Goal: Transaction & Acquisition: Book appointment/travel/reservation

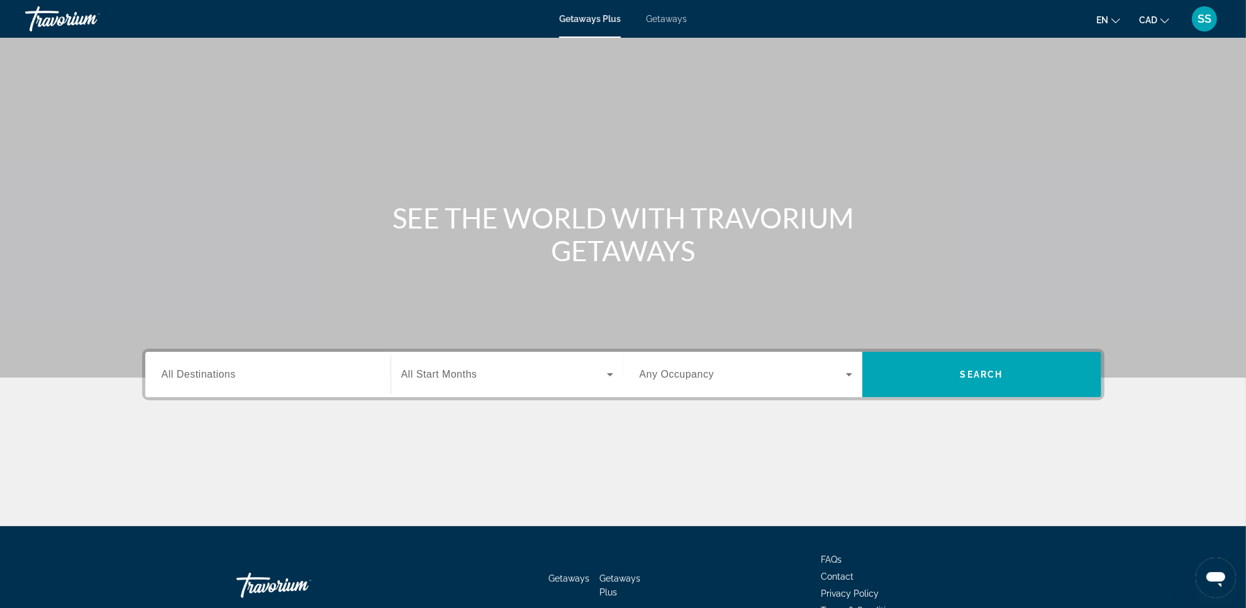
click at [667, 21] on span "Getaways" at bounding box center [666, 19] width 41 height 10
click at [268, 384] on div "Search widget" at bounding box center [268, 375] width 213 height 36
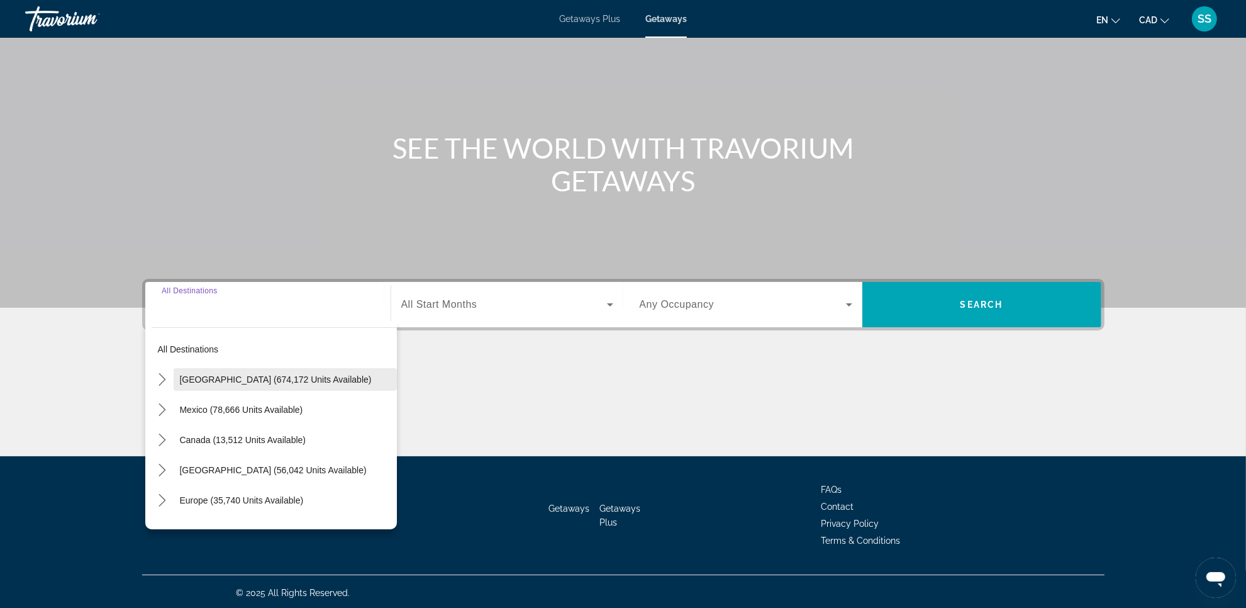
scroll to position [72, 0]
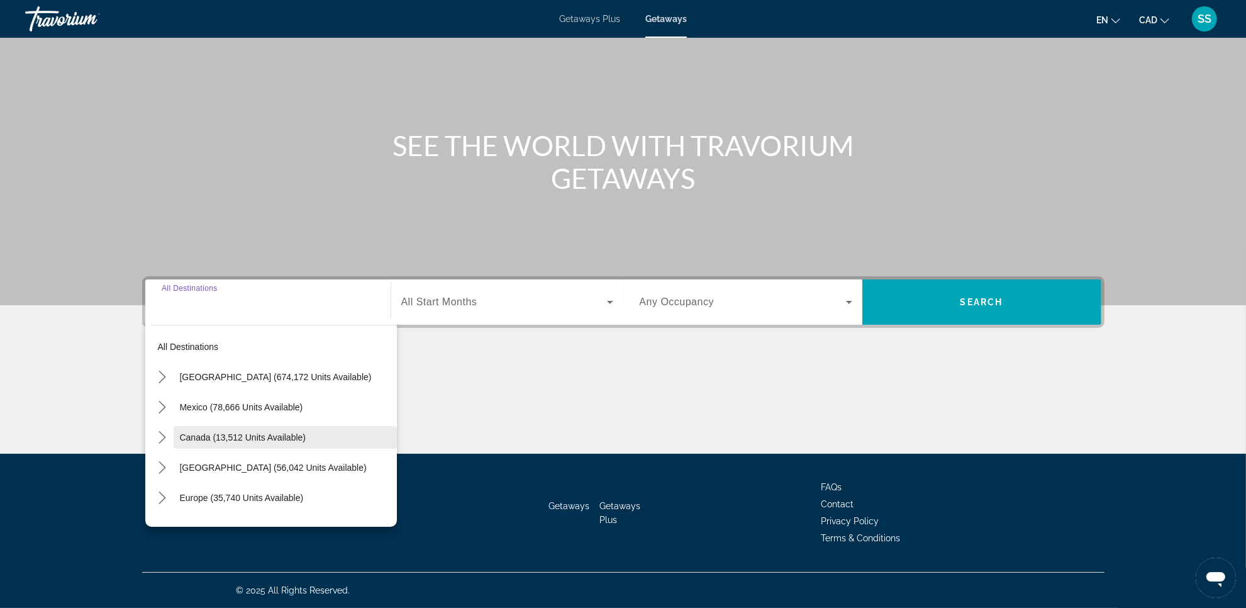
click at [191, 432] on span "Canada (13,512 units available)" at bounding box center [243, 437] width 126 height 10
type input "**********"
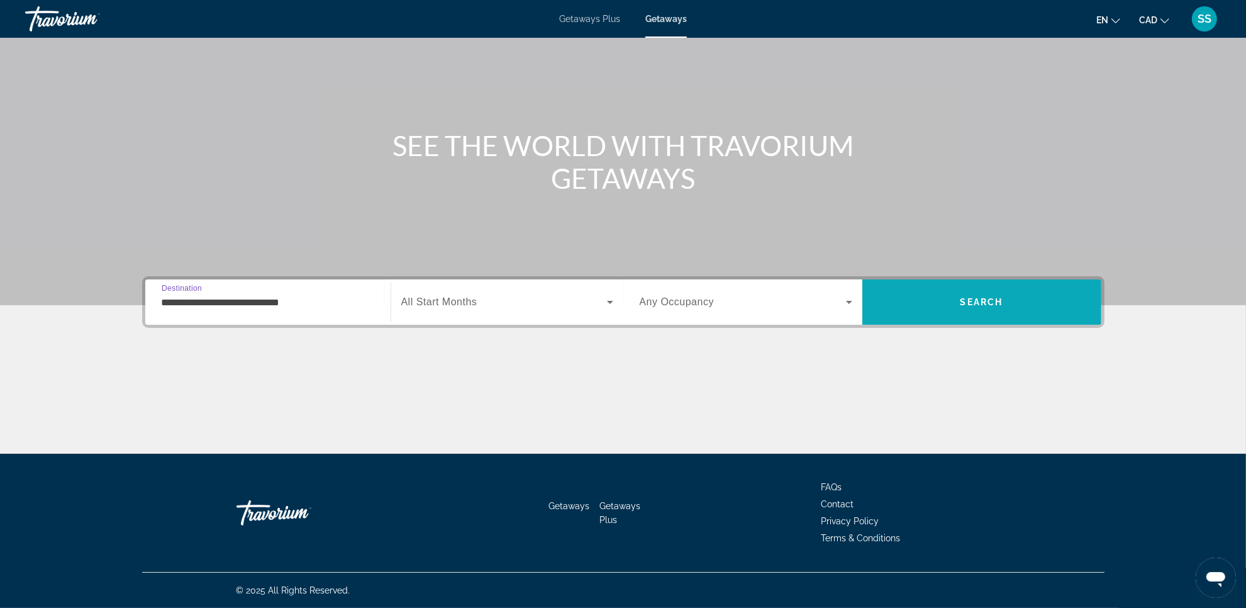
click at [926, 315] on span "Search" at bounding box center [982, 302] width 239 height 30
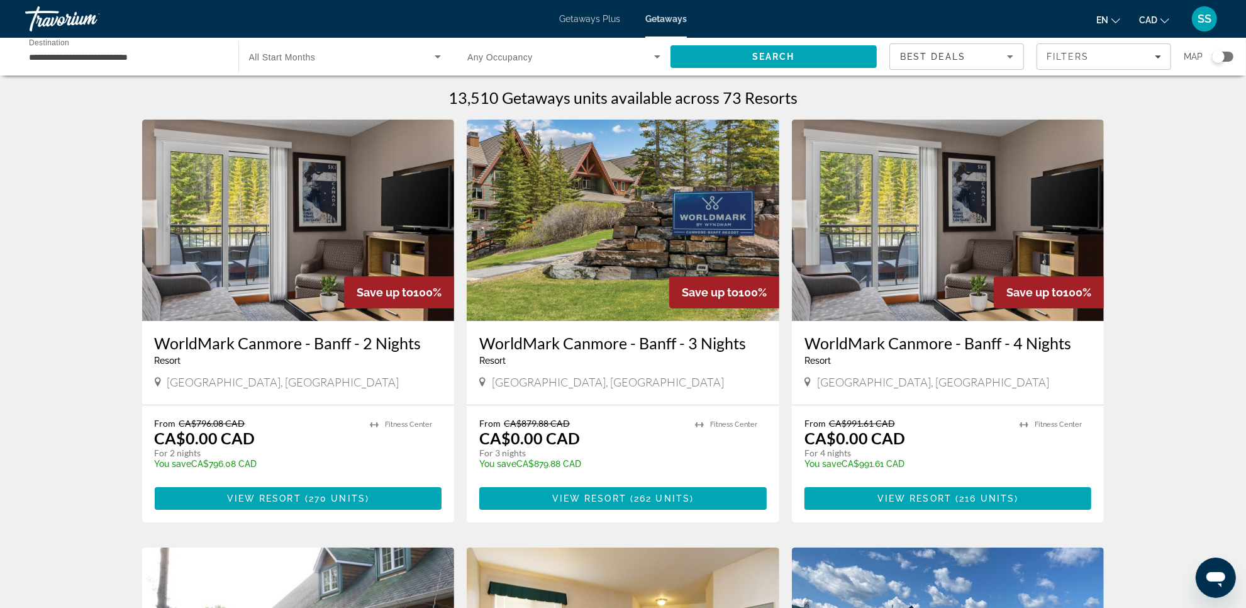
click at [917, 230] on img "Main content" at bounding box center [948, 220] width 313 height 201
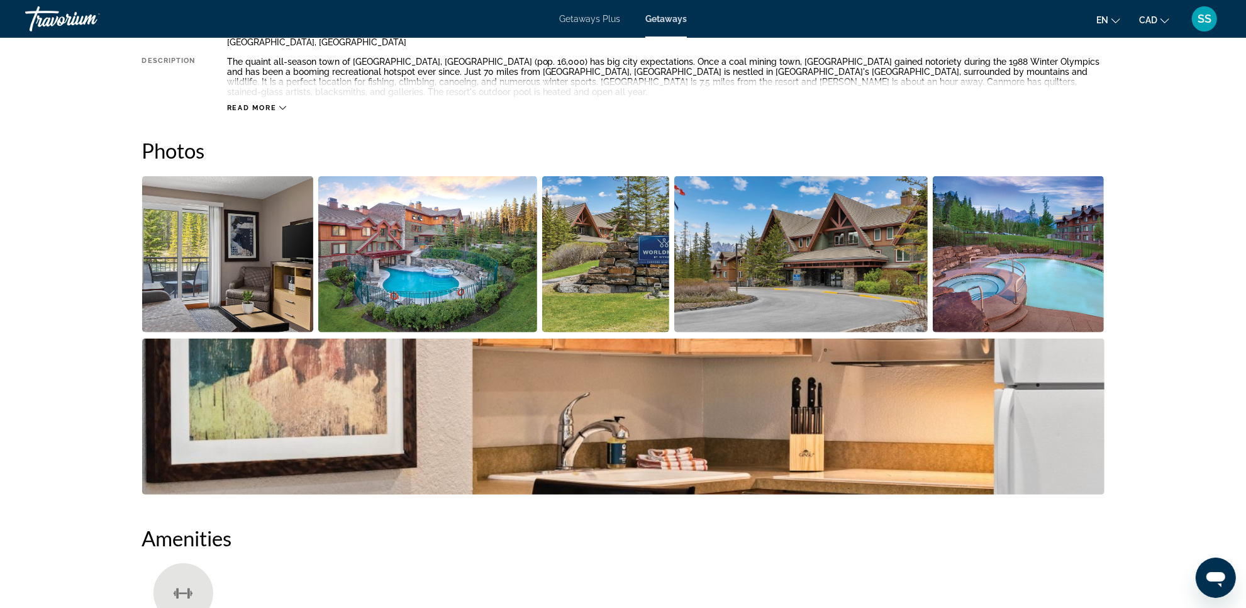
scroll to position [517, 0]
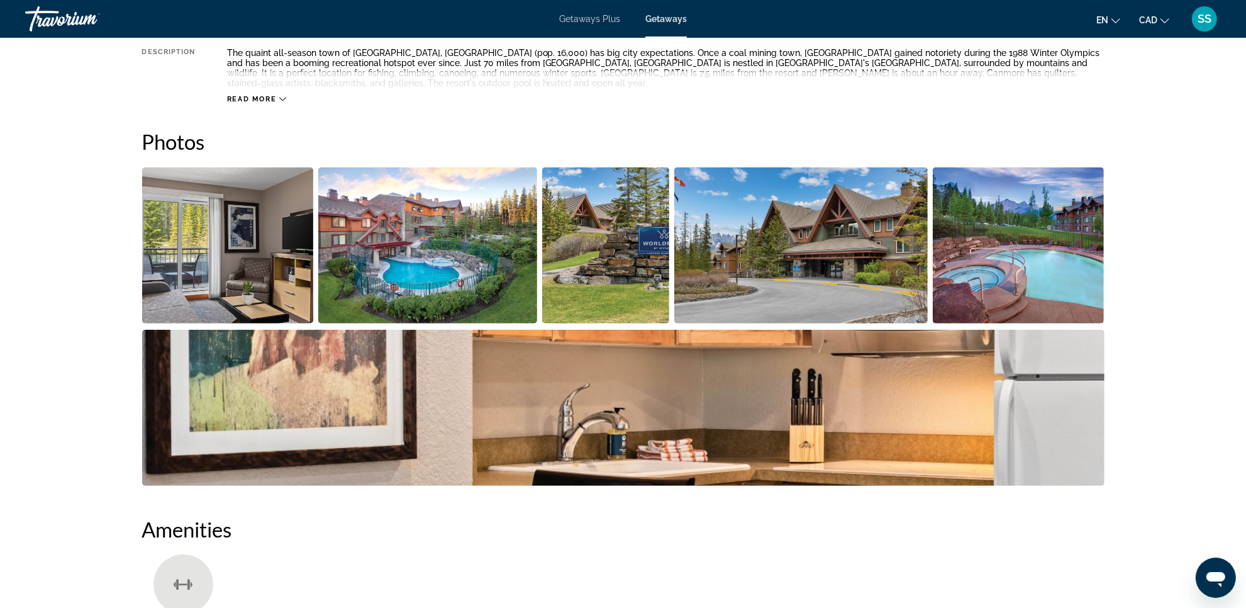
click at [228, 260] on img "Open full-screen image slider" at bounding box center [228, 245] width 172 height 156
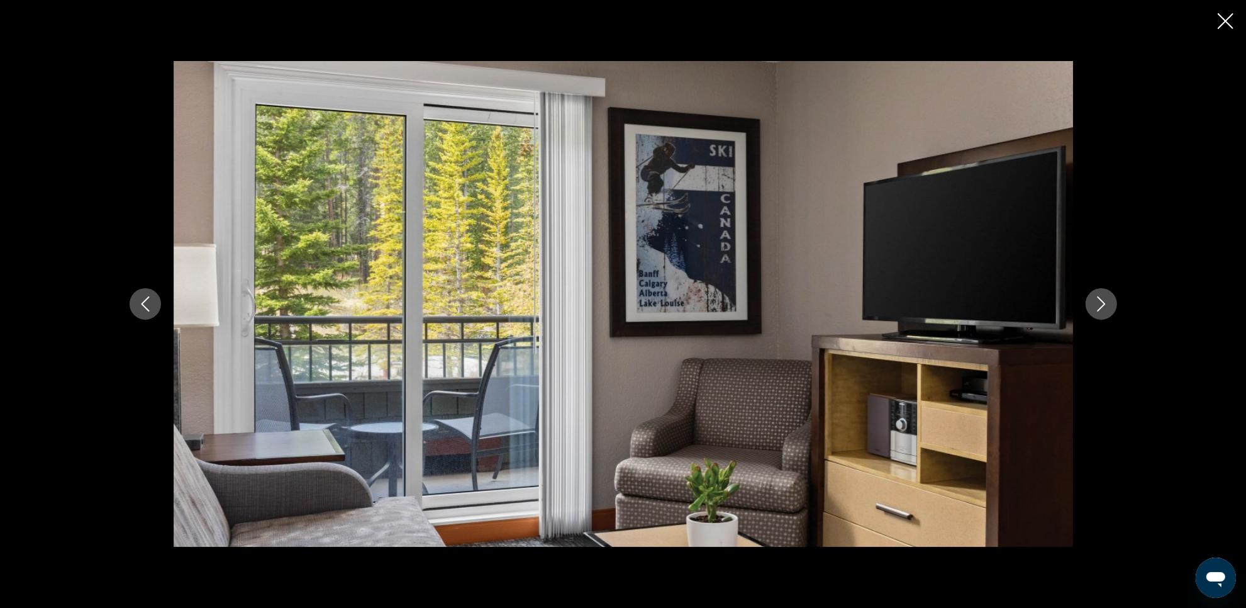
click at [1105, 306] on icon "Next image" at bounding box center [1101, 303] width 15 height 15
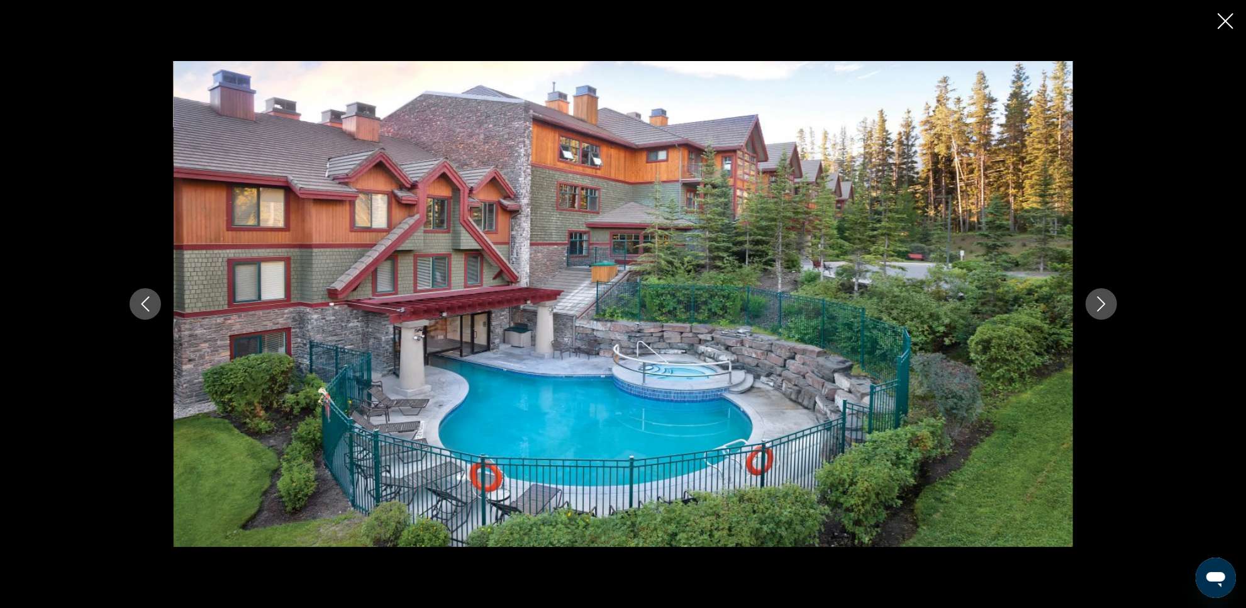
click at [1099, 306] on icon "Next image" at bounding box center [1101, 303] width 15 height 15
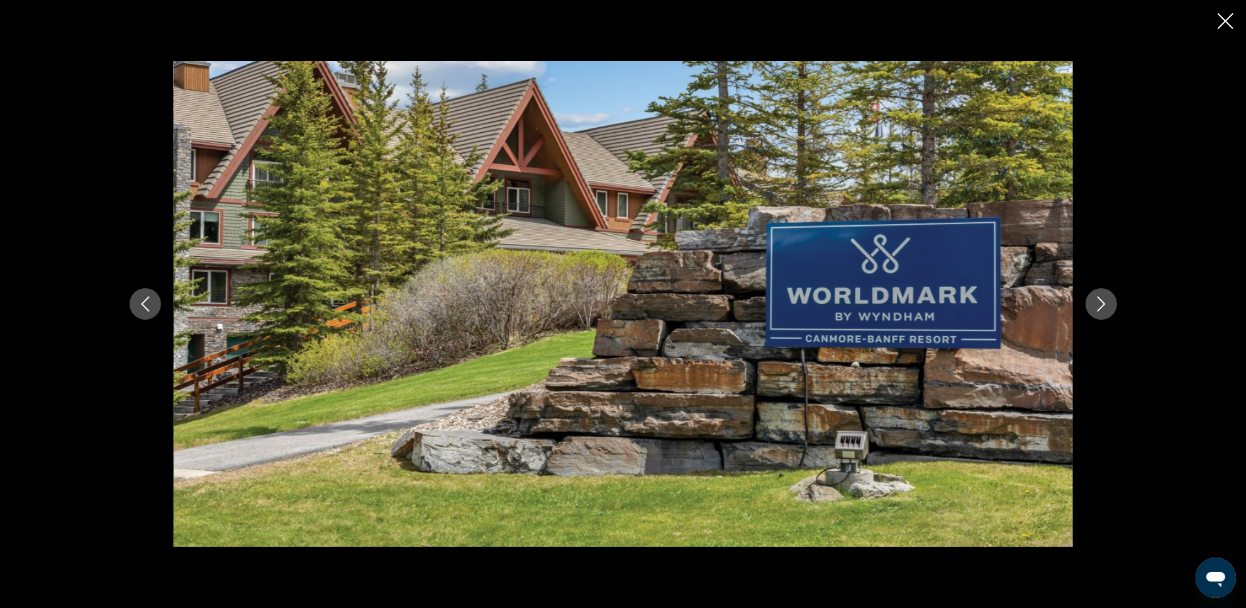
click at [1099, 306] on icon "Next image" at bounding box center [1101, 303] width 15 height 15
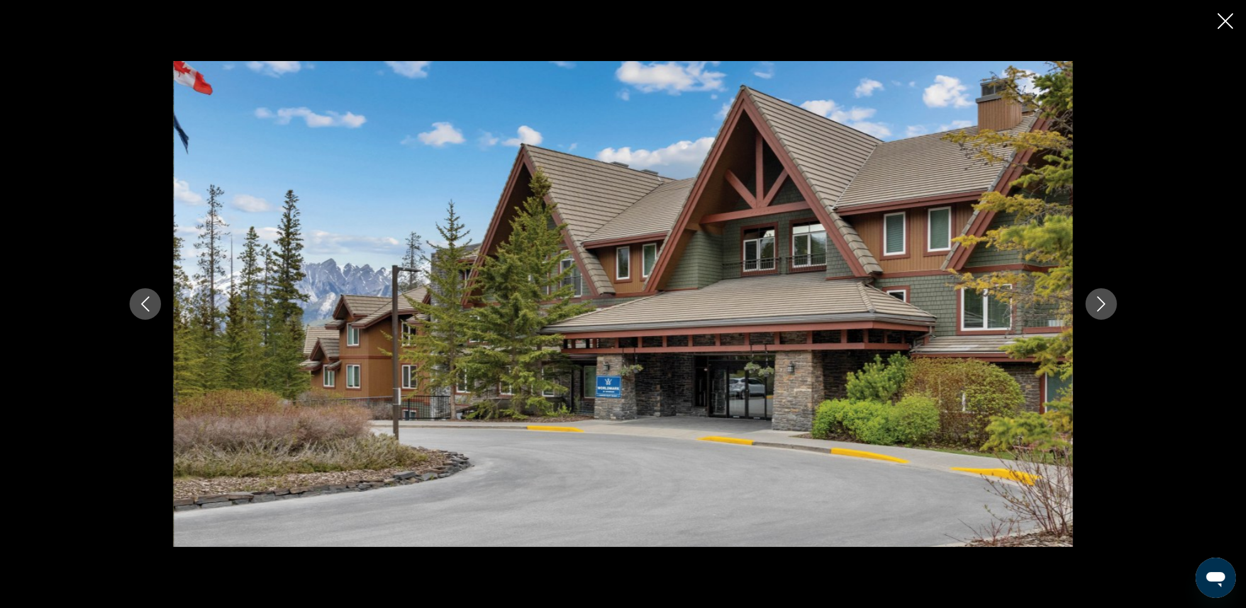
click at [1099, 306] on icon "Next image" at bounding box center [1101, 303] width 15 height 15
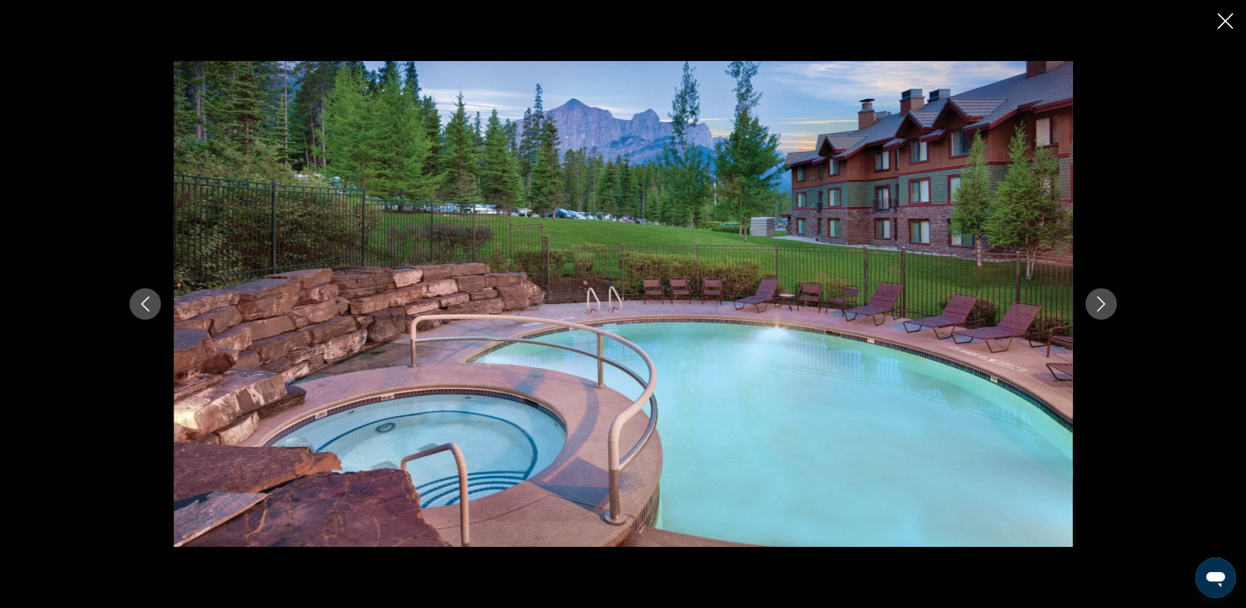
click at [1099, 306] on icon "Next image" at bounding box center [1101, 303] width 15 height 15
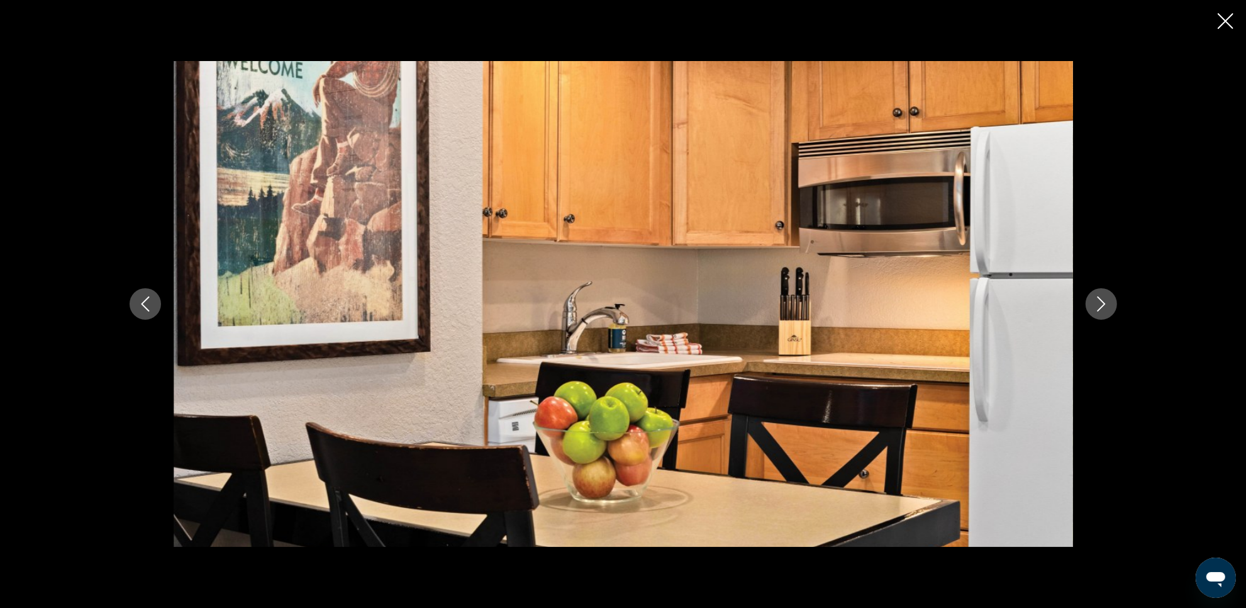
click at [1099, 306] on icon "Next image" at bounding box center [1101, 303] width 15 height 15
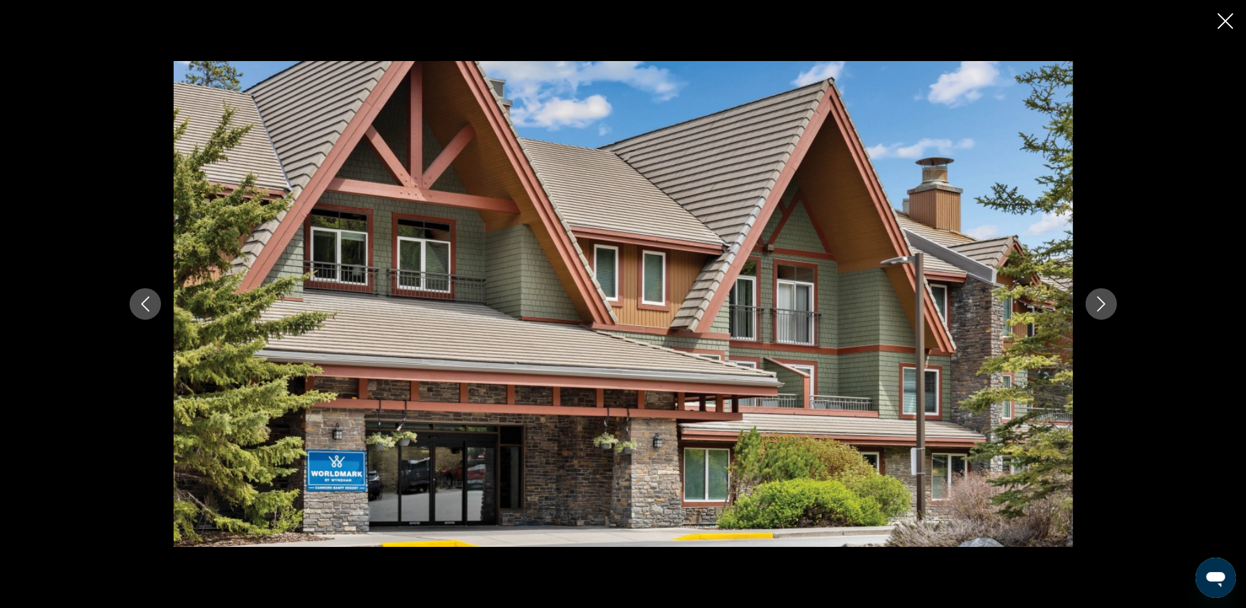
click at [1099, 306] on icon "Next image" at bounding box center [1101, 303] width 15 height 15
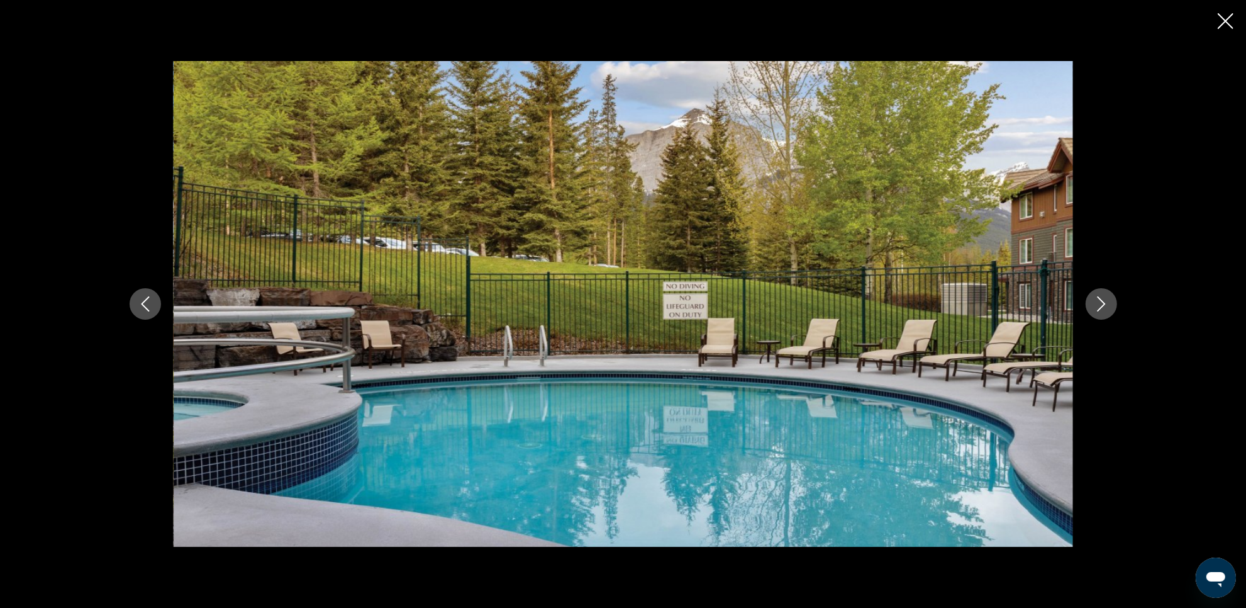
click at [1099, 306] on icon "Next image" at bounding box center [1101, 303] width 15 height 15
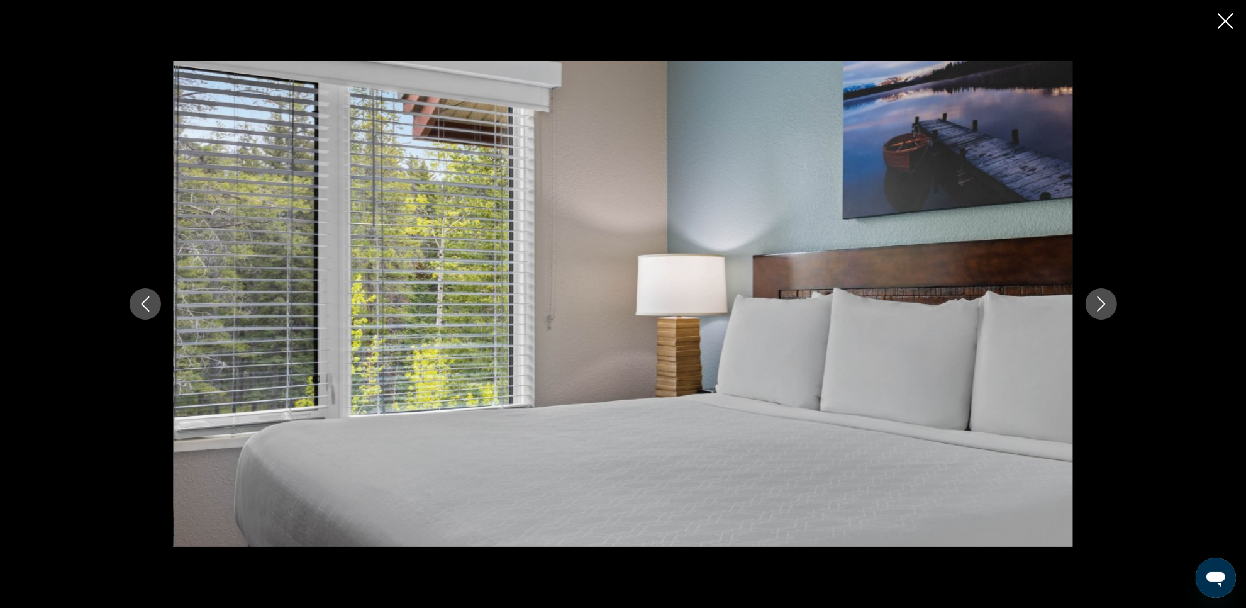
click at [1099, 306] on icon "Next image" at bounding box center [1101, 303] width 15 height 15
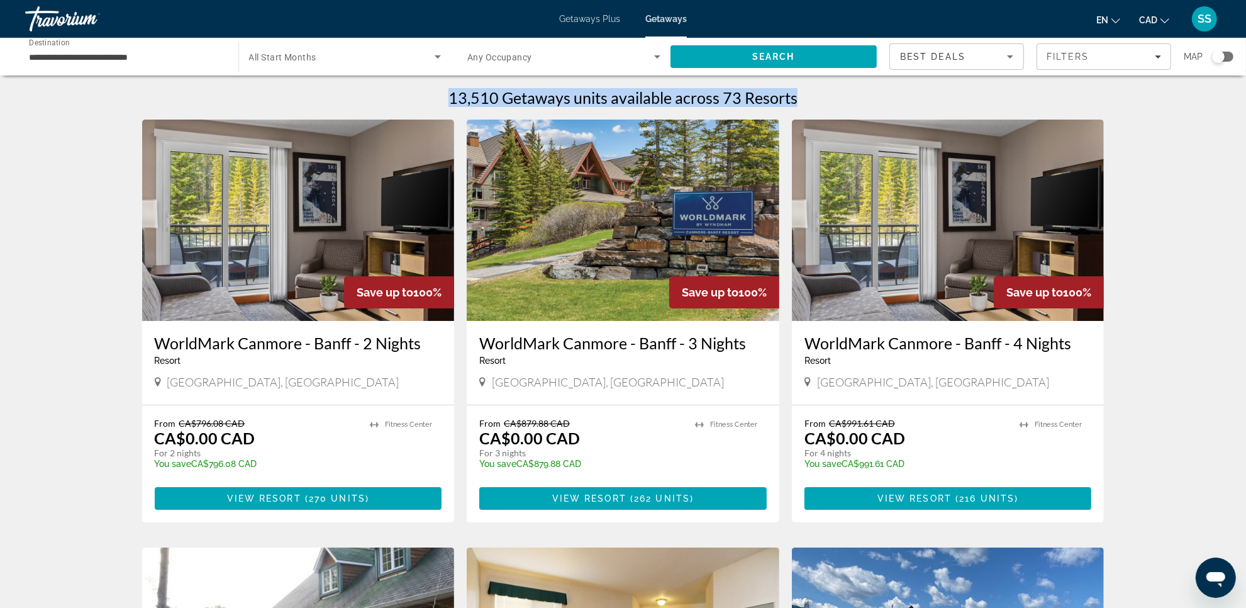
drag, startPoint x: 1227, startPoint y: 59, endPoint x: 1229, endPoint y: 73, distance: 14.6
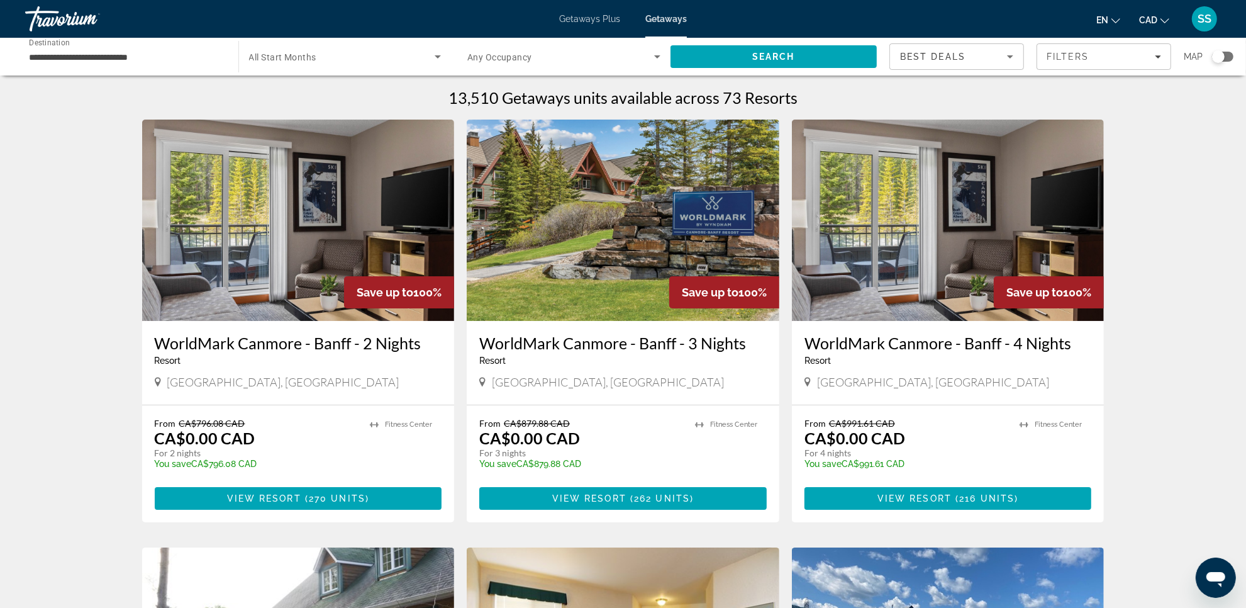
click at [1229, 57] on div "Search widget" at bounding box center [1222, 57] width 21 height 10
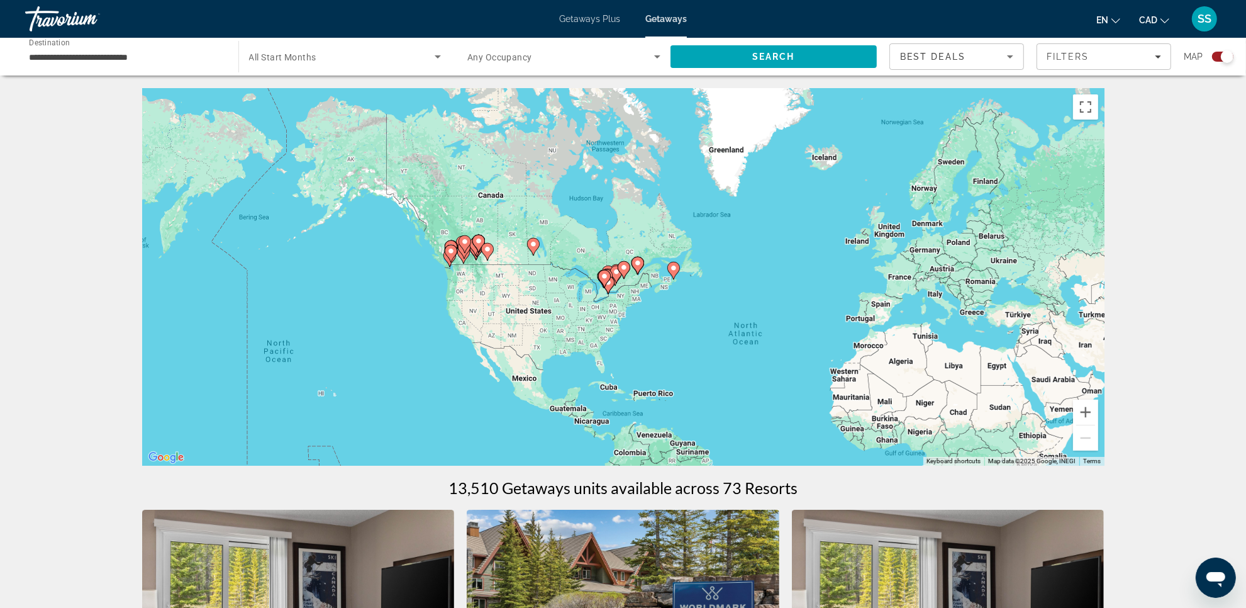
drag, startPoint x: 404, startPoint y: 228, endPoint x: 565, endPoint y: 319, distance: 184.8
click at [565, 319] on div "To activate drag with keyboard, press Alt + Enter. Once in keyboard drag state,…" at bounding box center [623, 277] width 963 height 378
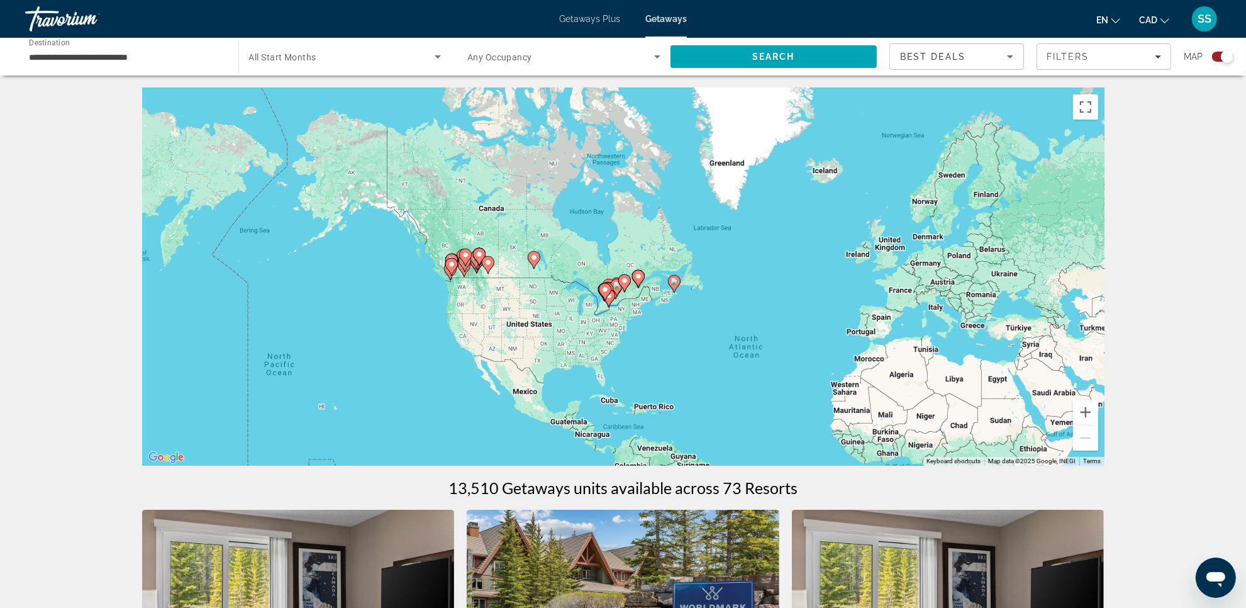
click at [799, 313] on div "To activate drag with keyboard, press Alt + Enter. Once in keyboard drag state,…" at bounding box center [623, 277] width 963 height 378
click at [477, 271] on icon "Main content" at bounding box center [476, 264] width 11 height 16
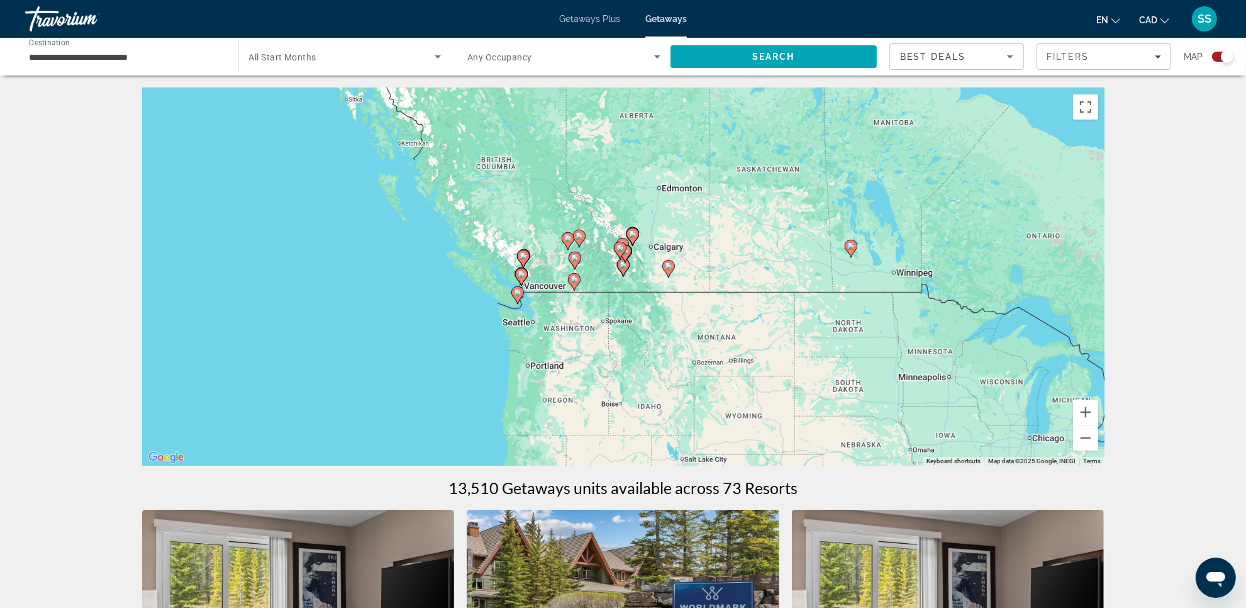
click at [599, 221] on div "To navigate, press the arrow keys. To activate drag with keyboard, press Alt + …" at bounding box center [623, 277] width 963 height 378
click at [659, 241] on div "To activate drag with keyboard, press Alt + Enter. Once in keyboard drag state,…" at bounding box center [623, 277] width 963 height 378
click at [634, 242] on icon "Main content" at bounding box center [633, 237] width 13 height 18
type input "**********"
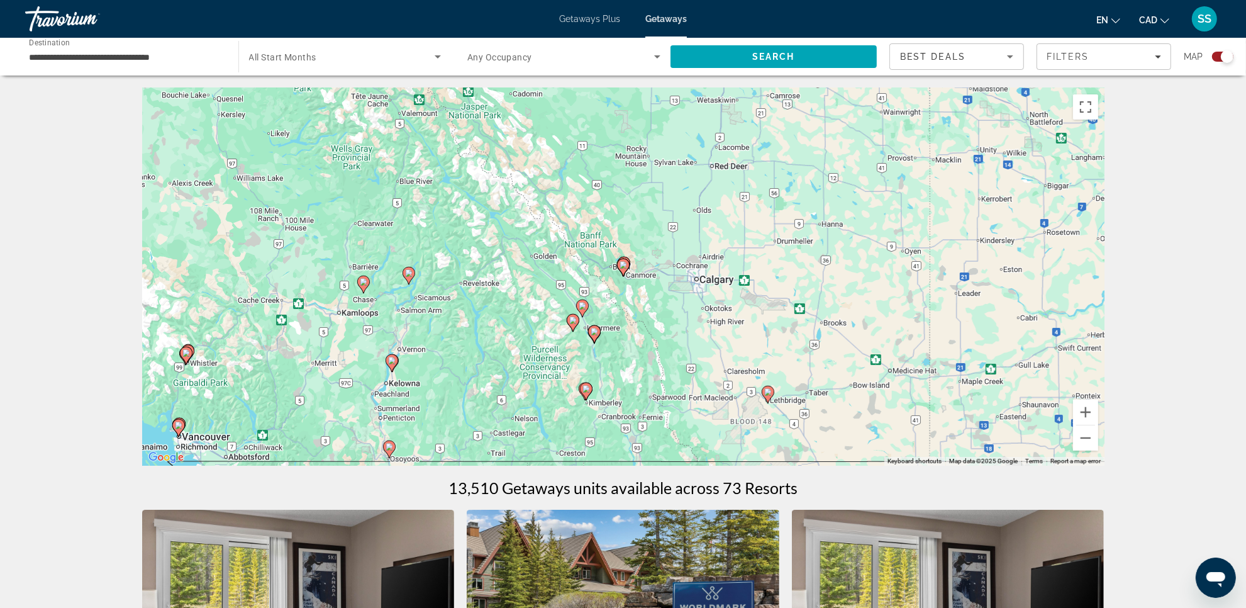
click at [627, 272] on gmp-advanced-marker "Main content" at bounding box center [623, 267] width 13 height 19
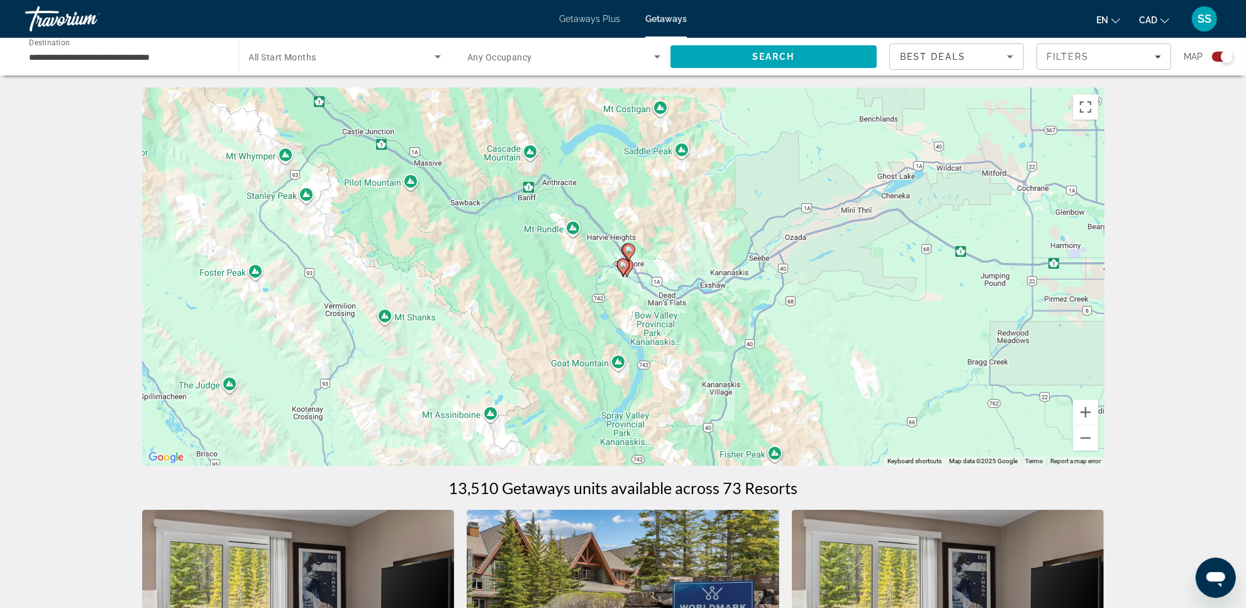
click at [630, 274] on gmp-advanced-marker "Main content" at bounding box center [627, 268] width 13 height 19
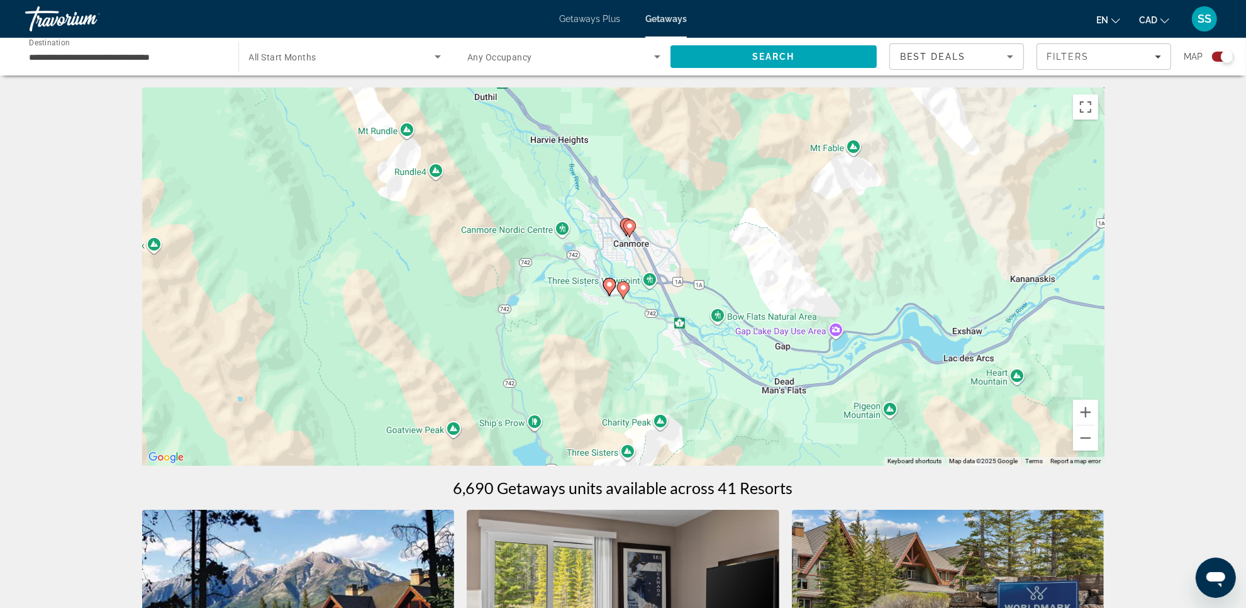
drag, startPoint x: 700, startPoint y: 346, endPoint x: 684, endPoint y: 240, distance: 107.0
click at [700, 200] on div "To activate drag with keyboard, press Alt + Enter. Once in keyboard drag state,…" at bounding box center [623, 277] width 963 height 378
click at [623, 288] on icon "Main content" at bounding box center [621, 287] width 11 height 16
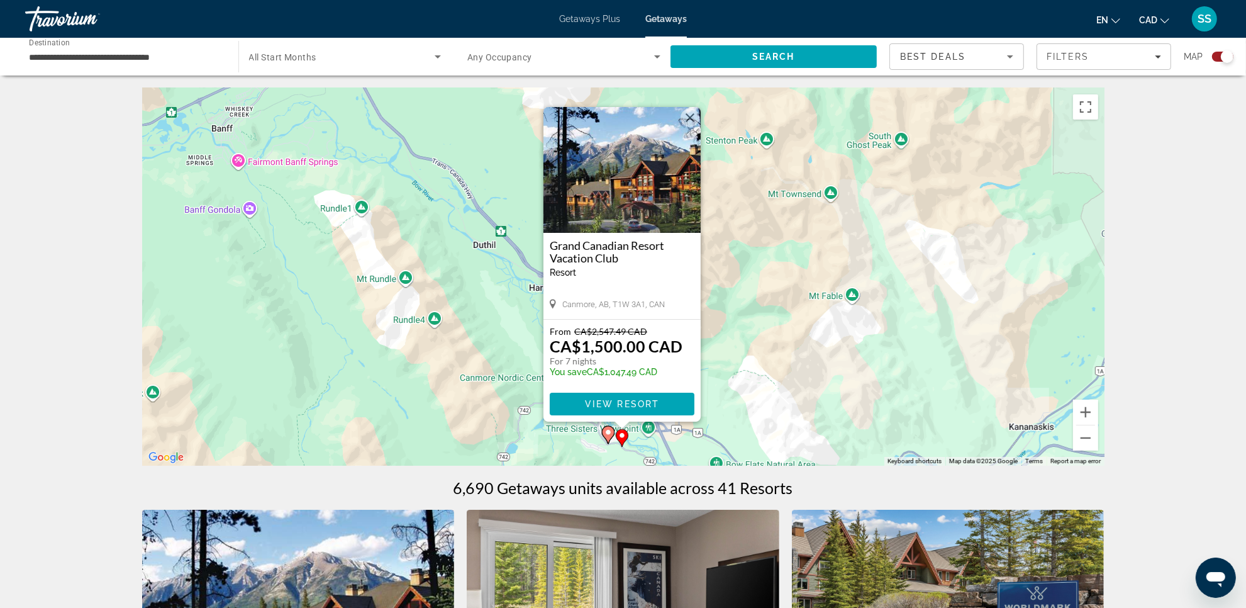
click at [610, 434] on image "Main content" at bounding box center [609, 432] width 8 height 8
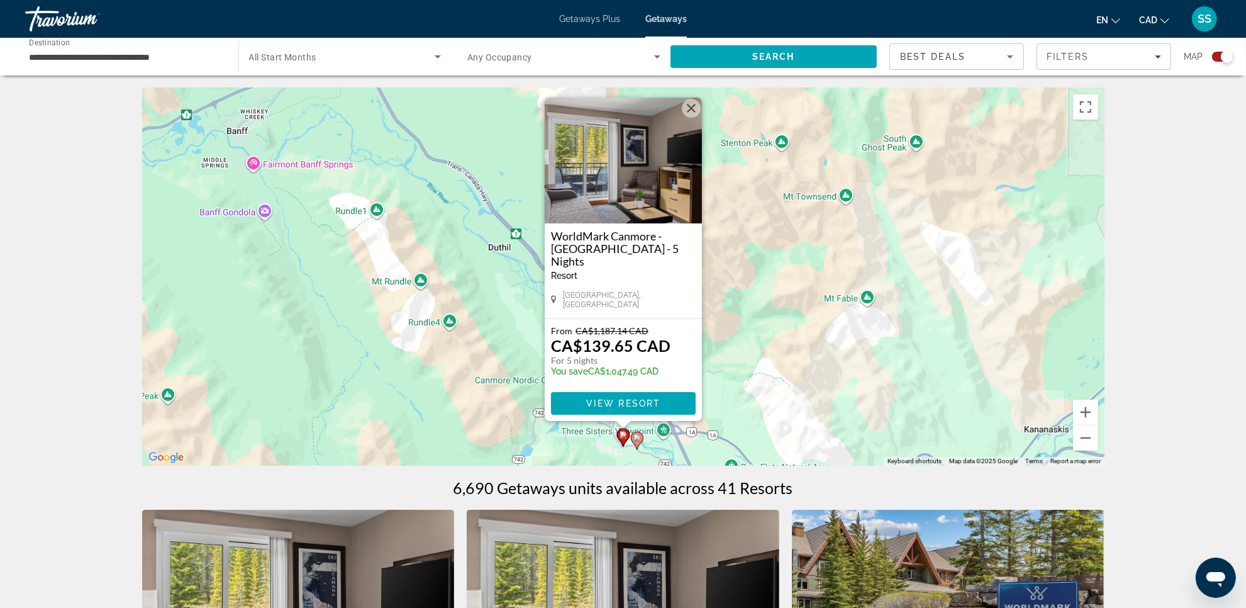
click at [769, 338] on div "To navigate, press the arrow keys. To activate drag with keyboard, press Alt + …" at bounding box center [623, 277] width 963 height 378
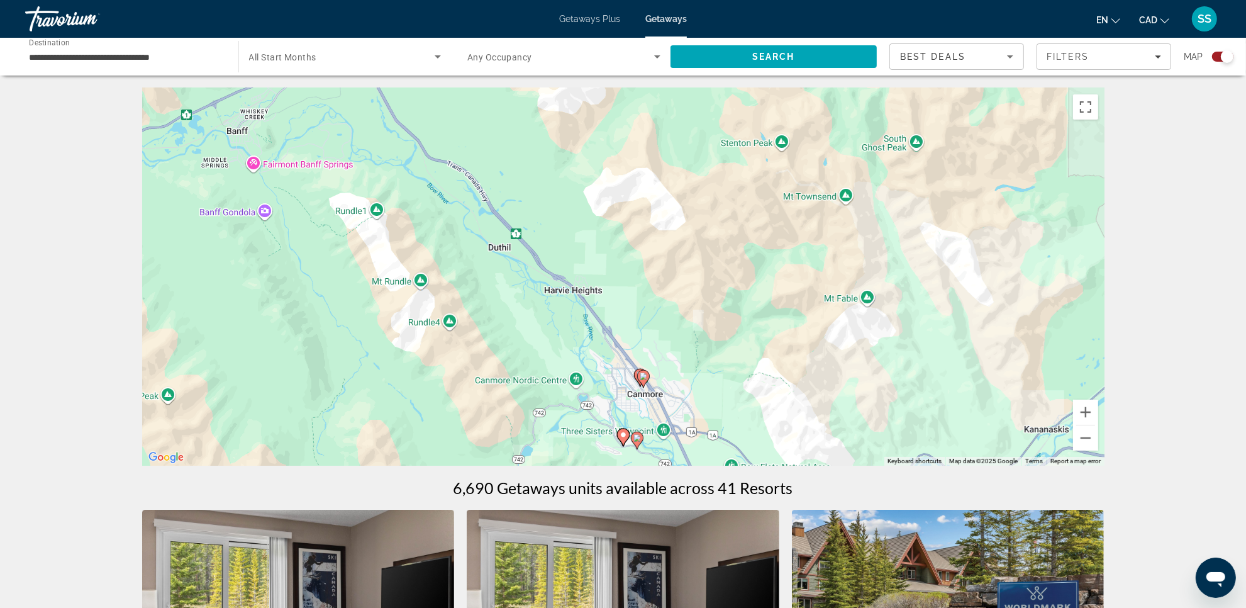
click at [640, 375] on image "Main content" at bounding box center [644, 376] width 8 height 8
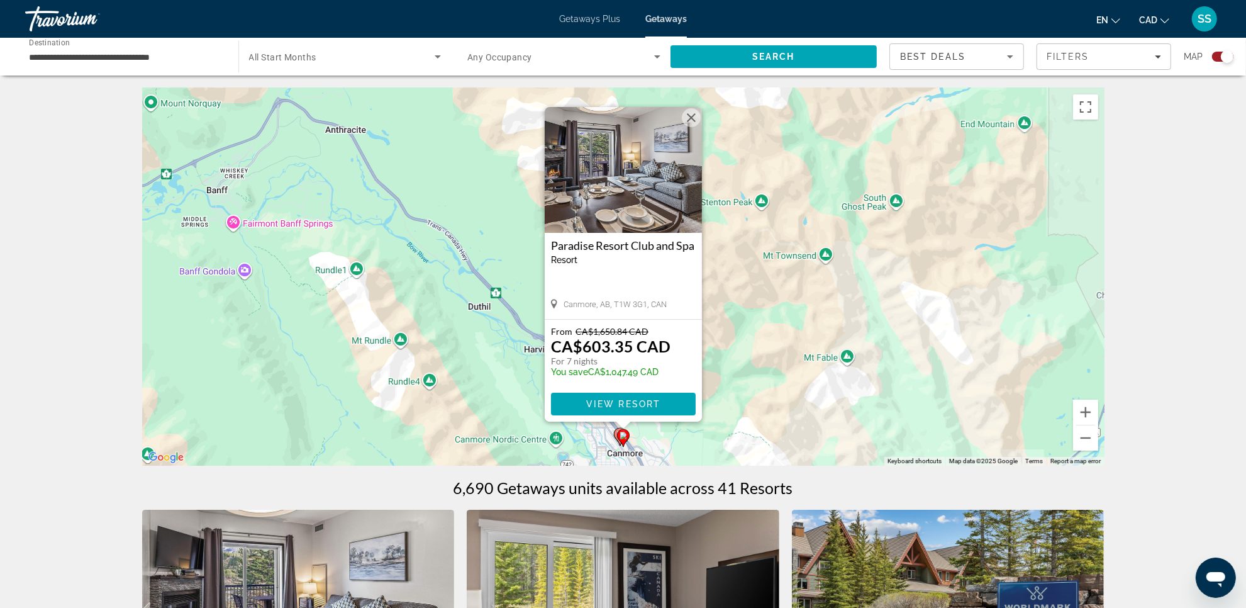
click at [618, 435] on icon "Main content" at bounding box center [622, 438] width 11 height 16
click at [696, 439] on div "To activate drag with keyboard, press Alt + Enter. Once in keyboard drag state,…" at bounding box center [623, 277] width 963 height 378
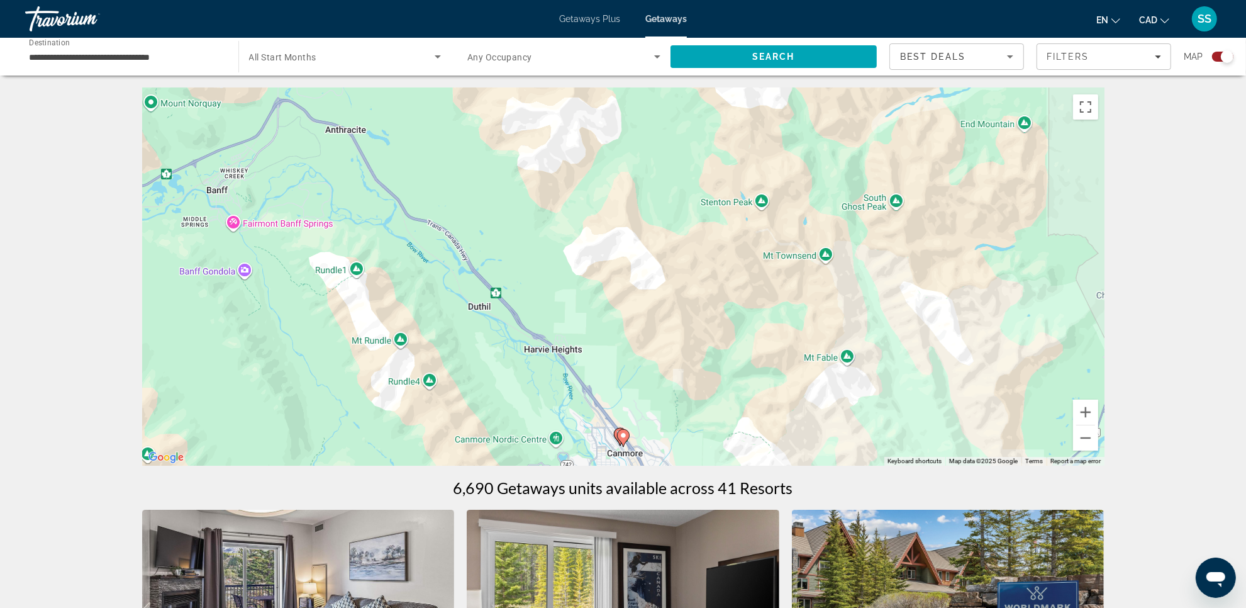
click at [620, 431] on icon "Main content" at bounding box center [622, 438] width 11 height 16
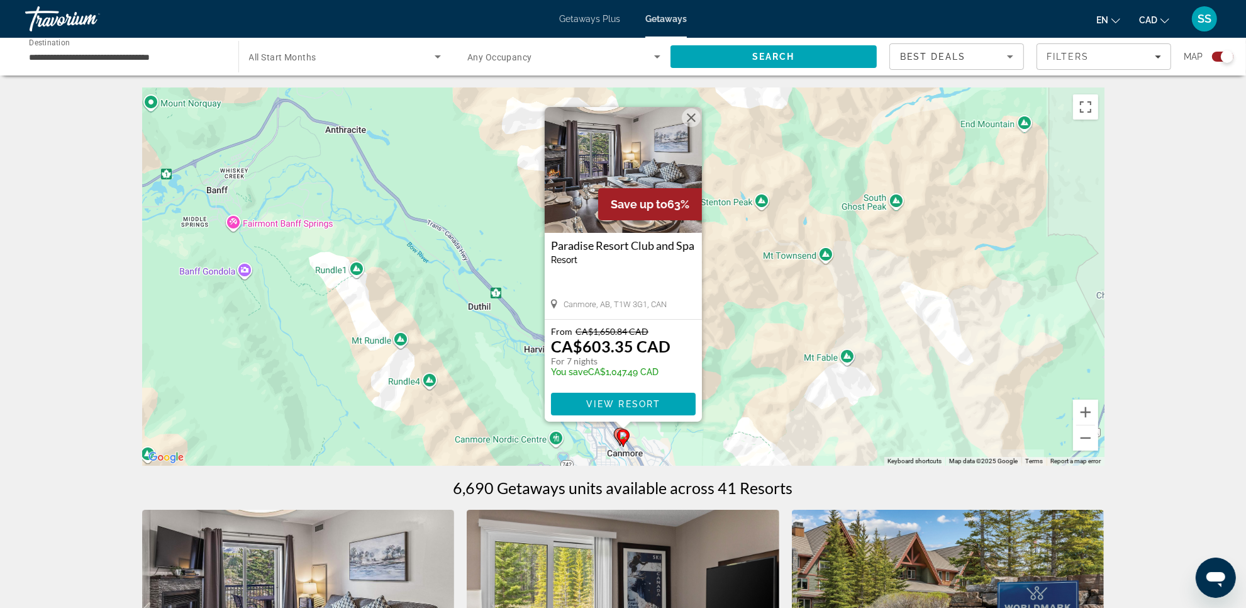
click at [617, 429] on gmp-advanced-marker "Main content" at bounding box center [623, 437] width 13 height 19
click at [615, 429] on gmp-advanced-marker "Main content" at bounding box center [620, 436] width 13 height 19
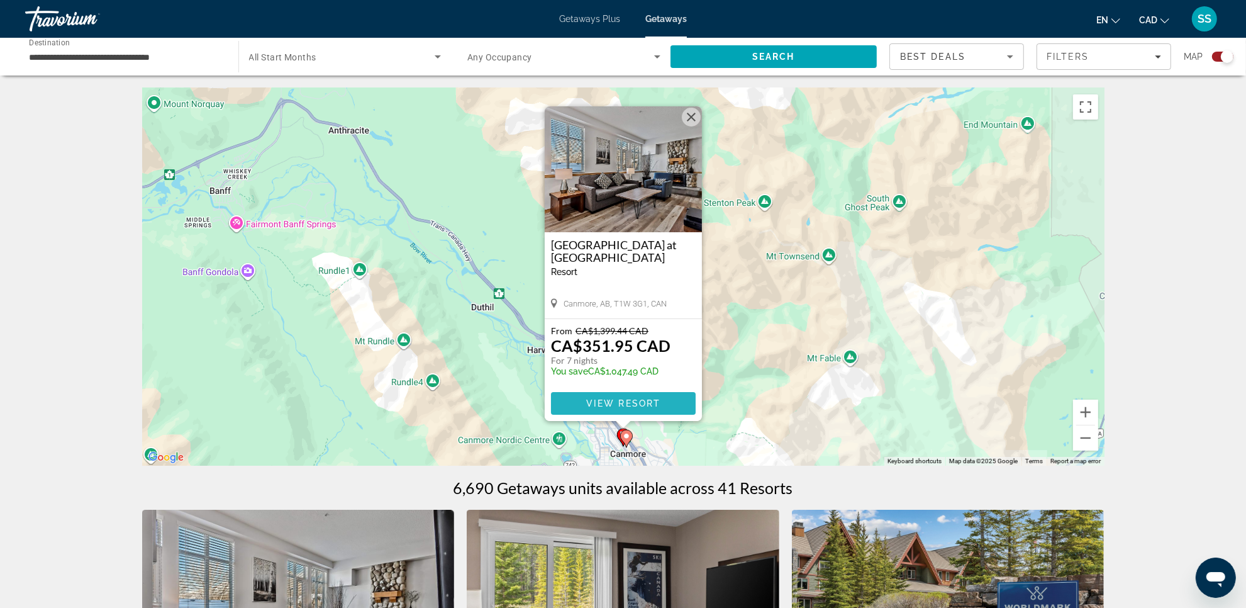
click at [611, 401] on span "View Resort" at bounding box center [623, 403] width 74 height 10
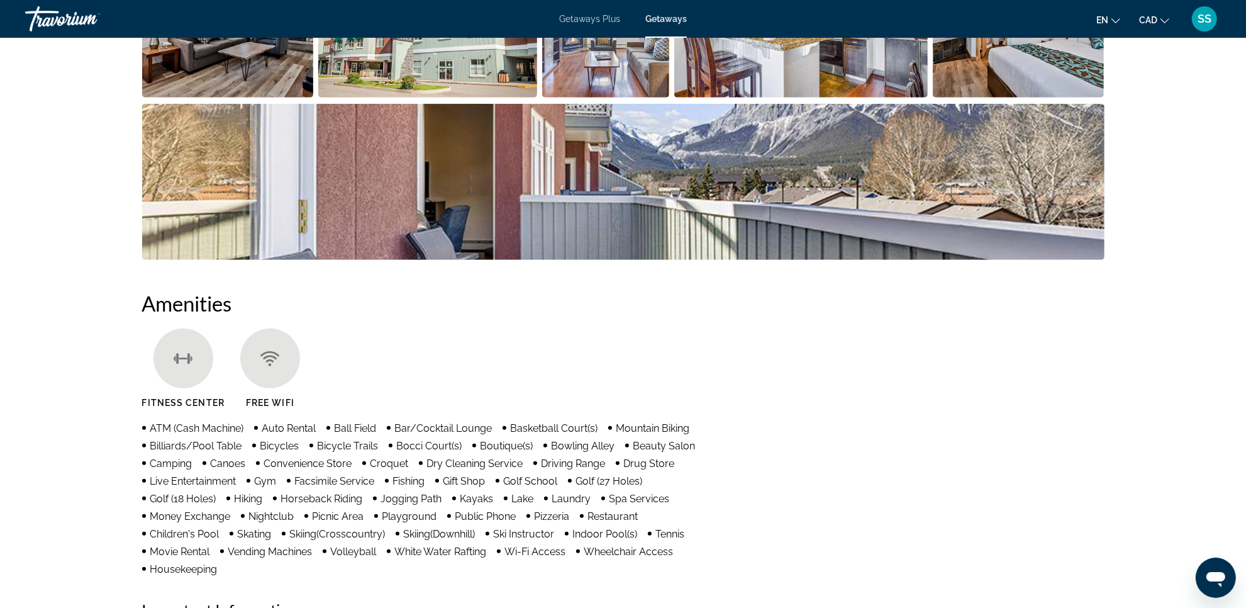
scroll to position [708, 0]
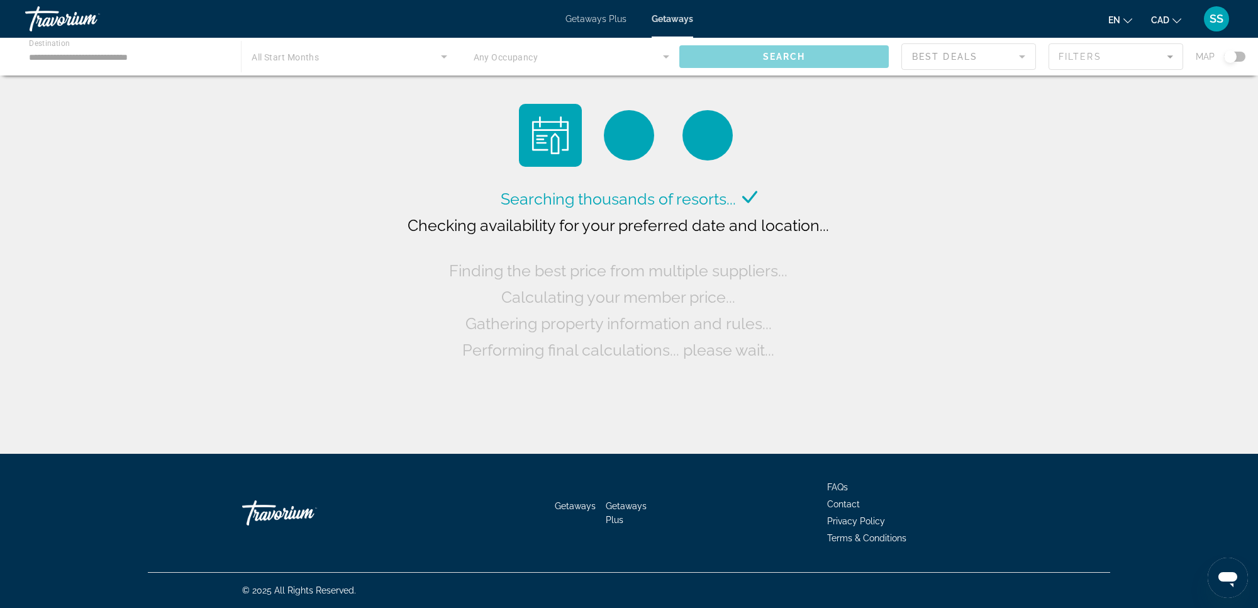
click at [579, 14] on span "Getaways Plus" at bounding box center [596, 19] width 61 height 10
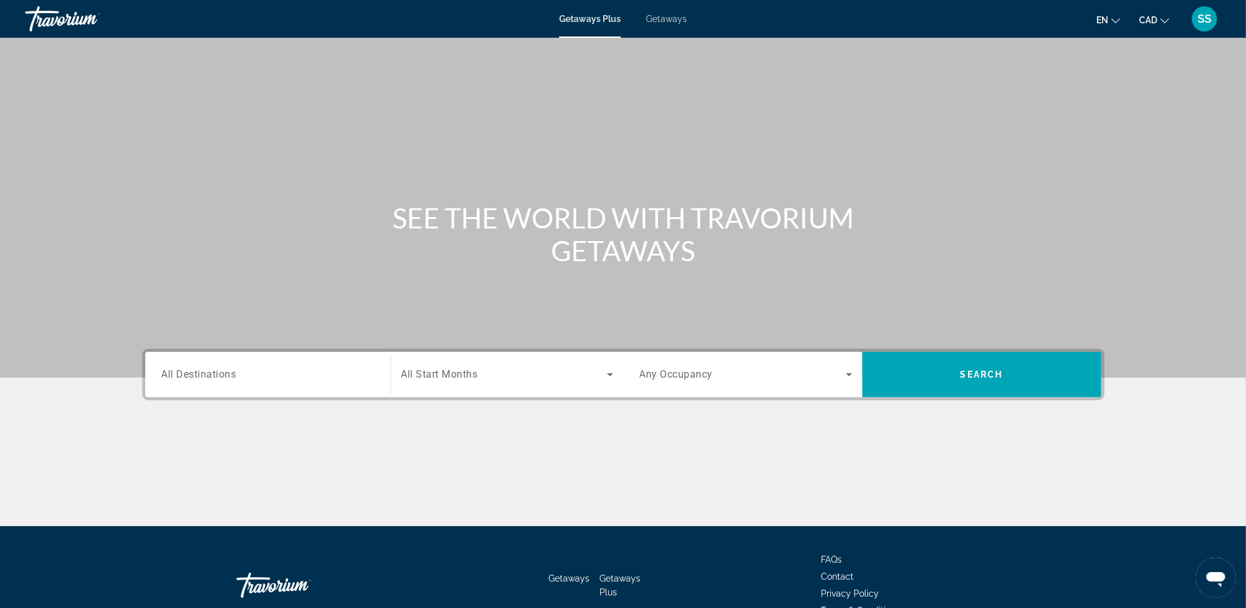
click at [596, 29] on div "Getaways Plus Getaways en English Español Français Italiano Português русский C…" at bounding box center [623, 19] width 1246 height 33
click at [218, 381] on input "Destination All Destinations" at bounding box center [268, 374] width 213 height 15
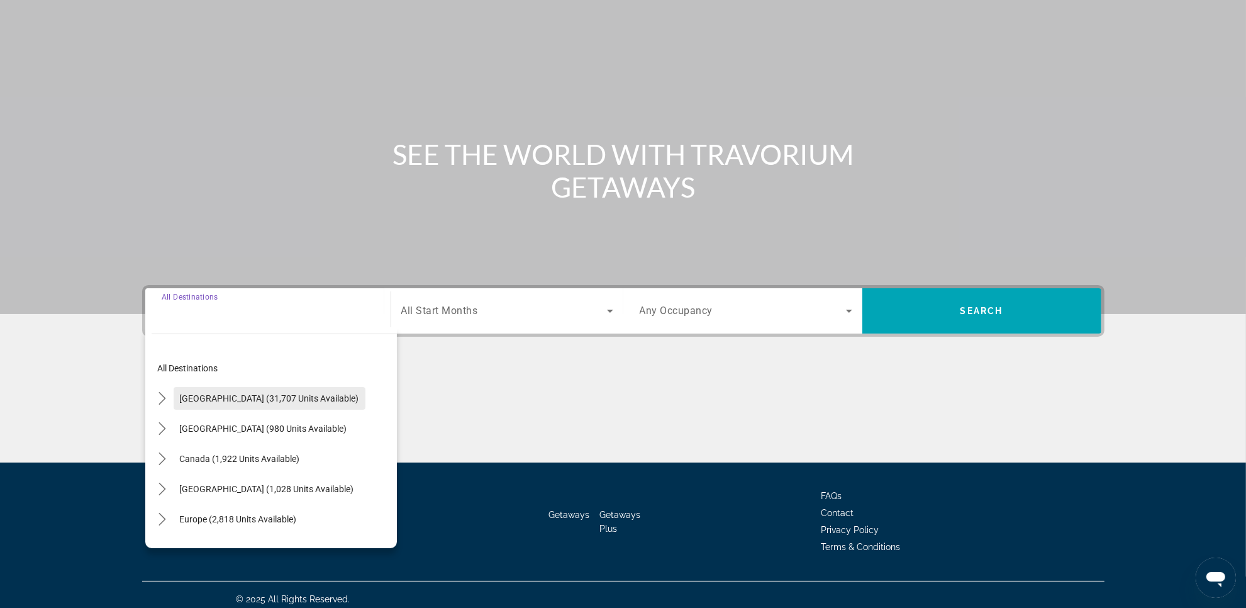
scroll to position [72, 0]
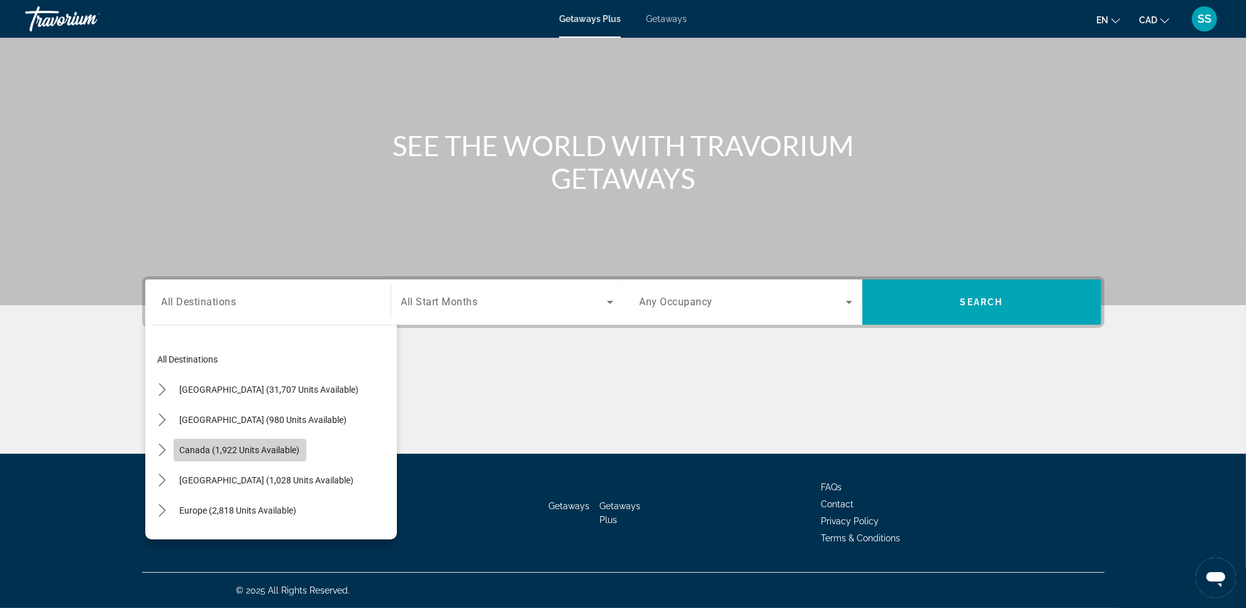
click at [239, 449] on span "Canada (1,922 units available)" at bounding box center [240, 450] width 120 height 10
type input "**********"
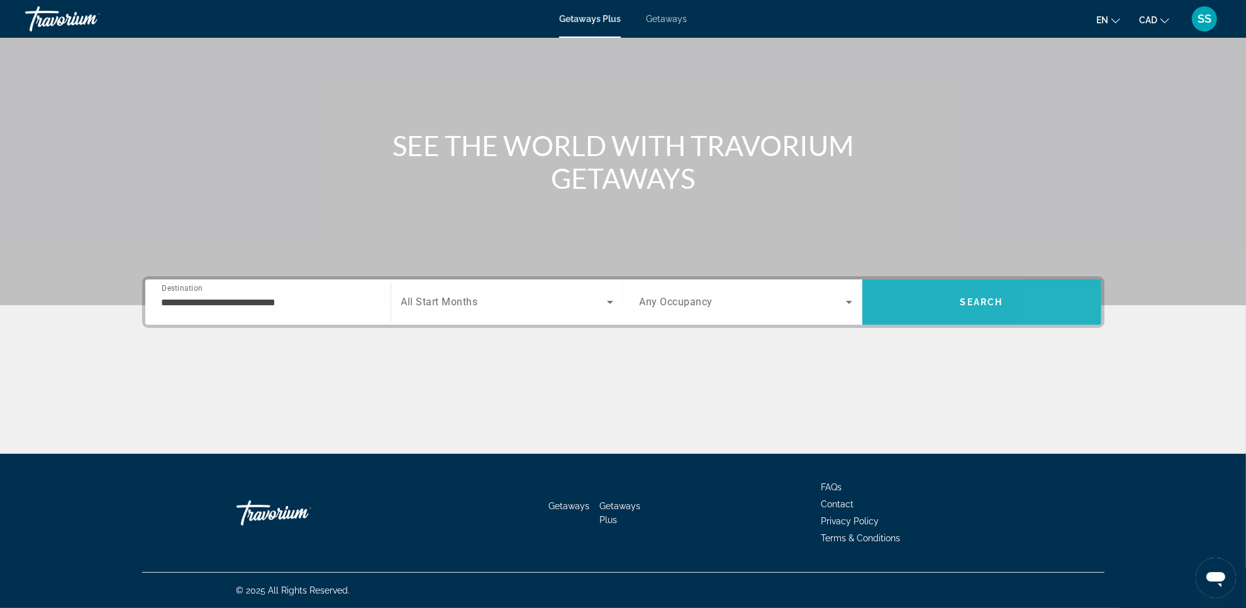
click at [1065, 313] on span "Search" at bounding box center [982, 302] width 239 height 30
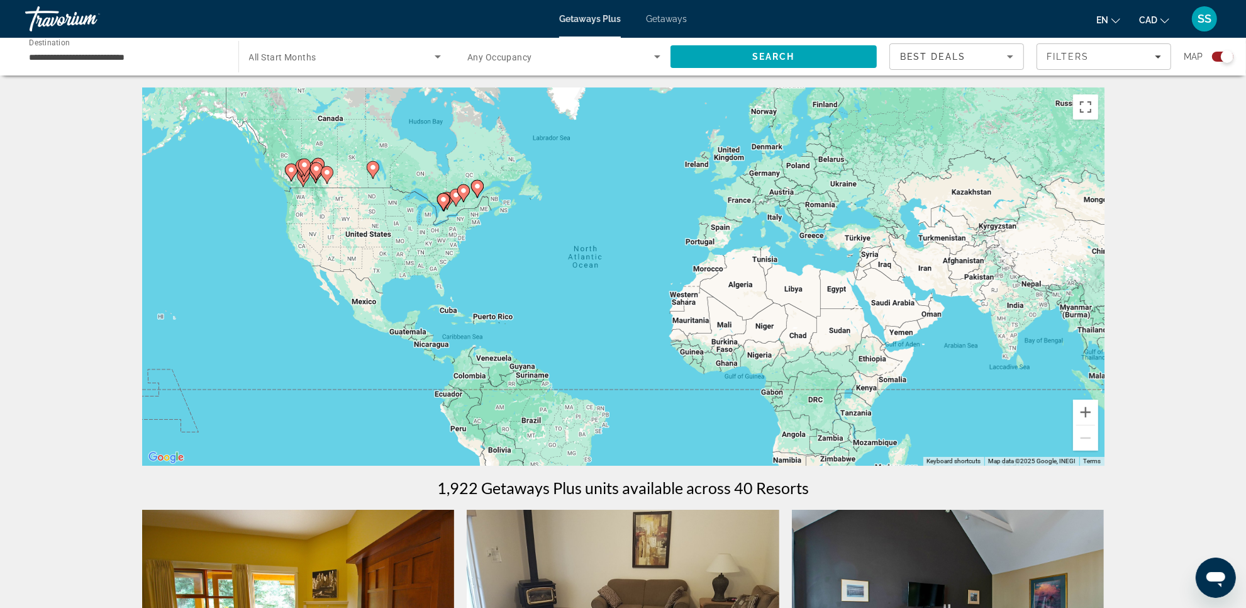
click at [335, 133] on div "To activate drag with keyboard, press Alt + Enter. Once in keyboard drag state,…" at bounding box center [623, 277] width 963 height 378
click at [340, 157] on div "To activate drag with keyboard, press Alt + Enter. Once in keyboard drag state,…" at bounding box center [623, 277] width 963 height 378
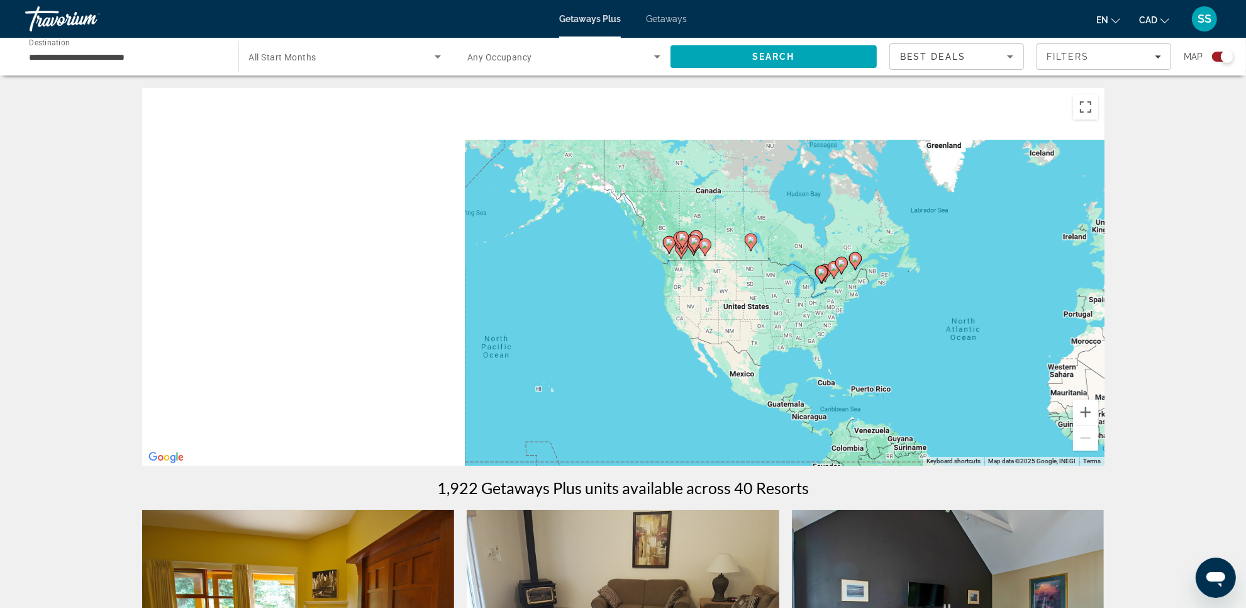
drag, startPoint x: 488, startPoint y: 322, endPoint x: 817, endPoint y: 371, distance: 332.2
click at [822, 372] on div "To activate drag with keyboard, press Alt + Enter. Once in keyboard drag state,…" at bounding box center [623, 277] width 963 height 378
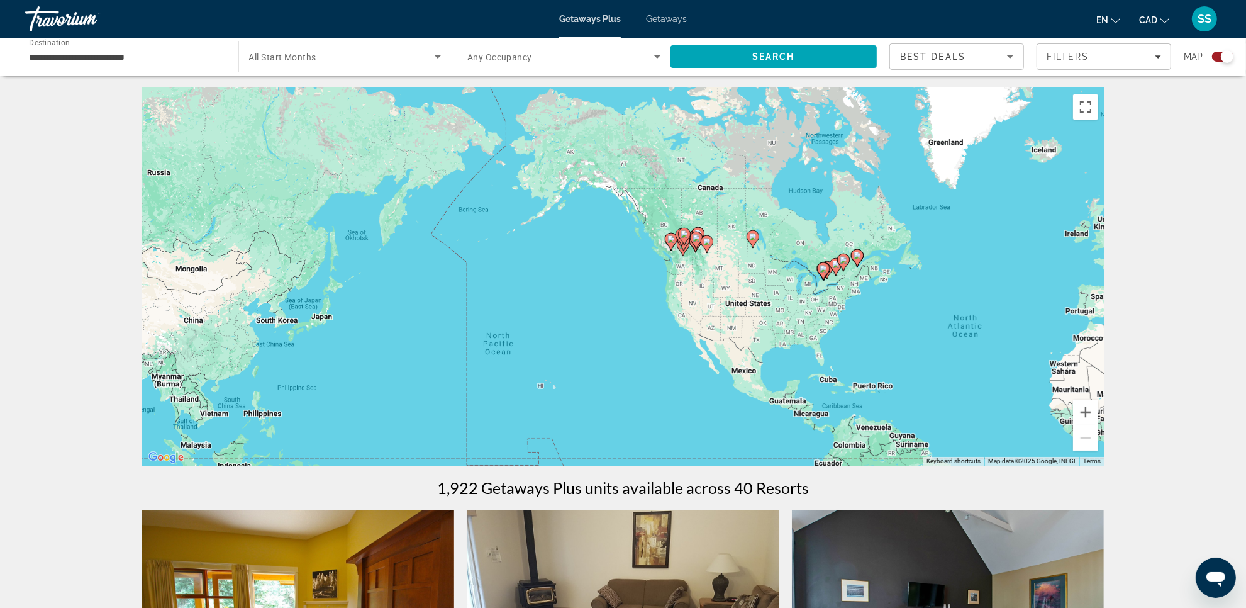
click at [697, 236] on image "Main content" at bounding box center [697, 238] width 8 height 8
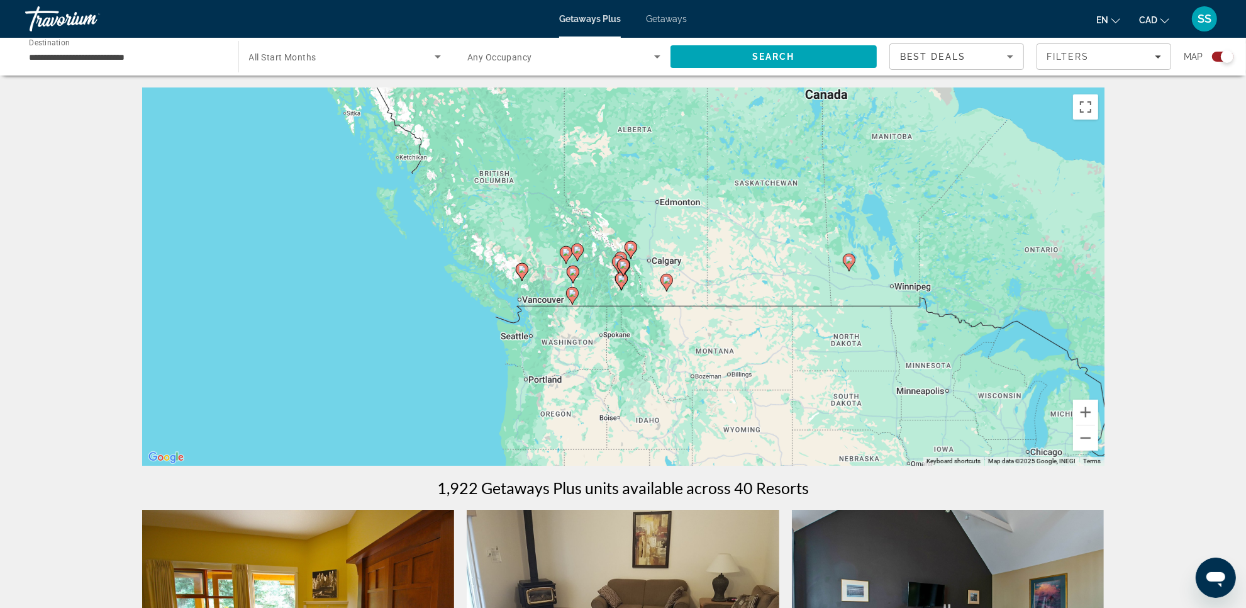
click at [626, 253] on gmp-advanced-marker "Main content" at bounding box center [631, 249] width 13 height 19
type input "**********"
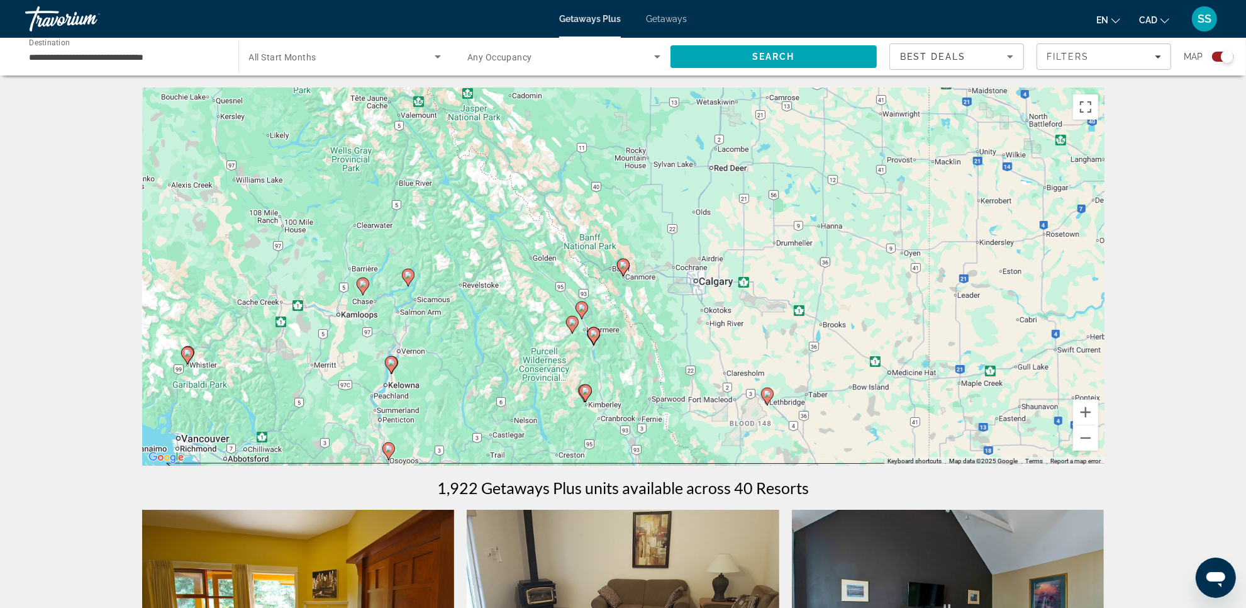
click at [622, 266] on image "Main content" at bounding box center [624, 265] width 8 height 8
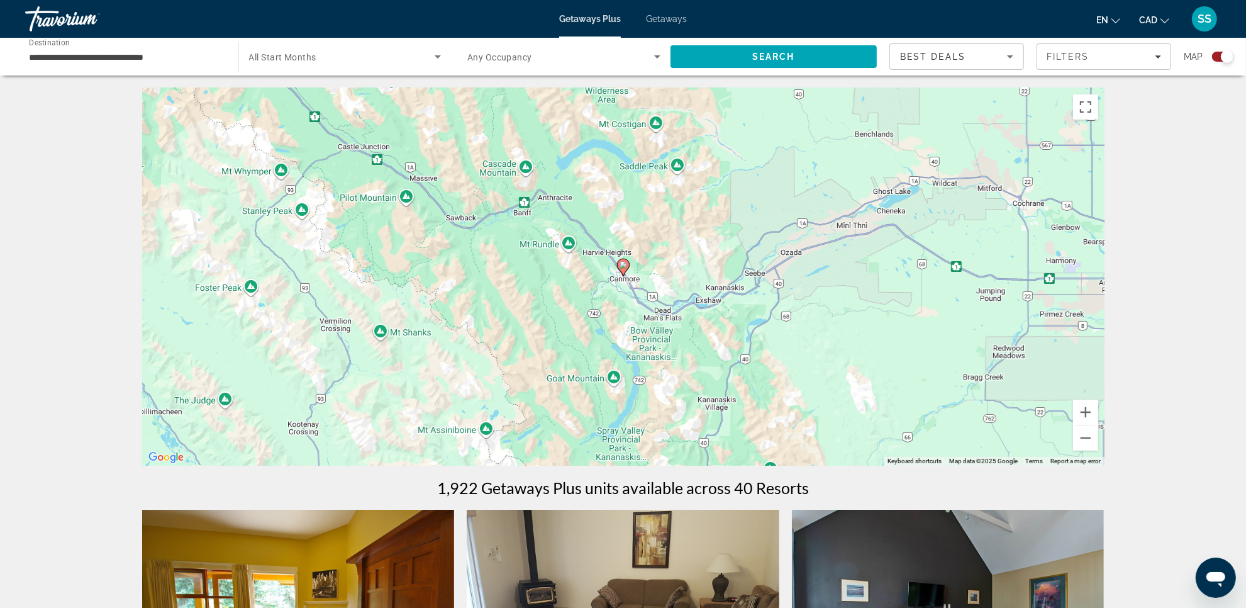
click at [620, 262] on image "Main content" at bounding box center [624, 265] width 8 height 8
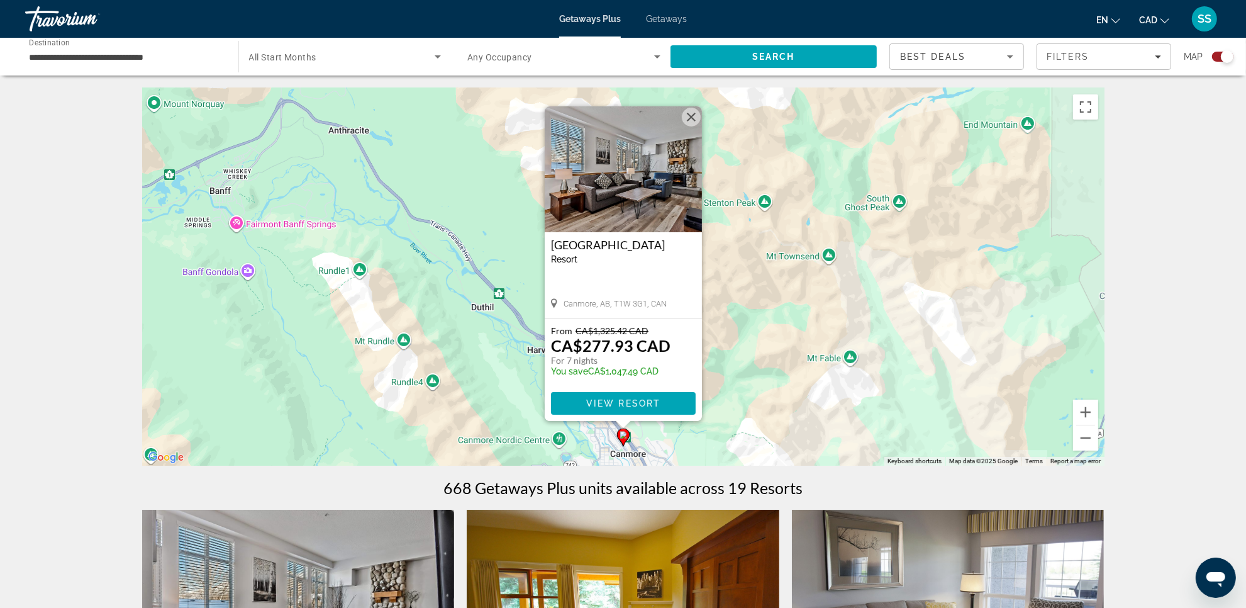
click at [692, 118] on button "Close" at bounding box center [691, 117] width 19 height 19
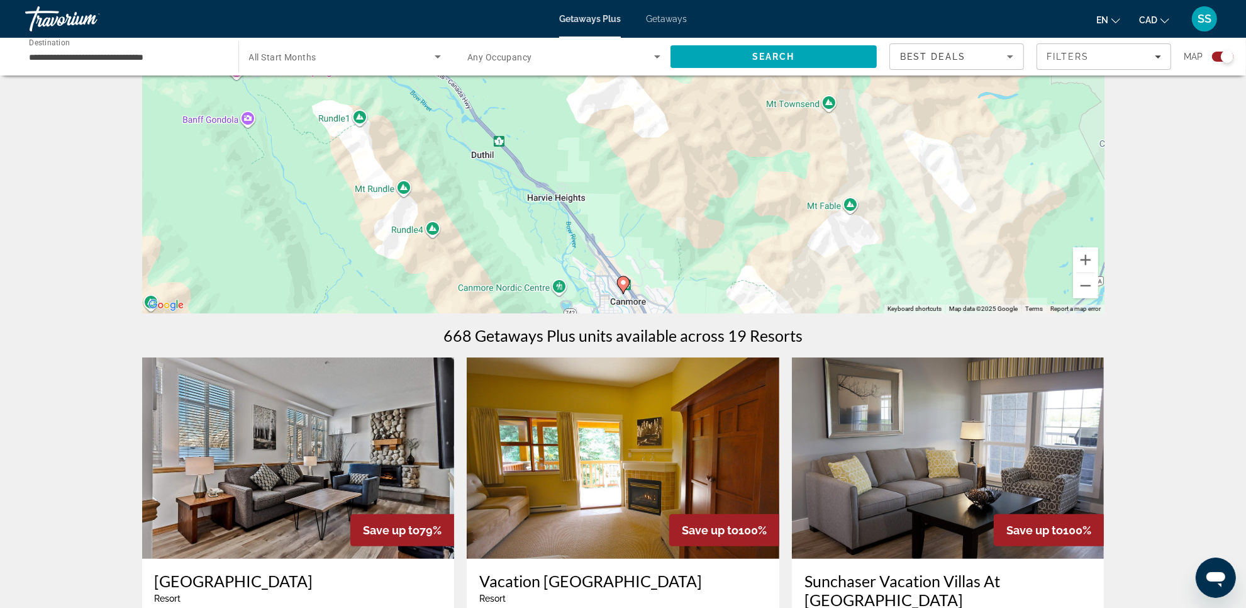
scroll to position [157, 0]
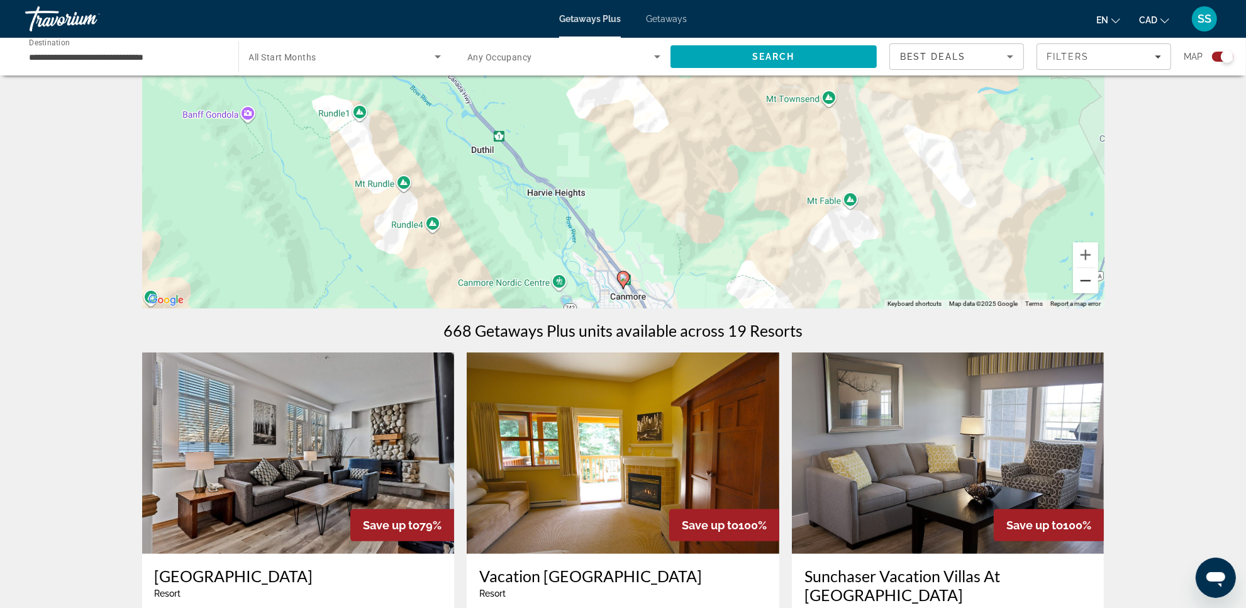
click at [1086, 281] on button "Zoom out" at bounding box center [1085, 280] width 25 height 25
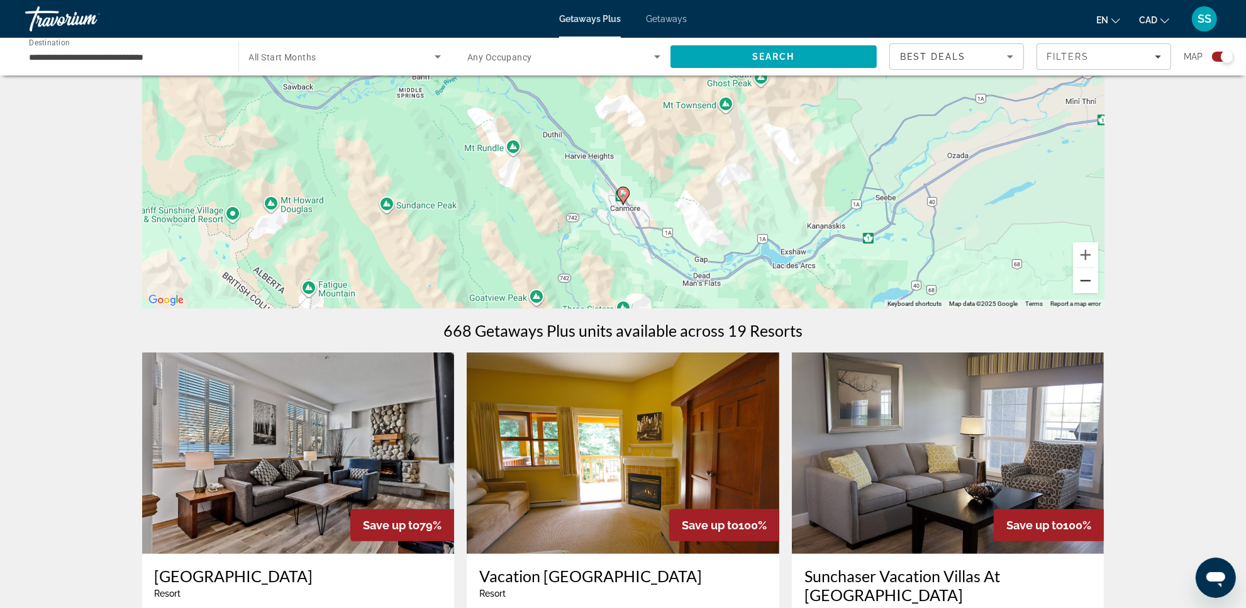
click at [1086, 281] on button "Zoom out" at bounding box center [1085, 280] width 25 height 25
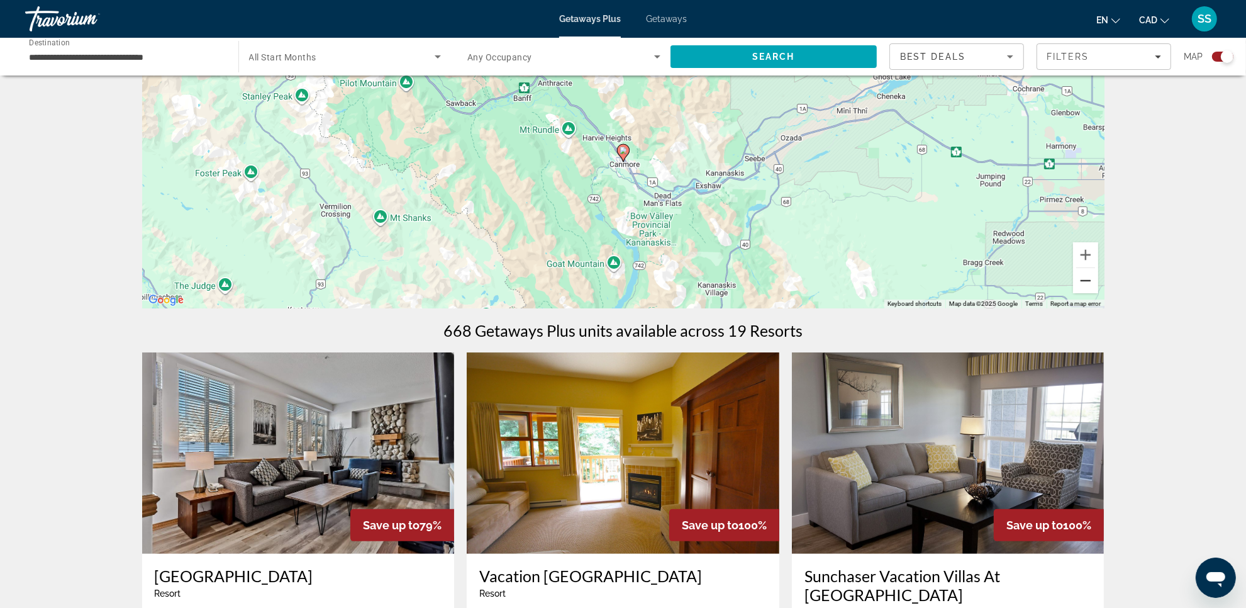
click at [1086, 281] on button "Zoom out" at bounding box center [1085, 280] width 25 height 25
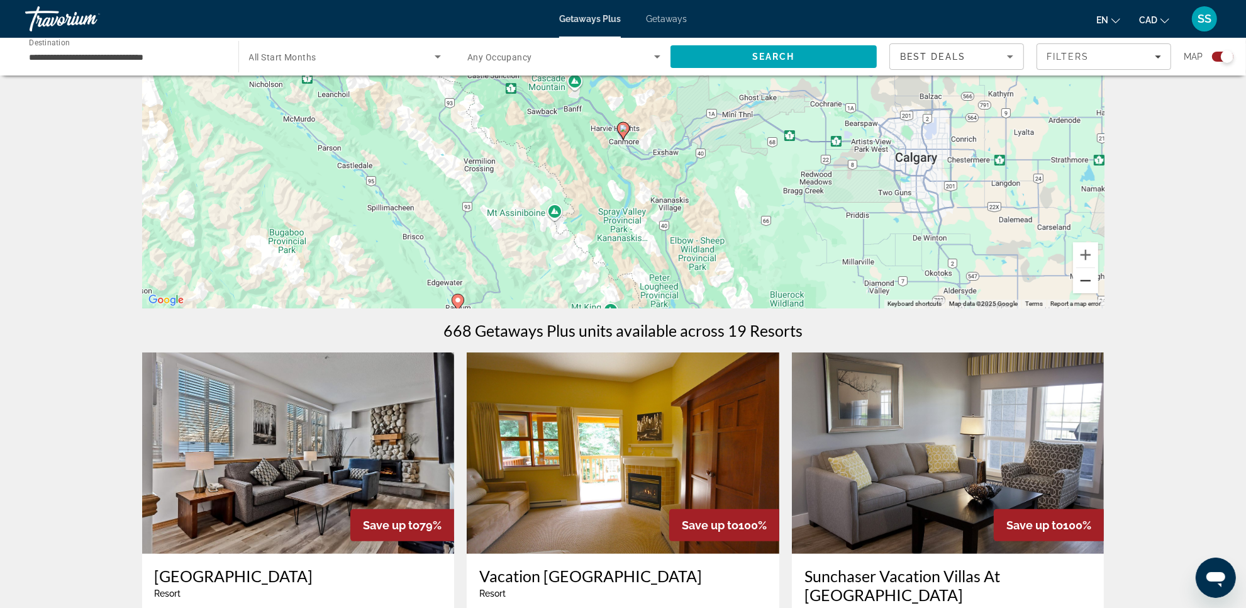
click at [1086, 281] on button "Zoom out" at bounding box center [1085, 280] width 25 height 25
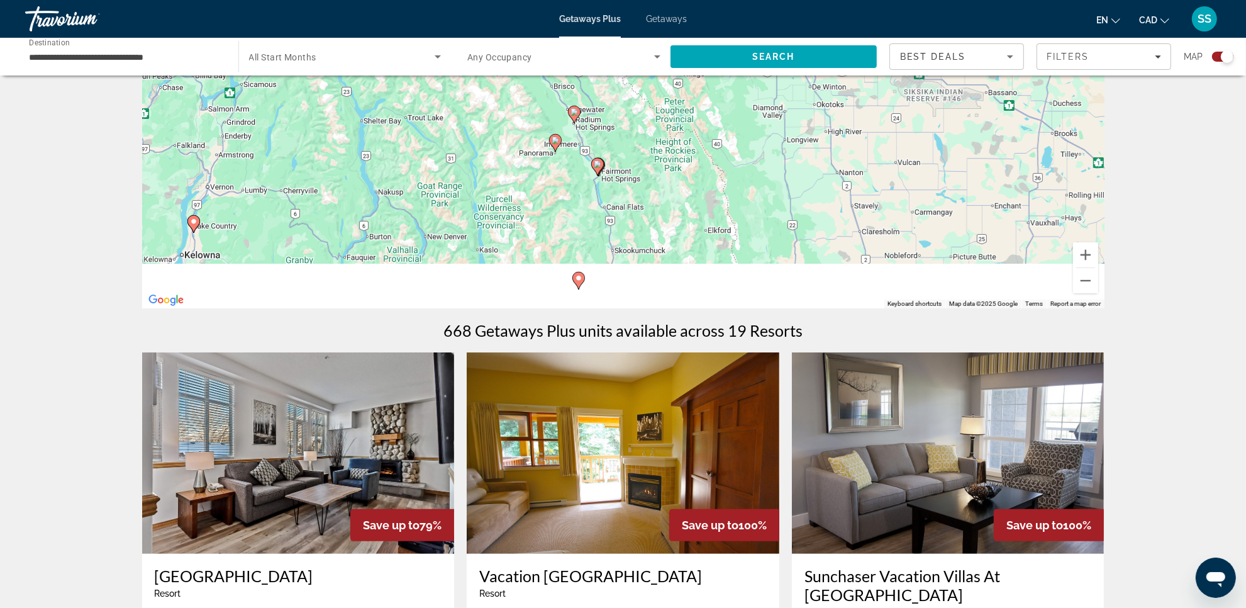
drag, startPoint x: 609, startPoint y: 215, endPoint x: 646, endPoint y: 116, distance: 105.3
click at [646, 116] on div "To activate drag with keyboard, press Alt + Enter. Once in keyboard drag state,…" at bounding box center [623, 120] width 963 height 378
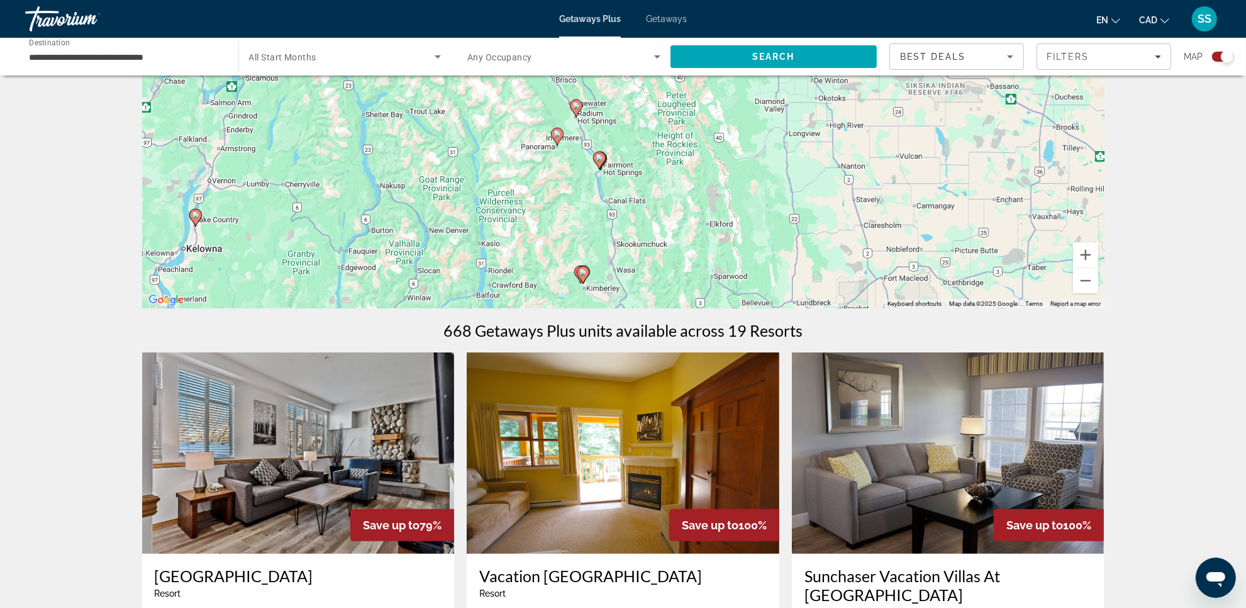
click at [557, 136] on image "Main content" at bounding box center [558, 134] width 8 height 8
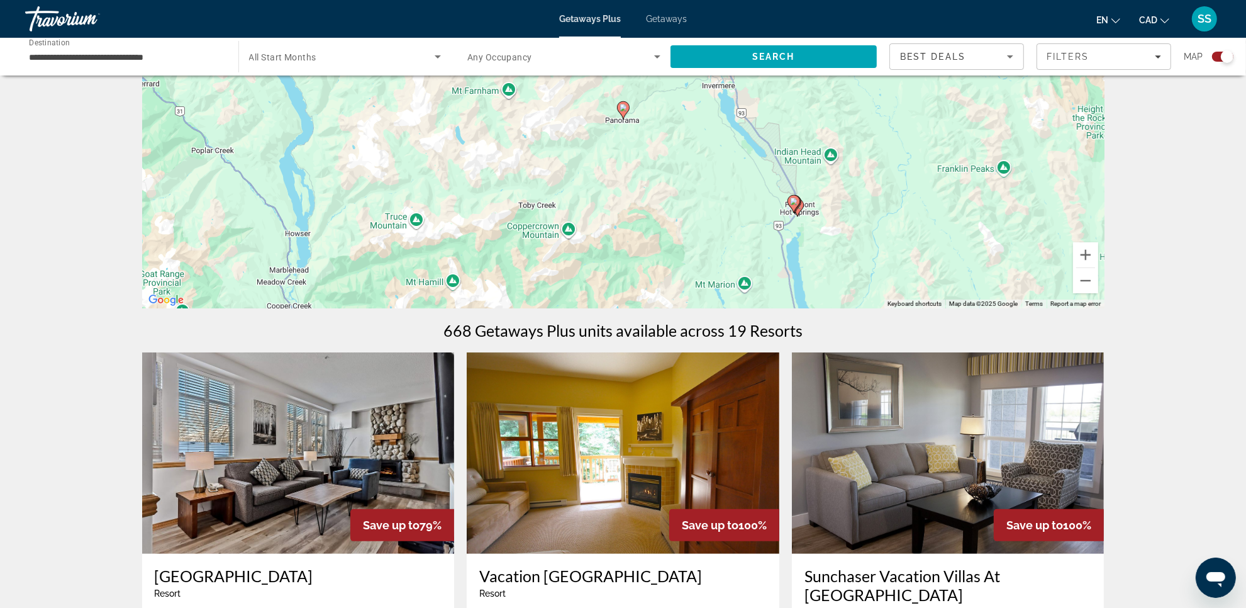
click at [620, 108] on image "Main content" at bounding box center [624, 108] width 8 height 8
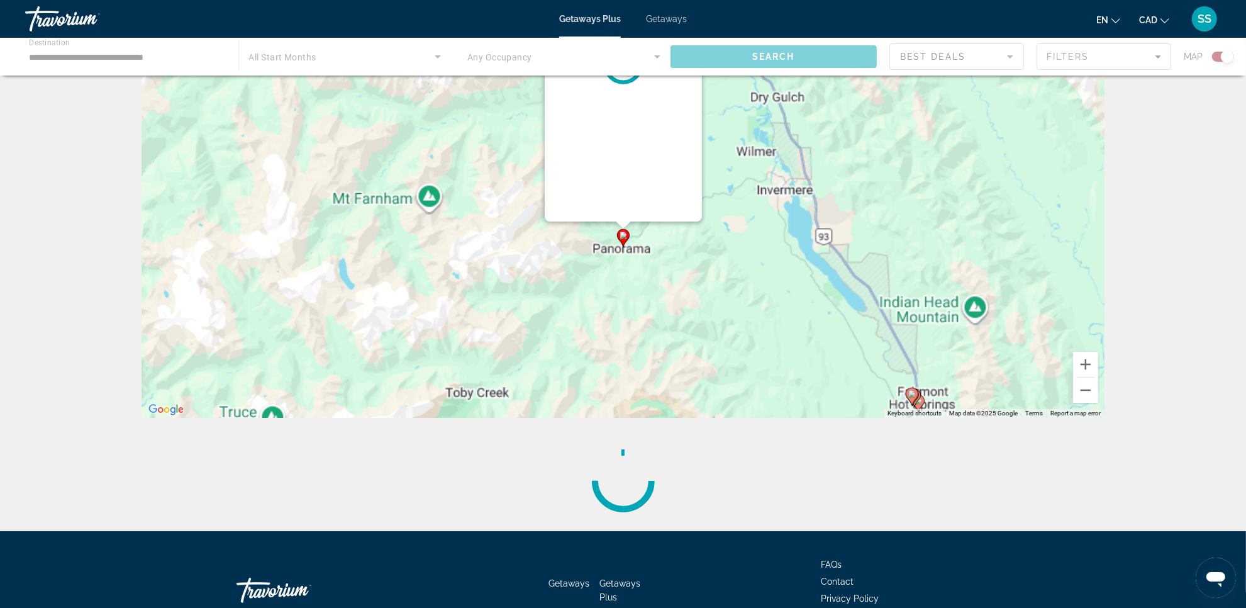
scroll to position [0, 0]
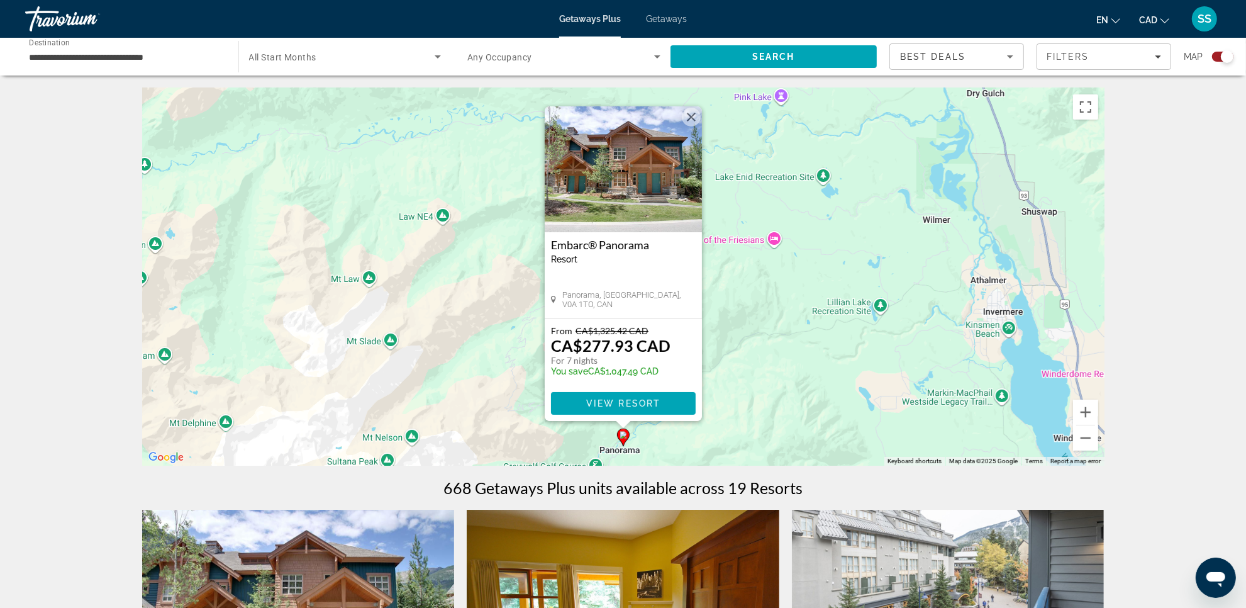
click at [634, 172] on img "Main content" at bounding box center [623, 169] width 157 height 126
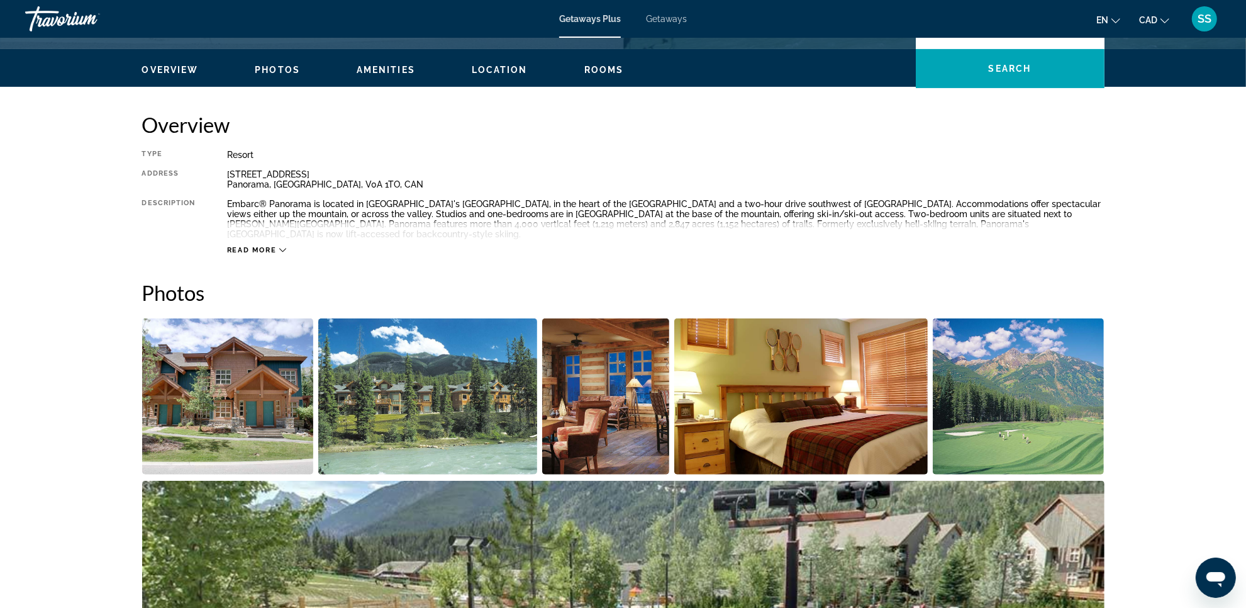
scroll to position [393, 0]
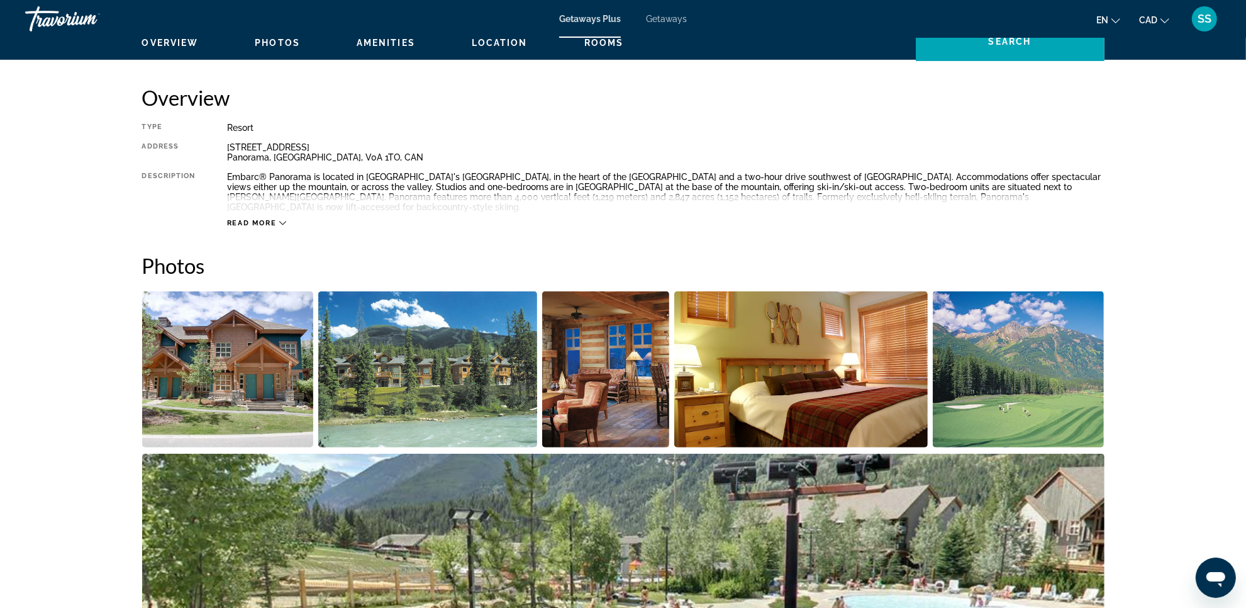
click at [209, 366] on img "Open full-screen image slider" at bounding box center [228, 369] width 172 height 156
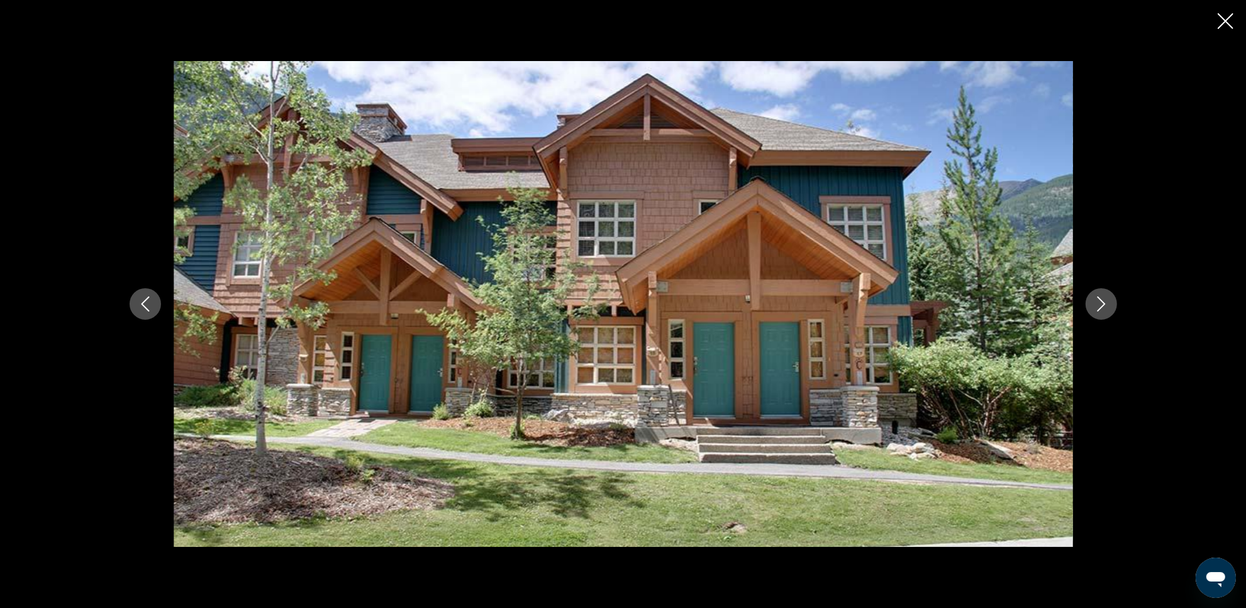
click at [1104, 299] on icon "Next image" at bounding box center [1101, 303] width 15 height 15
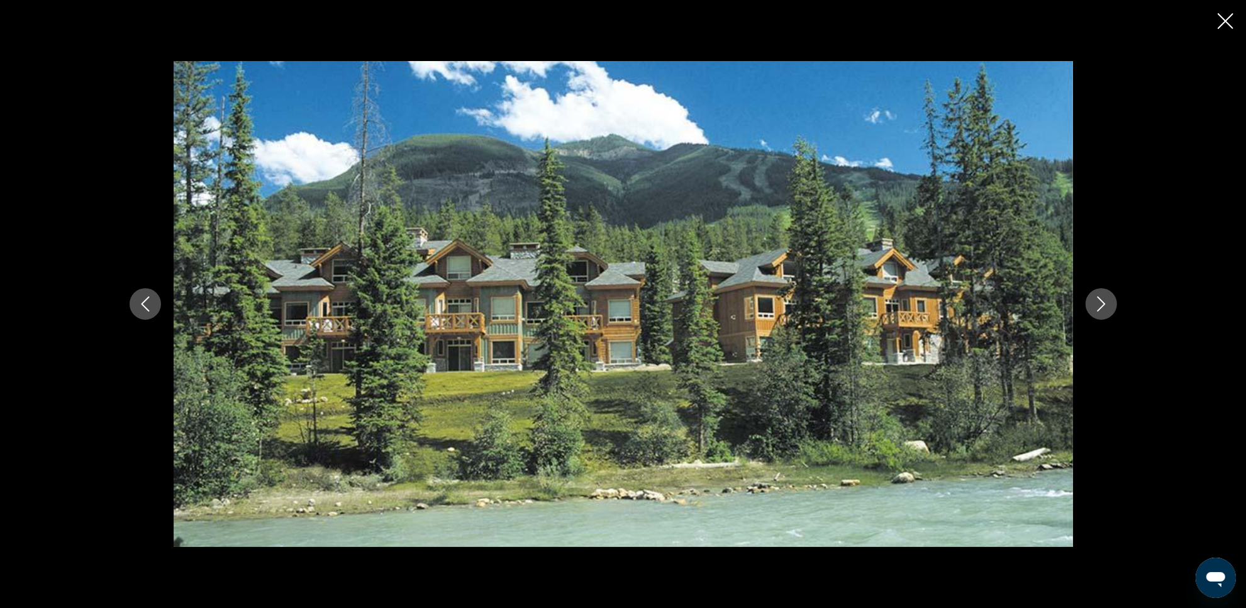
click at [1104, 299] on icon "Next image" at bounding box center [1101, 303] width 15 height 15
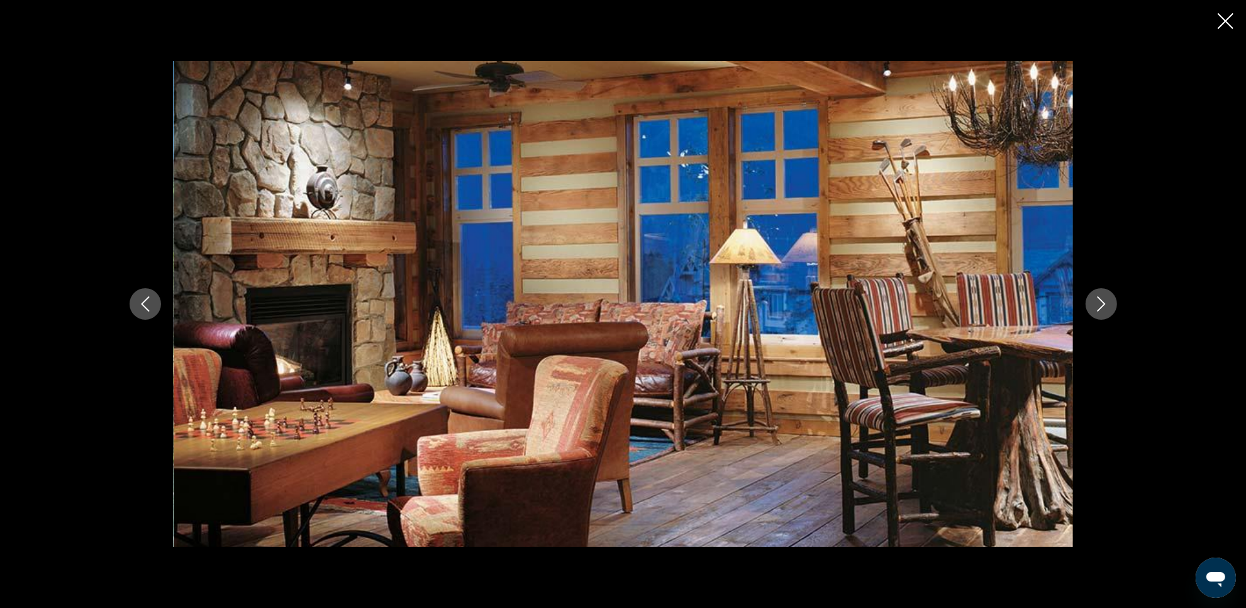
click at [1107, 299] on icon "Next image" at bounding box center [1101, 303] width 15 height 15
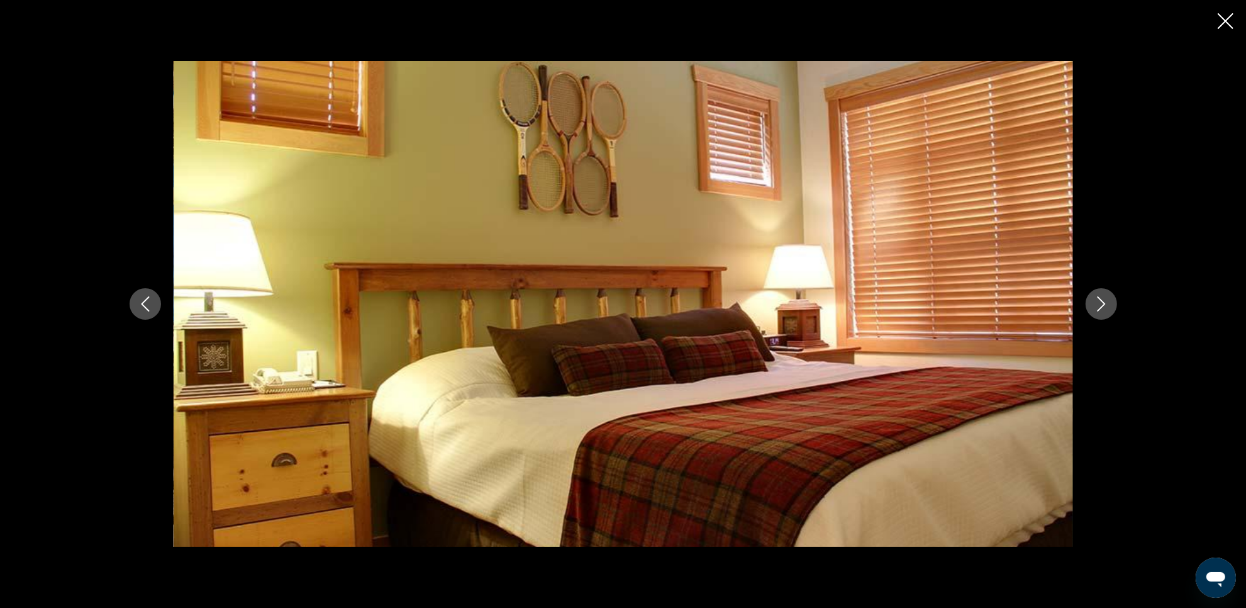
click at [1107, 299] on icon "Next image" at bounding box center [1101, 303] width 15 height 15
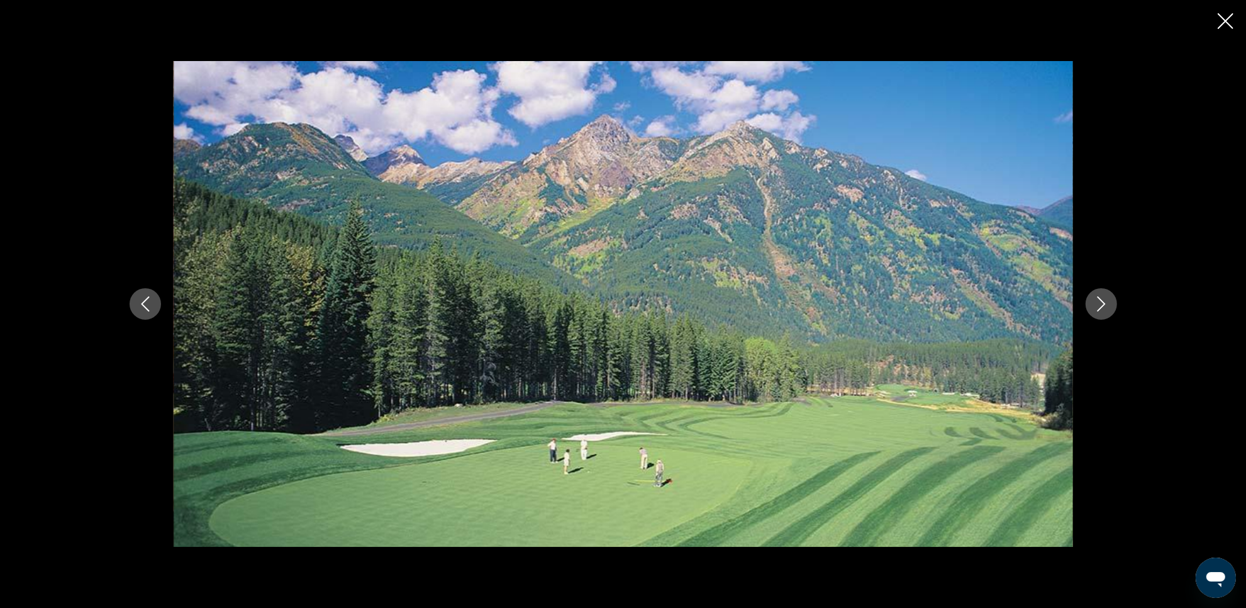
click at [1107, 299] on icon "Next image" at bounding box center [1101, 303] width 15 height 15
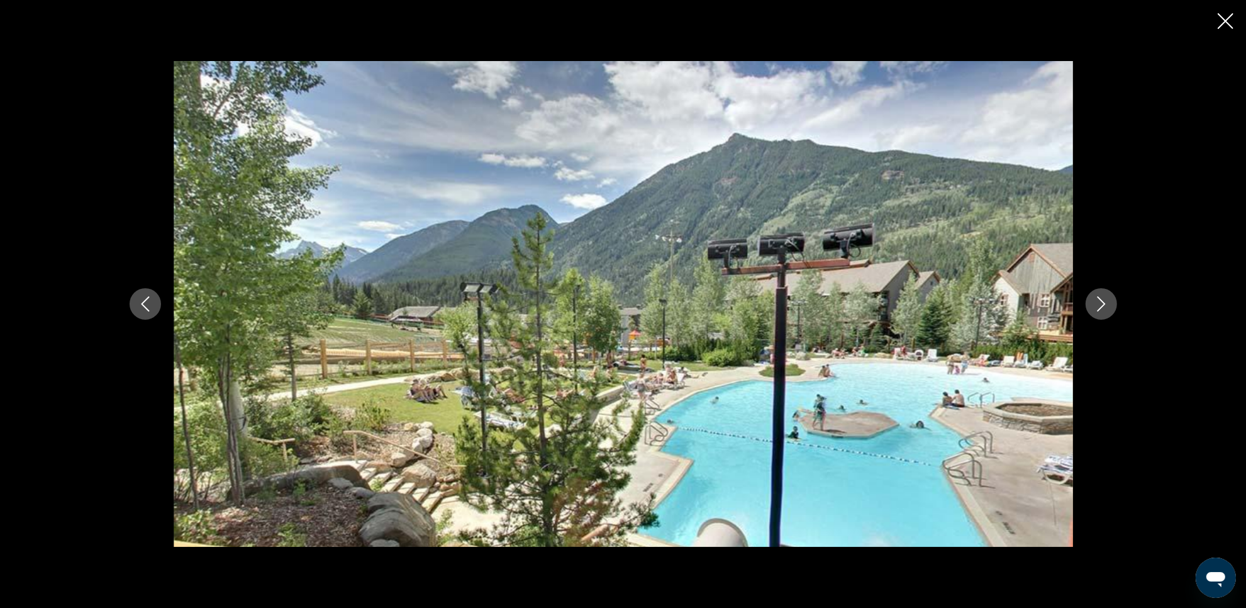
click at [1107, 299] on icon "Next image" at bounding box center [1101, 303] width 15 height 15
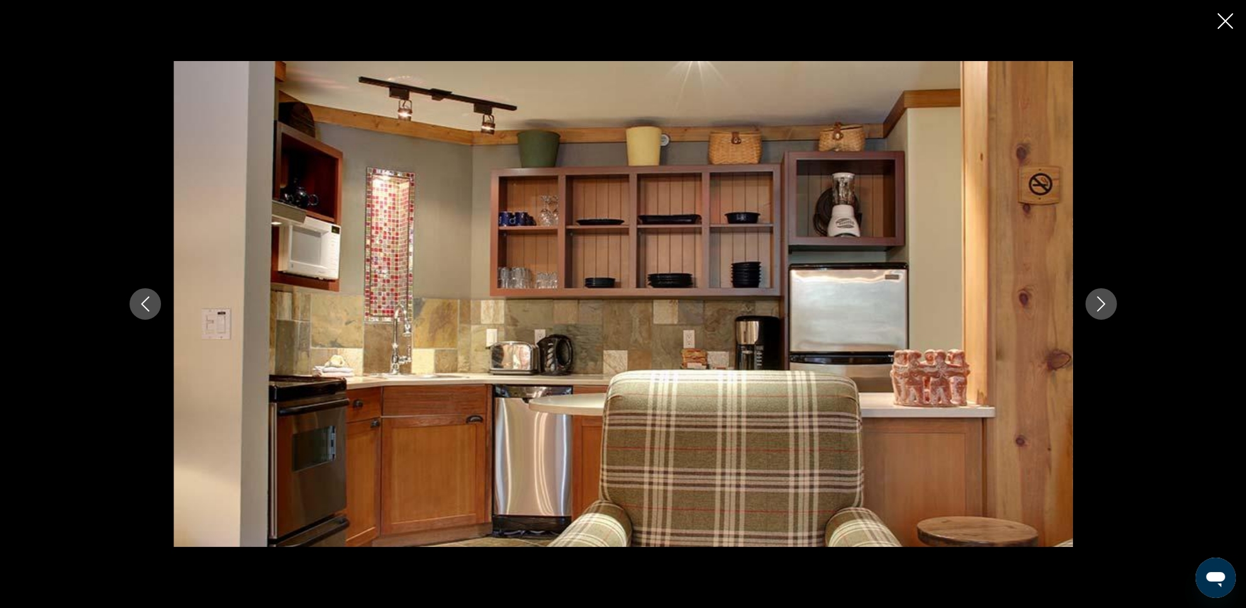
click at [145, 308] on icon "Previous image" at bounding box center [145, 303] width 8 height 15
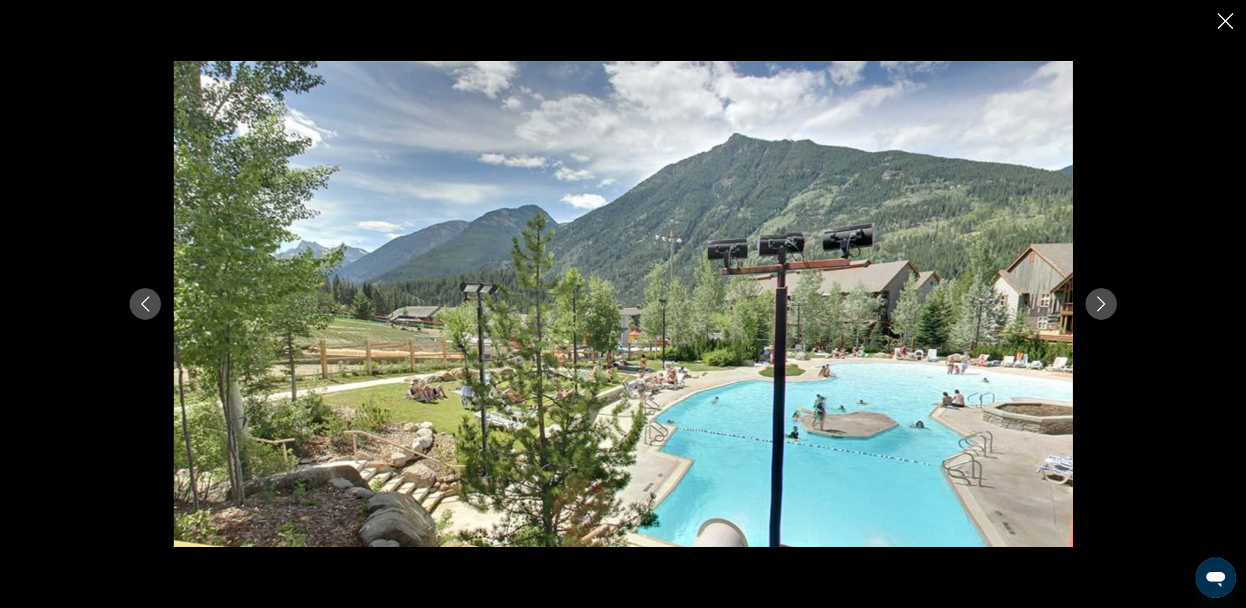
click at [1097, 307] on icon "Next image" at bounding box center [1101, 303] width 15 height 15
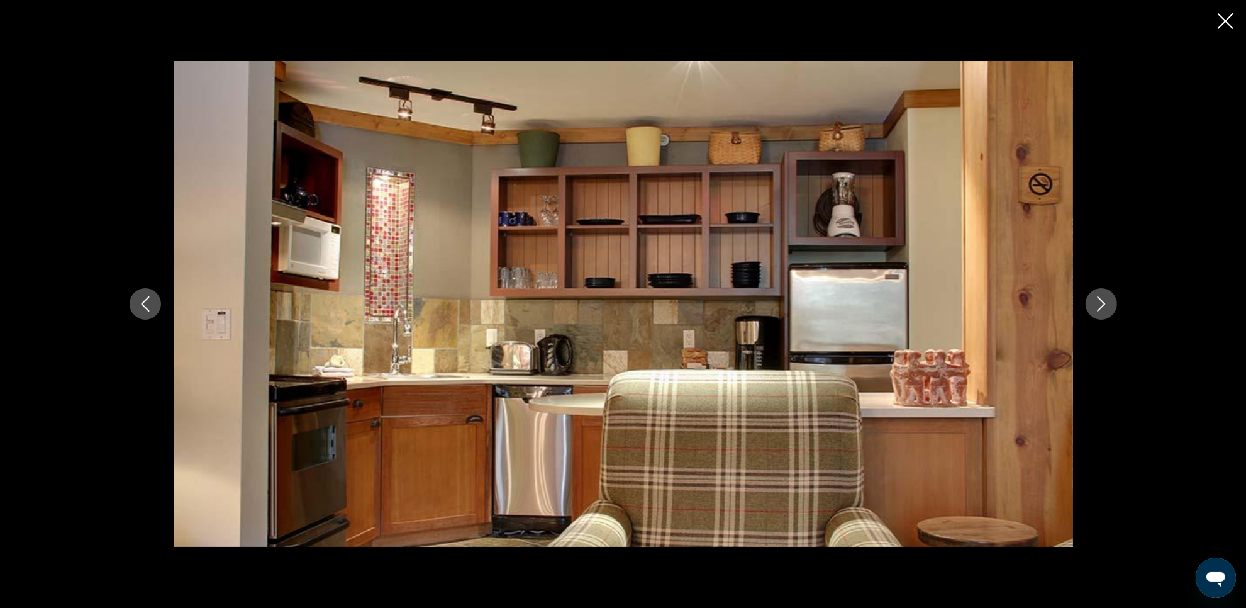
click at [1097, 306] on icon "Next image" at bounding box center [1101, 303] width 15 height 15
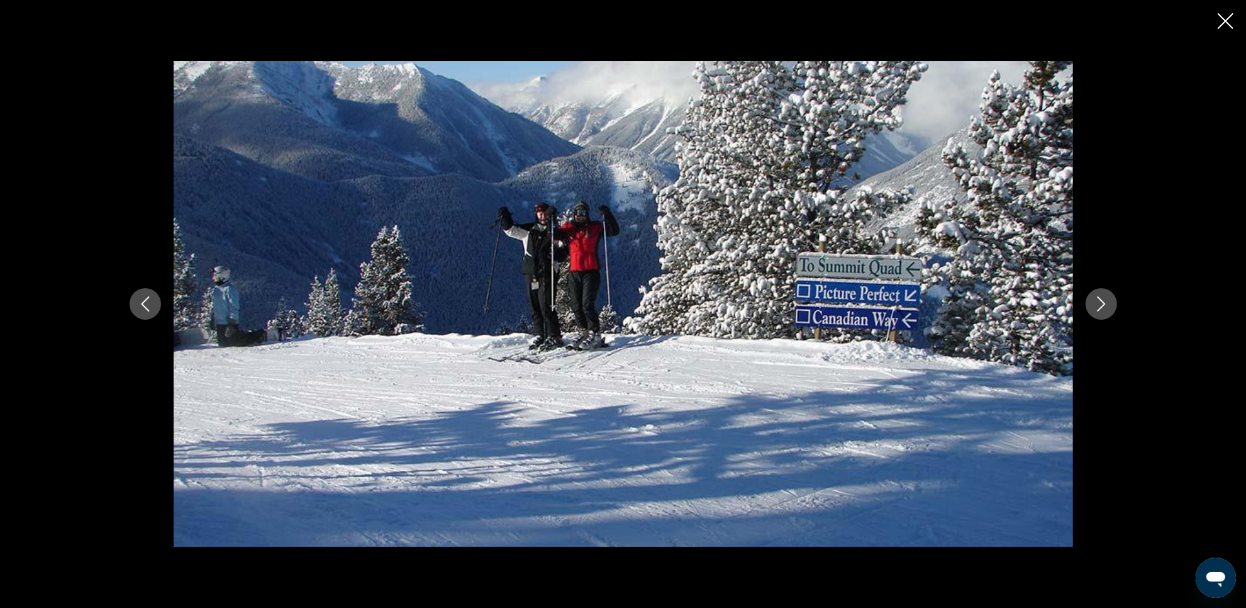
click at [1097, 306] on icon "Next image" at bounding box center [1101, 303] width 15 height 15
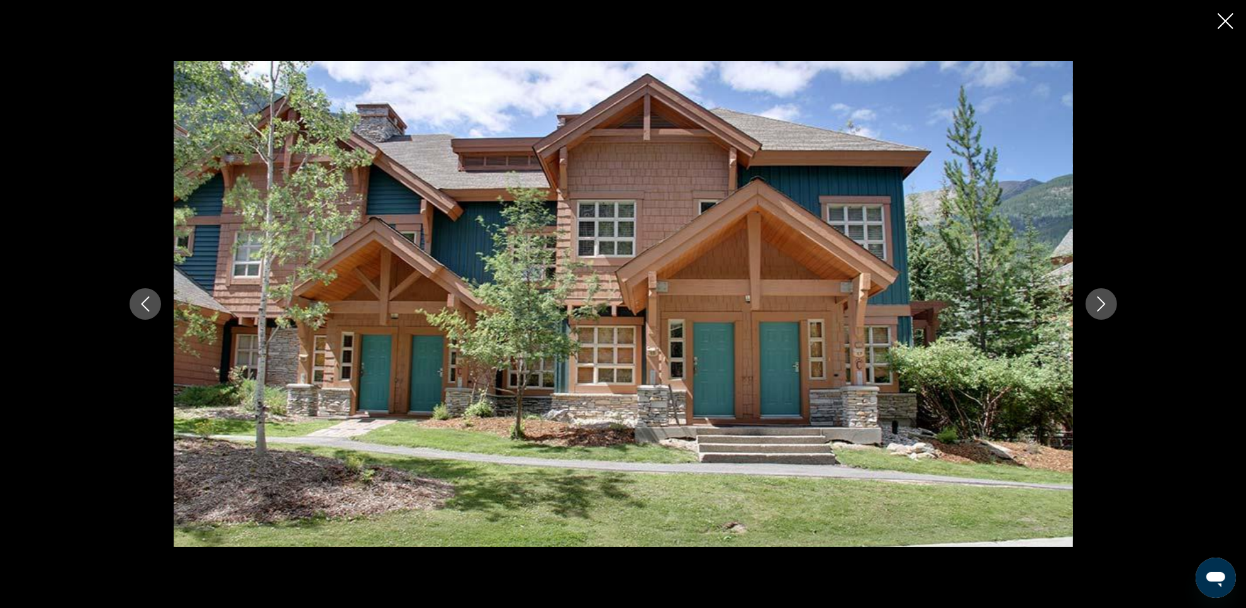
click at [1097, 306] on icon "Next image" at bounding box center [1101, 303] width 15 height 15
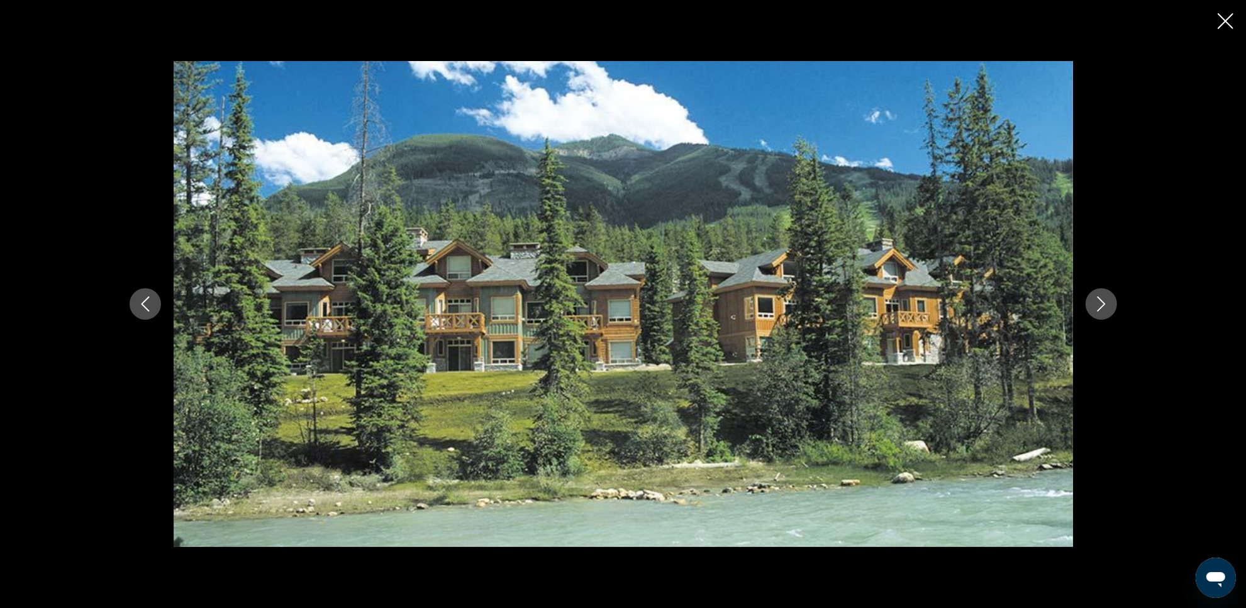
click at [1219, 21] on icon "Close slideshow" at bounding box center [1226, 21] width 16 height 16
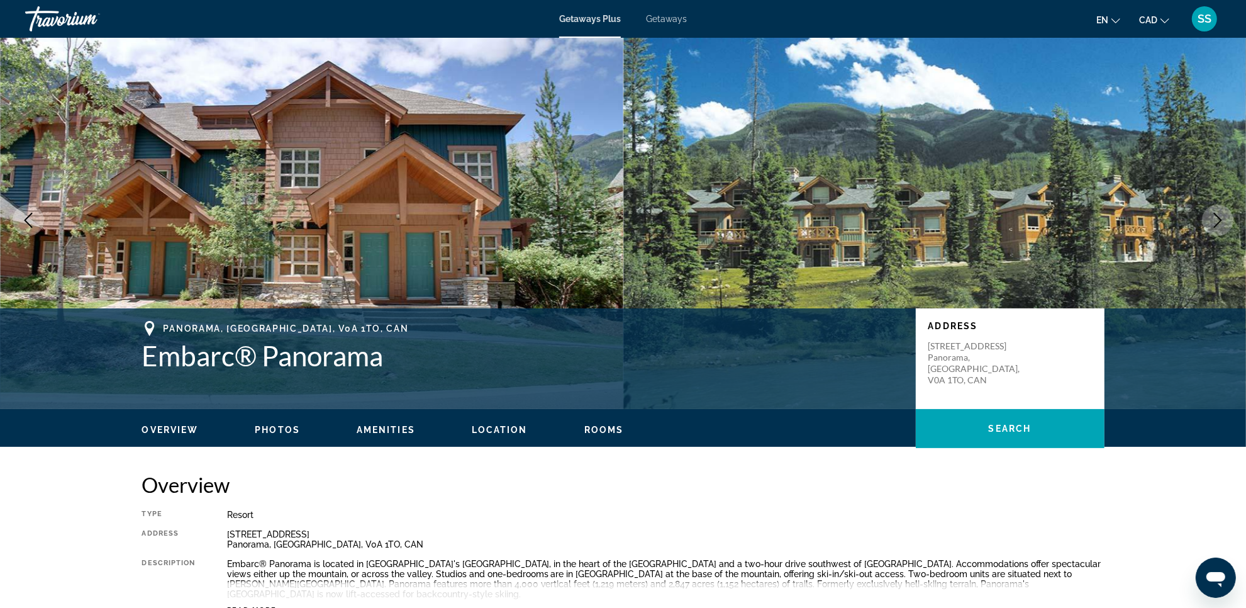
scroll to position [0, 0]
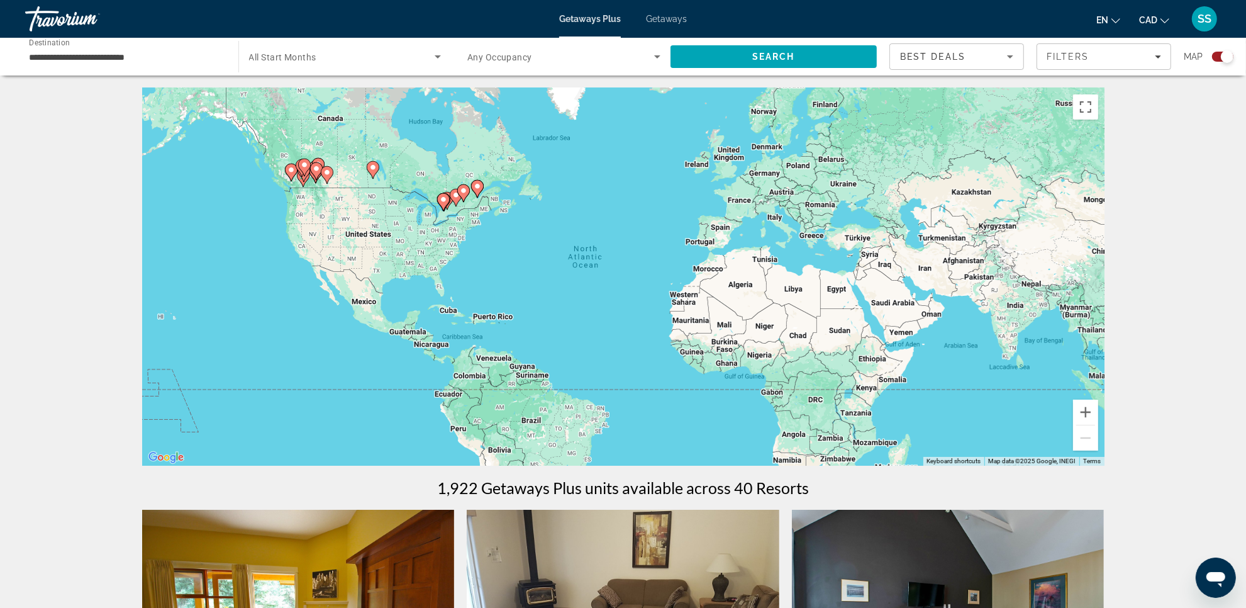
click at [340, 171] on div "To activate drag with keyboard, press Alt + Enter. Once in keyboard drag state,…" at bounding box center [623, 277] width 963 height 378
click at [322, 159] on icon "Main content" at bounding box center [318, 167] width 13 height 18
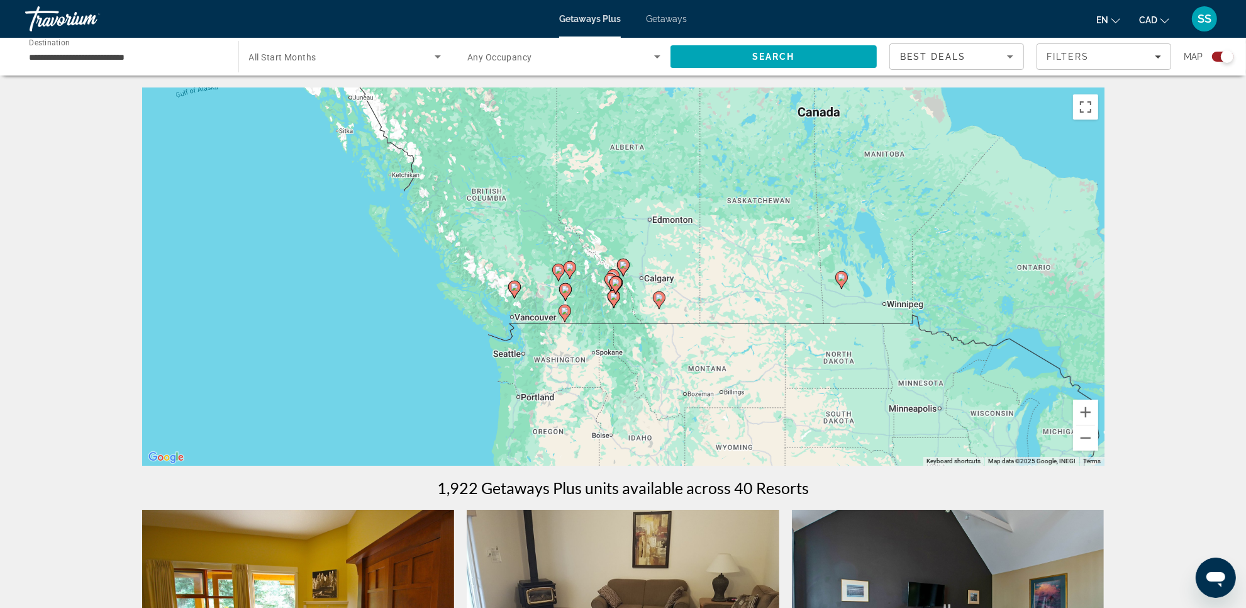
click at [592, 241] on div "To activate drag with keyboard, press Alt + Enter. Once in keyboard drag state,…" at bounding box center [623, 277] width 963 height 378
drag, startPoint x: 630, startPoint y: 269, endPoint x: 661, endPoint y: 269, distance: 30.2
click at [631, 269] on div "To activate drag with keyboard, press Alt + Enter. Once in keyboard drag state,…" at bounding box center [623, 277] width 963 height 378
click at [608, 272] on gmp-advanced-marker "Main content" at bounding box center [611, 281] width 13 height 19
type input "**********"
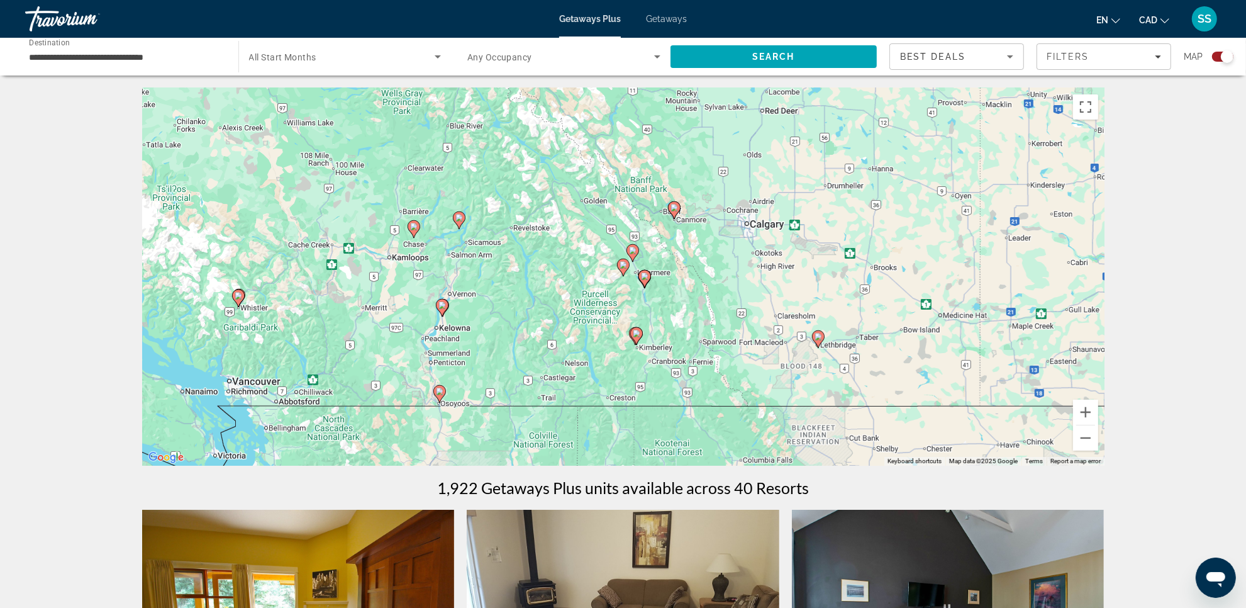
drag, startPoint x: 623, startPoint y: 241, endPoint x: 629, endPoint y: 245, distance: 7.7
click at [625, 243] on div "To navigate, press the arrow keys. To activate drag with keyboard, press Alt + …" at bounding box center [623, 277] width 963 height 378
click at [637, 255] on icon "Main content" at bounding box center [632, 253] width 11 height 16
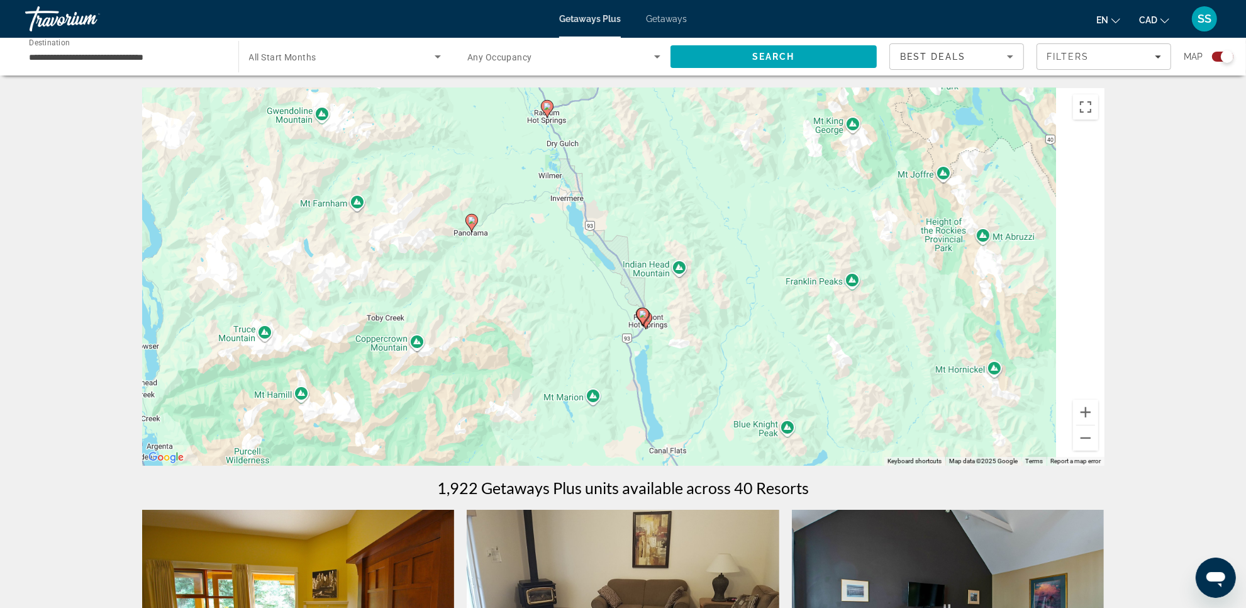
drag, startPoint x: 747, startPoint y: 361, endPoint x: 664, endPoint y: 171, distance: 207.6
click at [664, 171] on div "To activate drag with keyboard, press Alt + Enter. Once in keyboard drag state,…" at bounding box center [623, 277] width 963 height 378
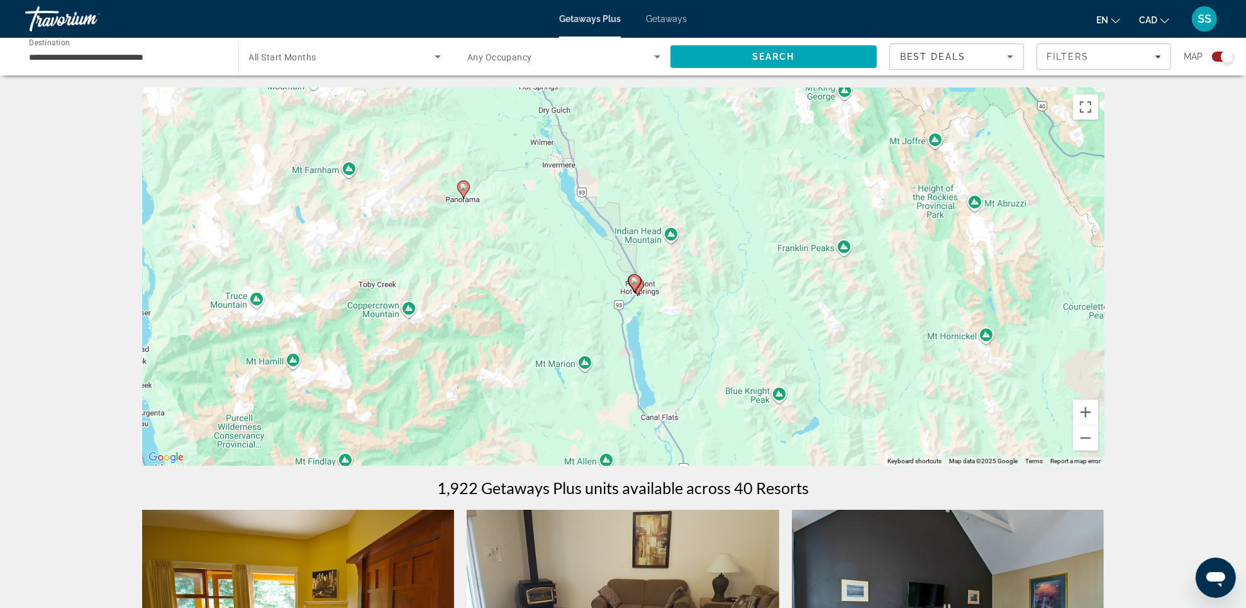
click at [636, 287] on icon "Main content" at bounding box center [634, 283] width 11 height 16
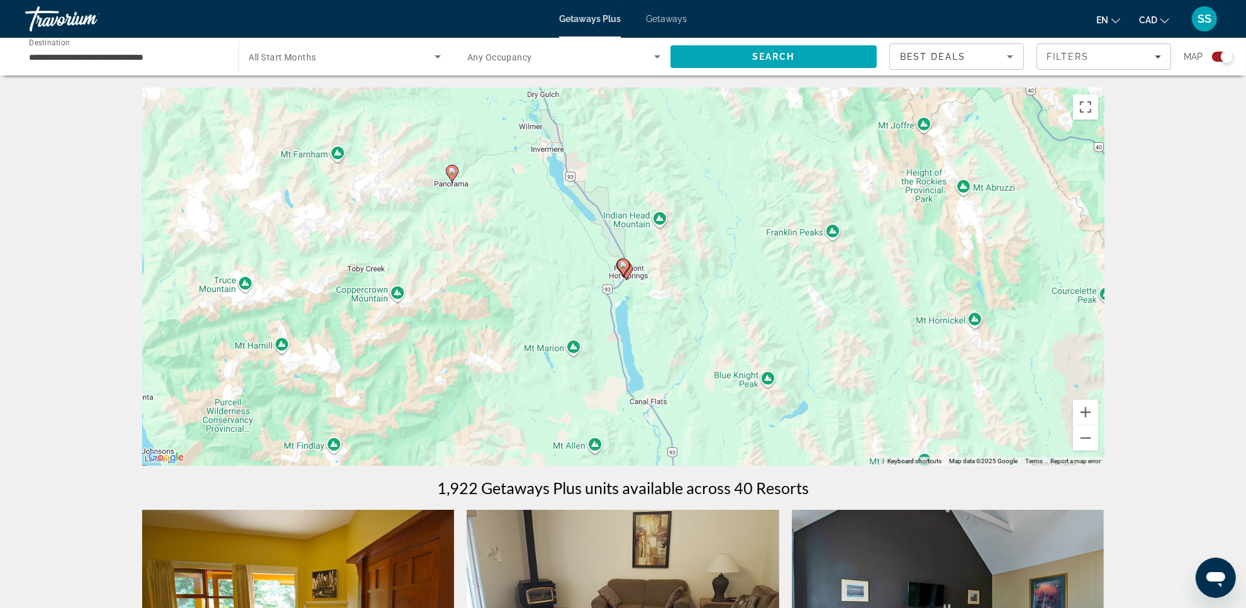
click at [626, 272] on gmp-advanced-marker "Main content" at bounding box center [623, 267] width 13 height 19
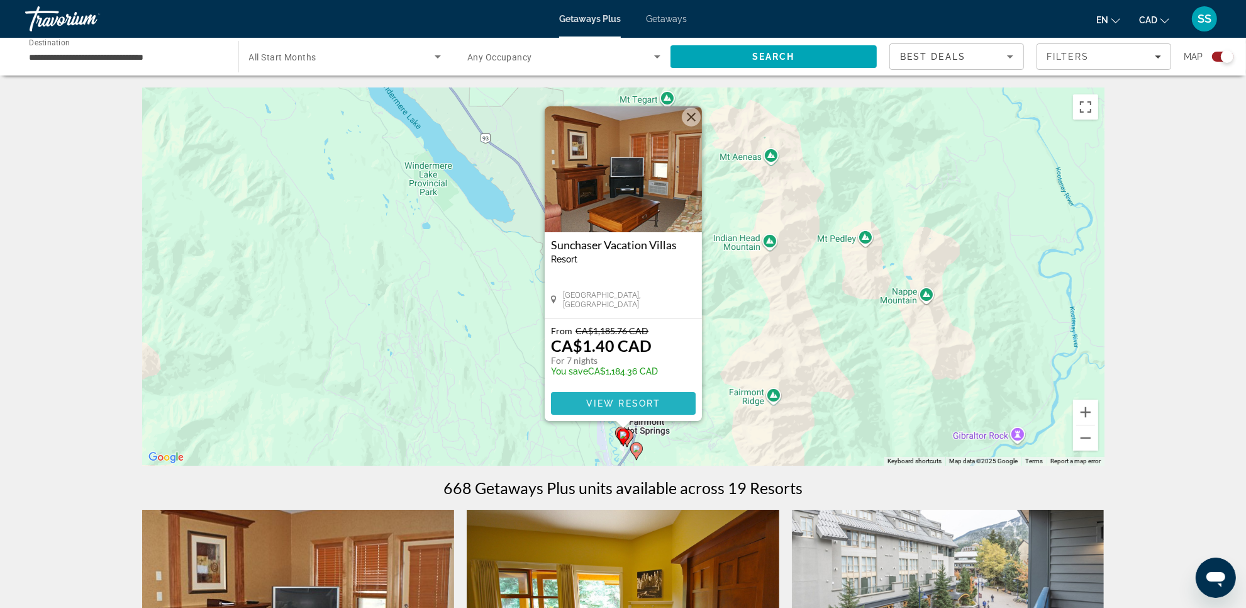
click at [634, 400] on span "View Resort" at bounding box center [623, 403] width 74 height 10
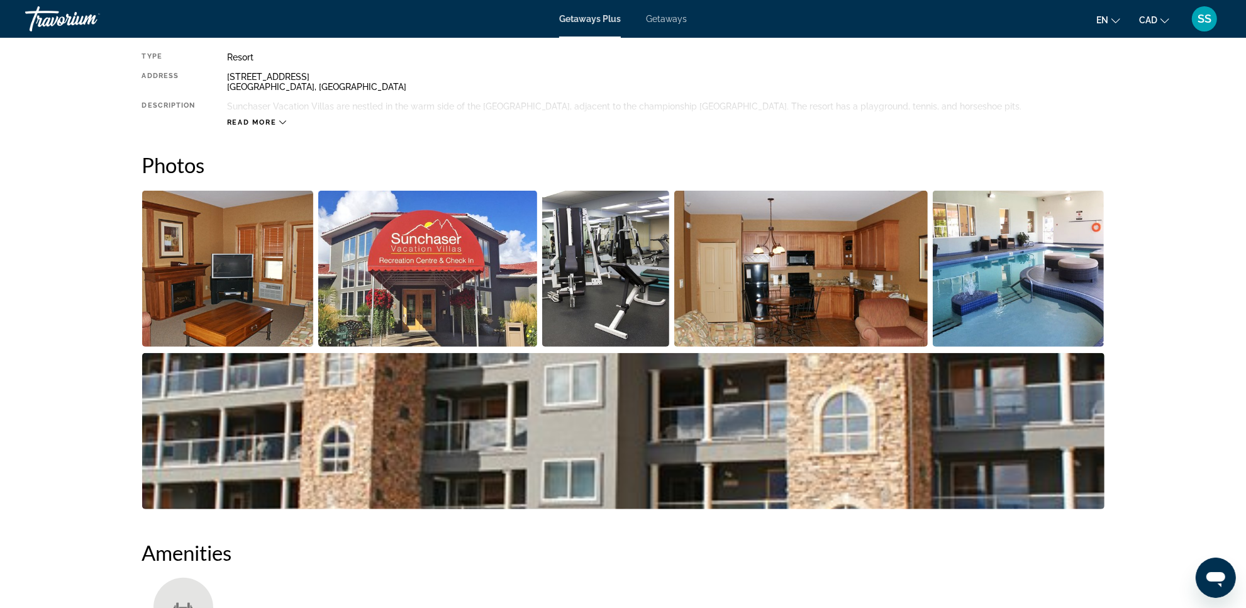
scroll to position [472, 0]
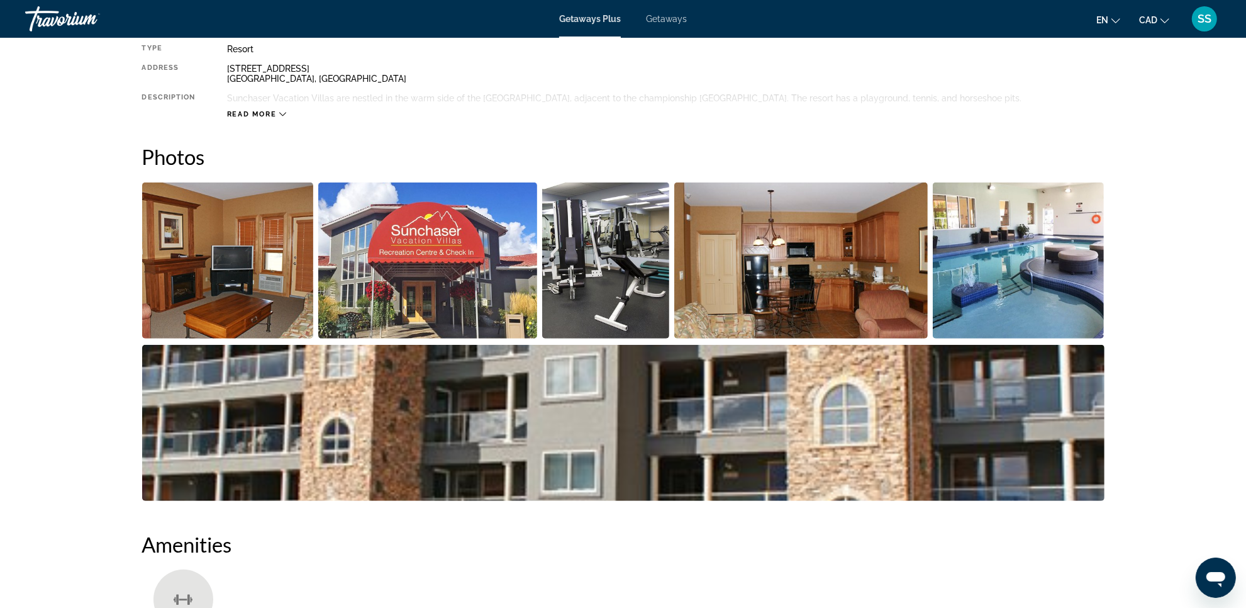
click at [247, 296] on img "Open full-screen image slider" at bounding box center [228, 260] width 172 height 156
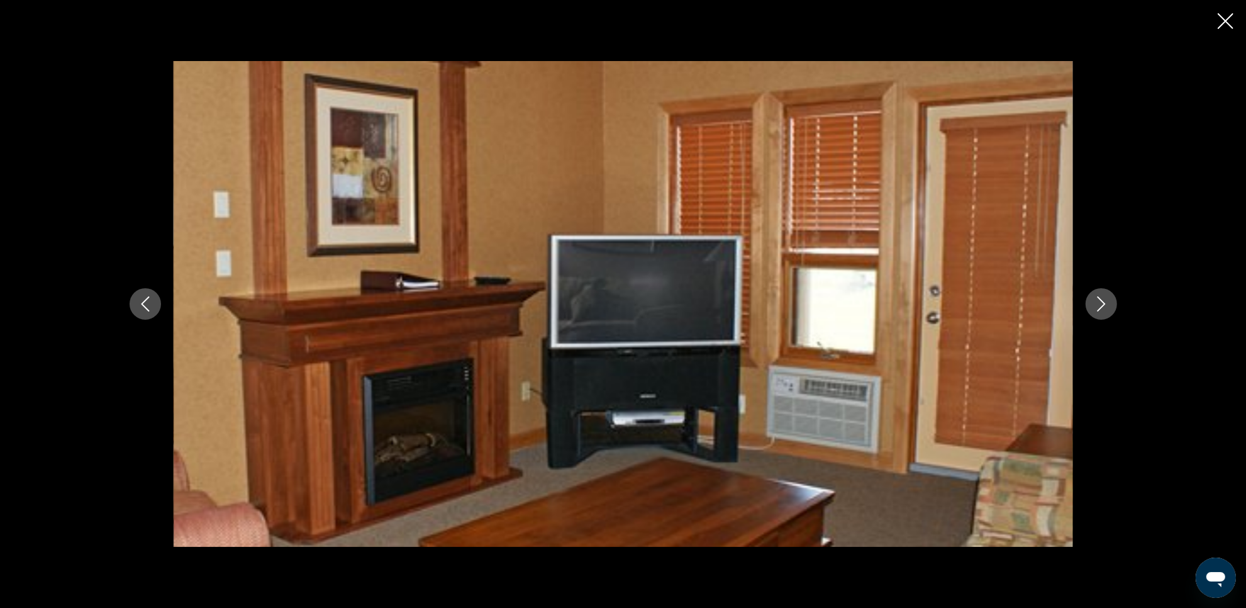
click at [1093, 303] on button "Next image" at bounding box center [1101, 303] width 31 height 31
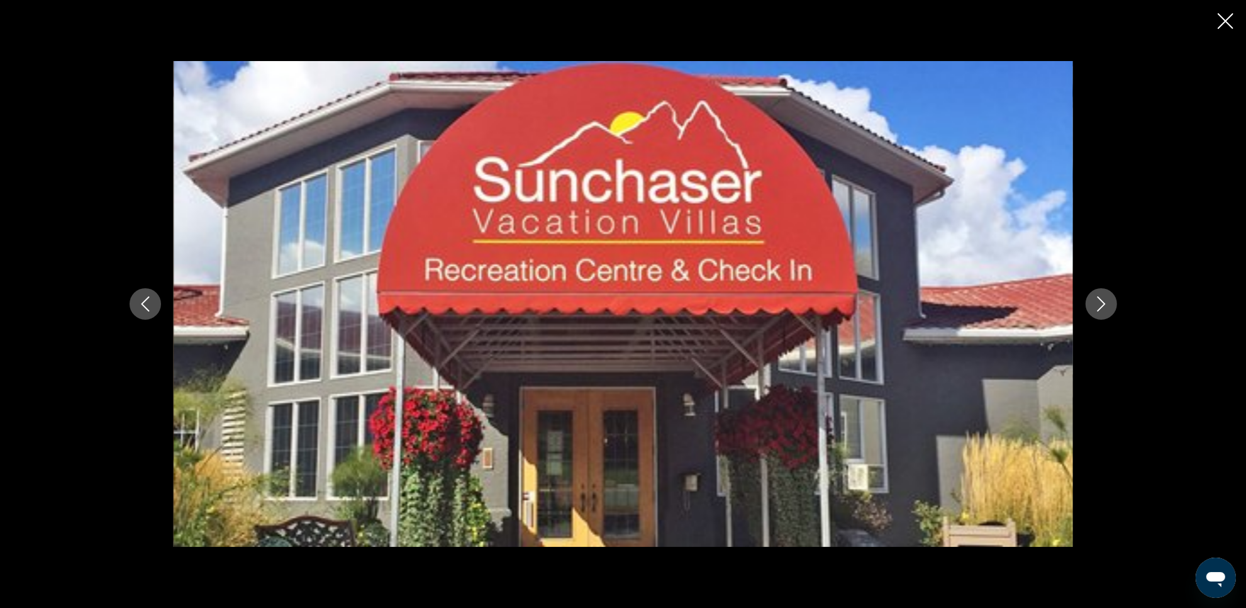
click at [1095, 305] on icon "Next image" at bounding box center [1101, 303] width 15 height 15
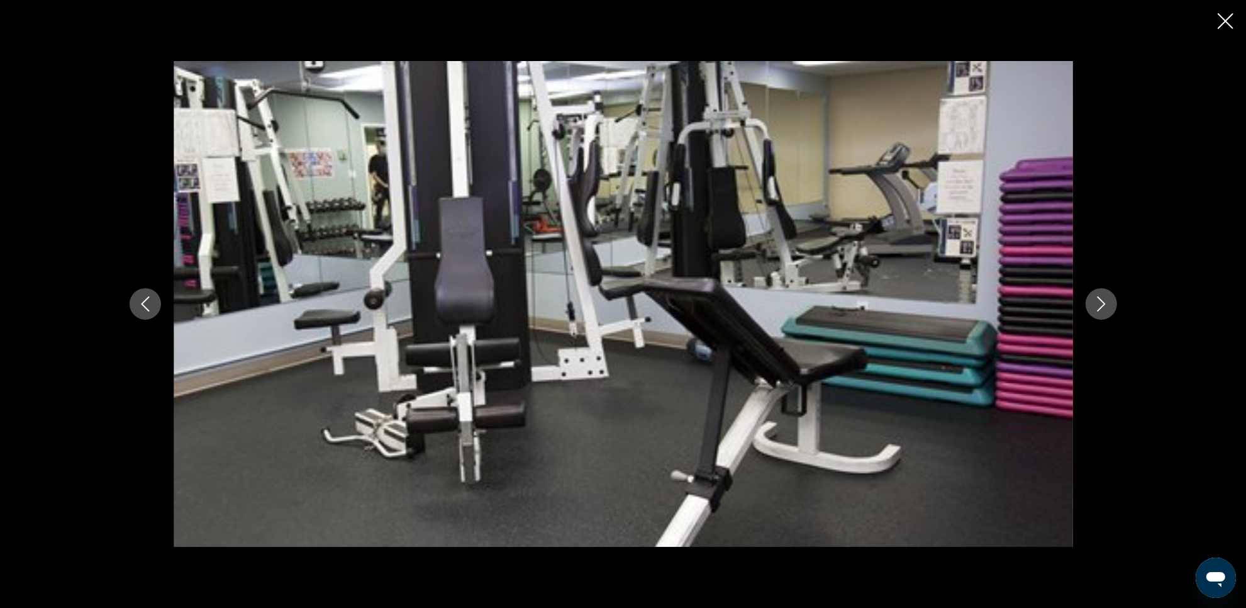
click at [1095, 305] on icon "Next image" at bounding box center [1101, 303] width 15 height 15
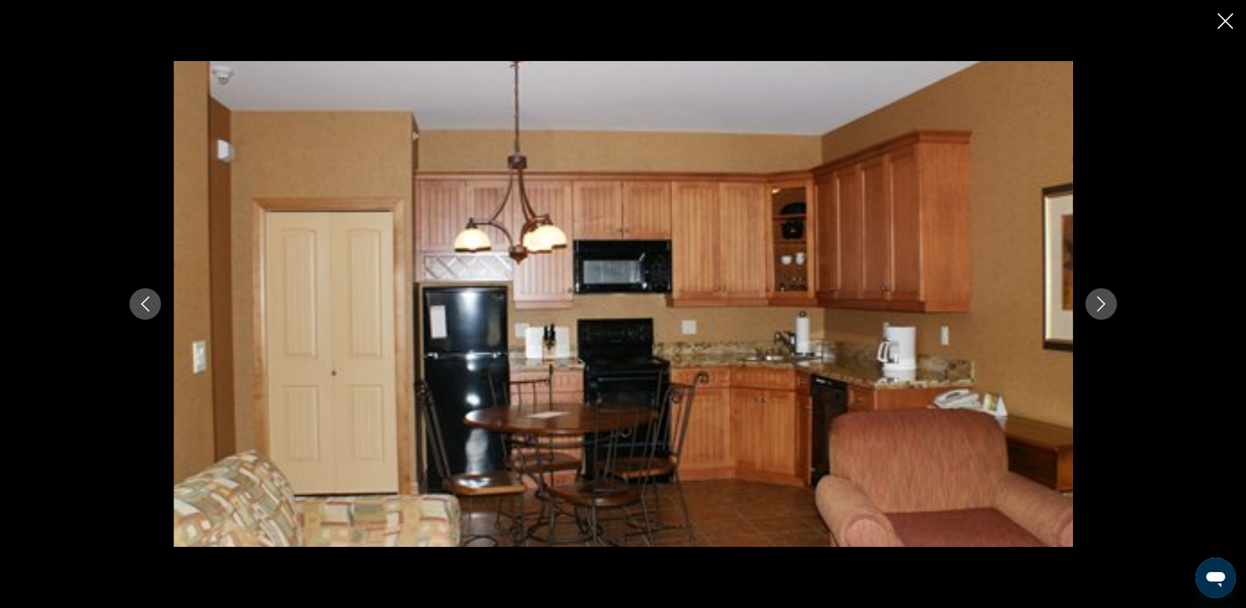
click at [1095, 305] on icon "Next image" at bounding box center [1101, 303] width 15 height 15
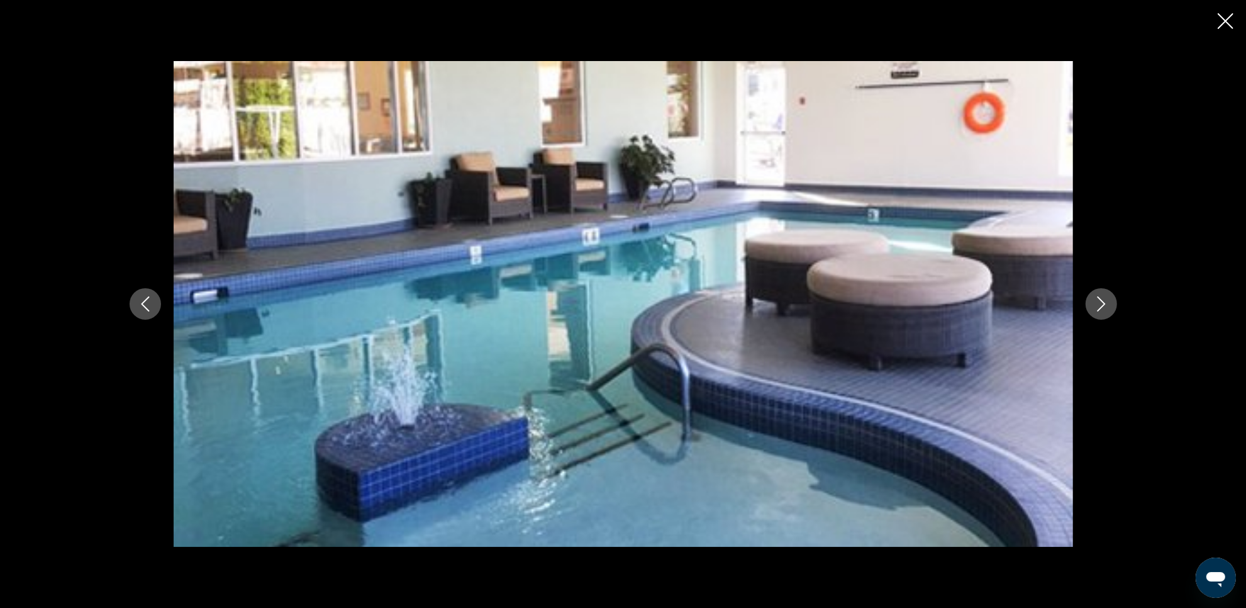
click at [1094, 307] on icon "Next image" at bounding box center [1101, 303] width 15 height 15
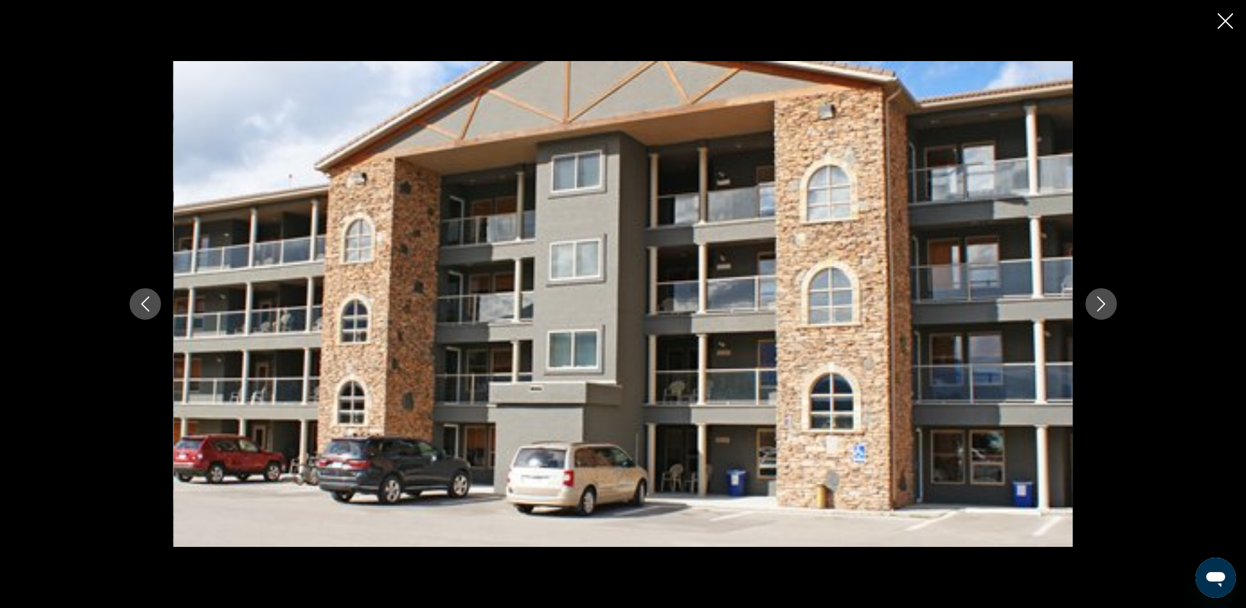
click at [1094, 307] on icon "Next image" at bounding box center [1101, 303] width 15 height 15
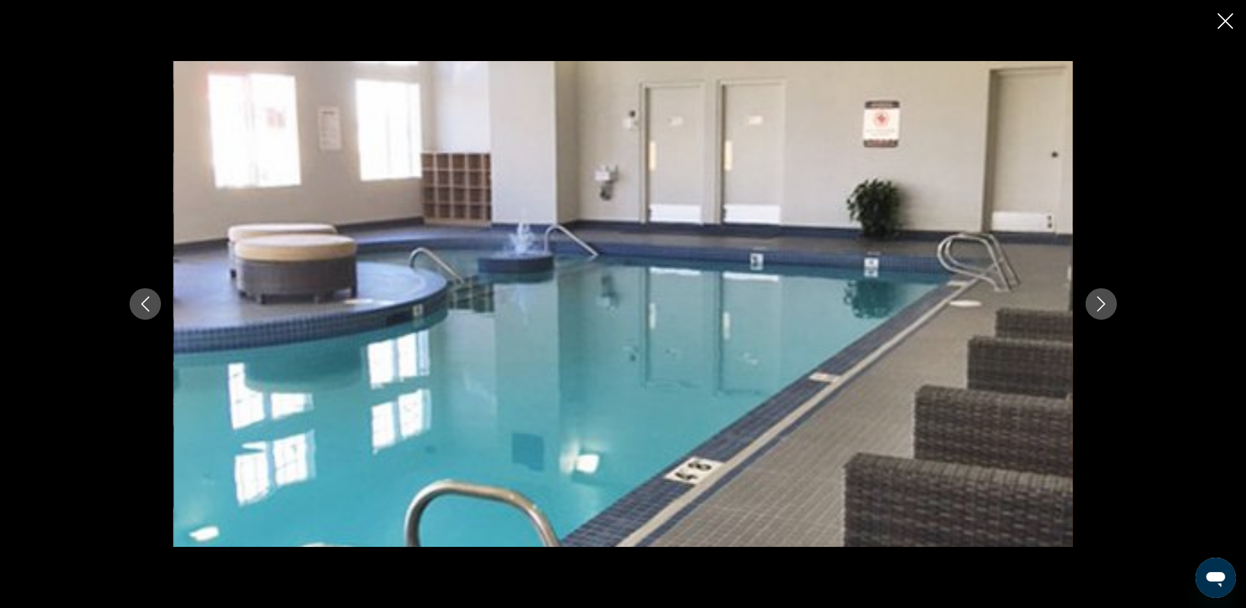
click at [1094, 307] on icon "Next image" at bounding box center [1101, 303] width 15 height 15
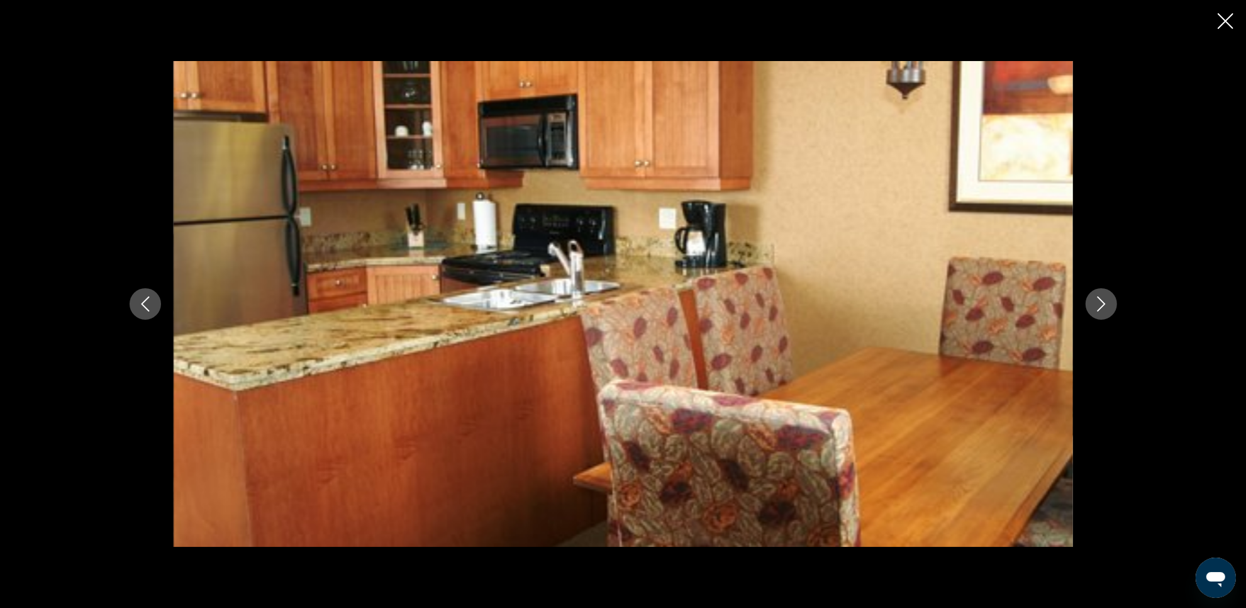
click at [1094, 307] on icon "Next image" at bounding box center [1101, 303] width 15 height 15
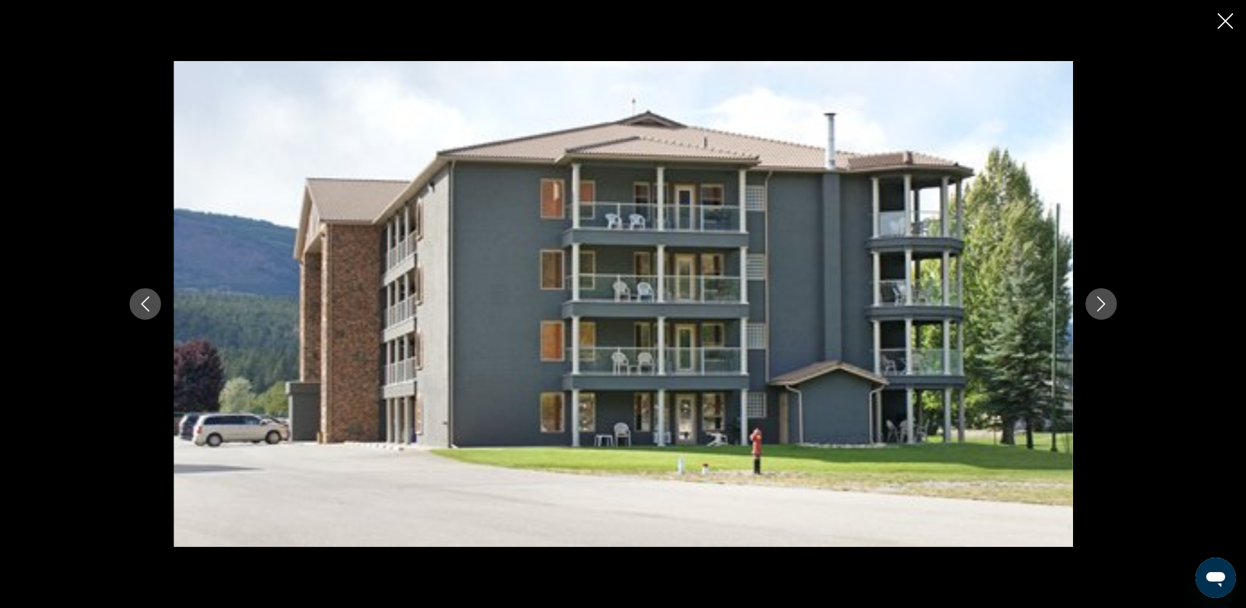
click at [1094, 307] on icon "Next image" at bounding box center [1101, 303] width 15 height 15
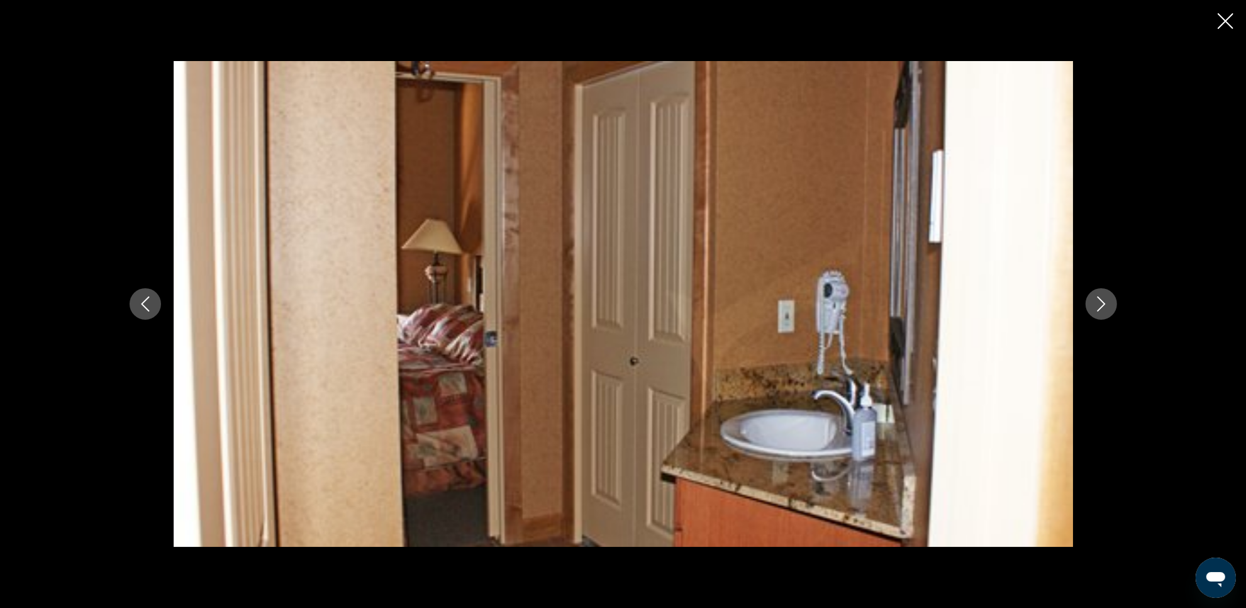
click at [1094, 307] on icon "Next image" at bounding box center [1101, 303] width 15 height 15
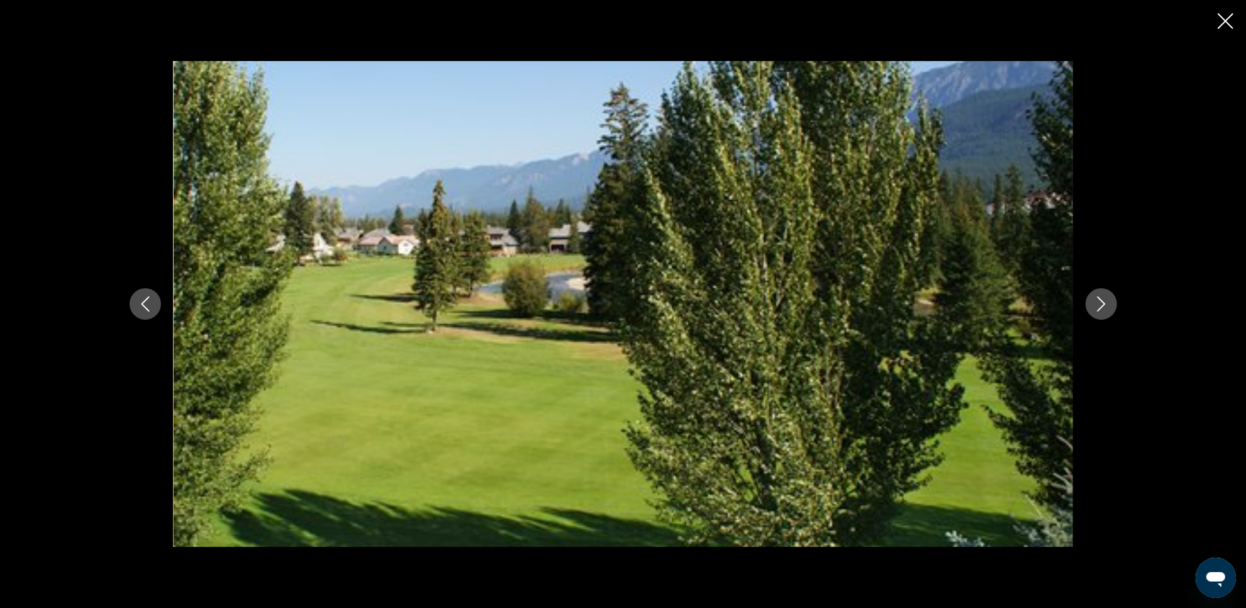
click at [1094, 307] on icon "Next image" at bounding box center [1101, 303] width 15 height 15
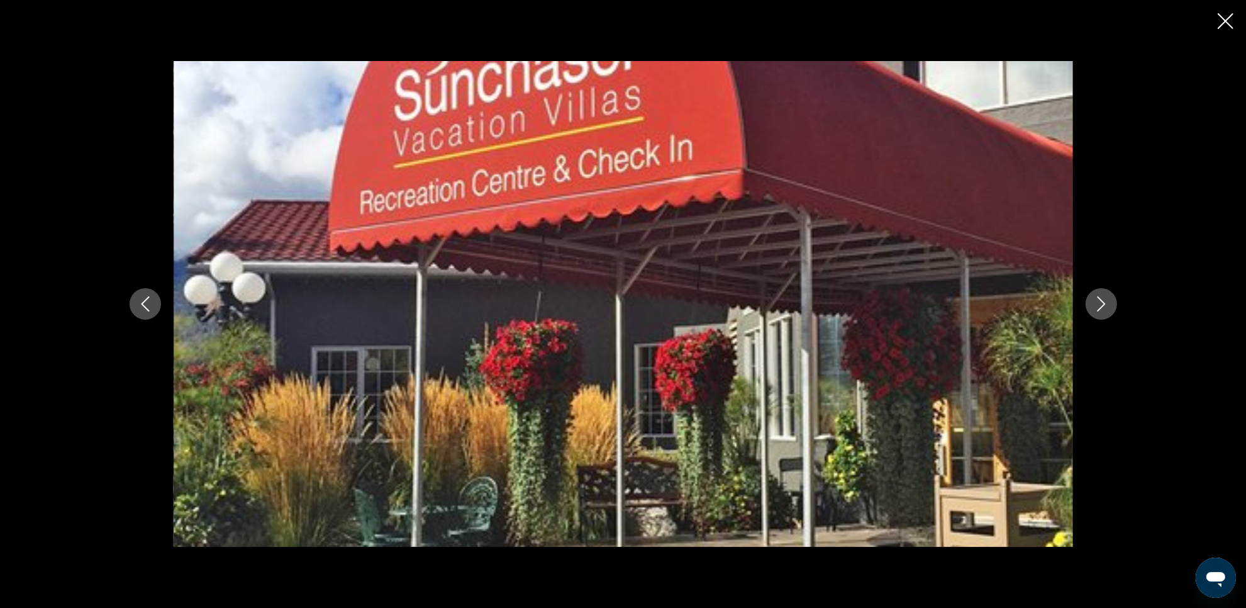
scroll to position [865, 0]
click at [1224, 16] on icon "Close slideshow" at bounding box center [1226, 21] width 16 height 16
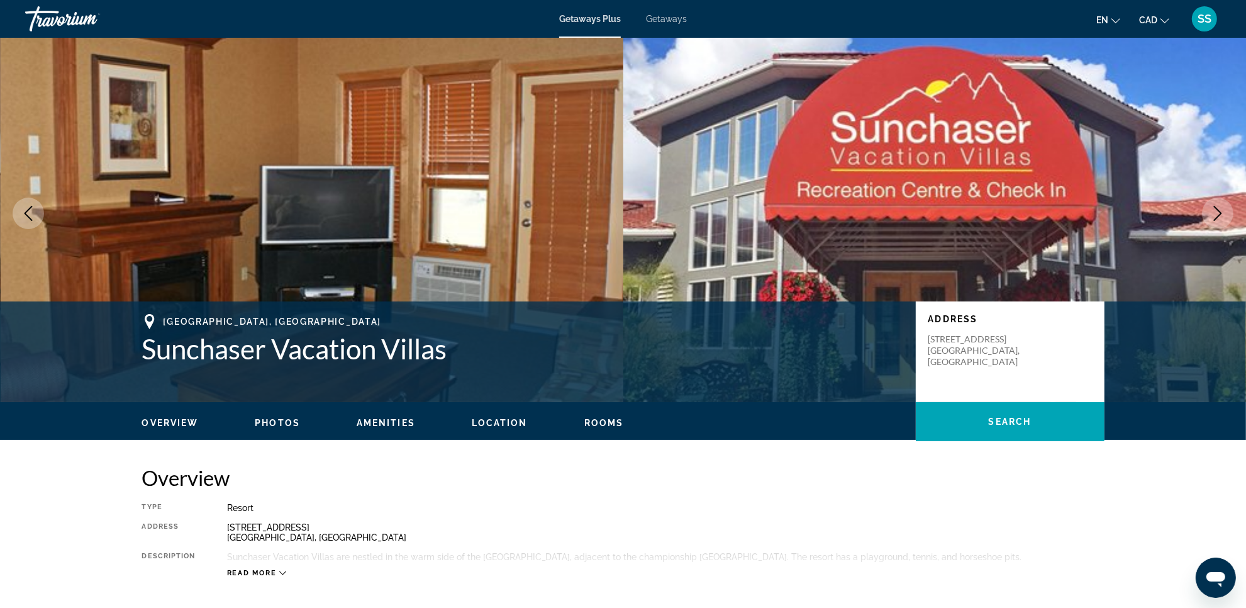
scroll to position [0, 0]
